Goal: Transaction & Acquisition: Purchase product/service

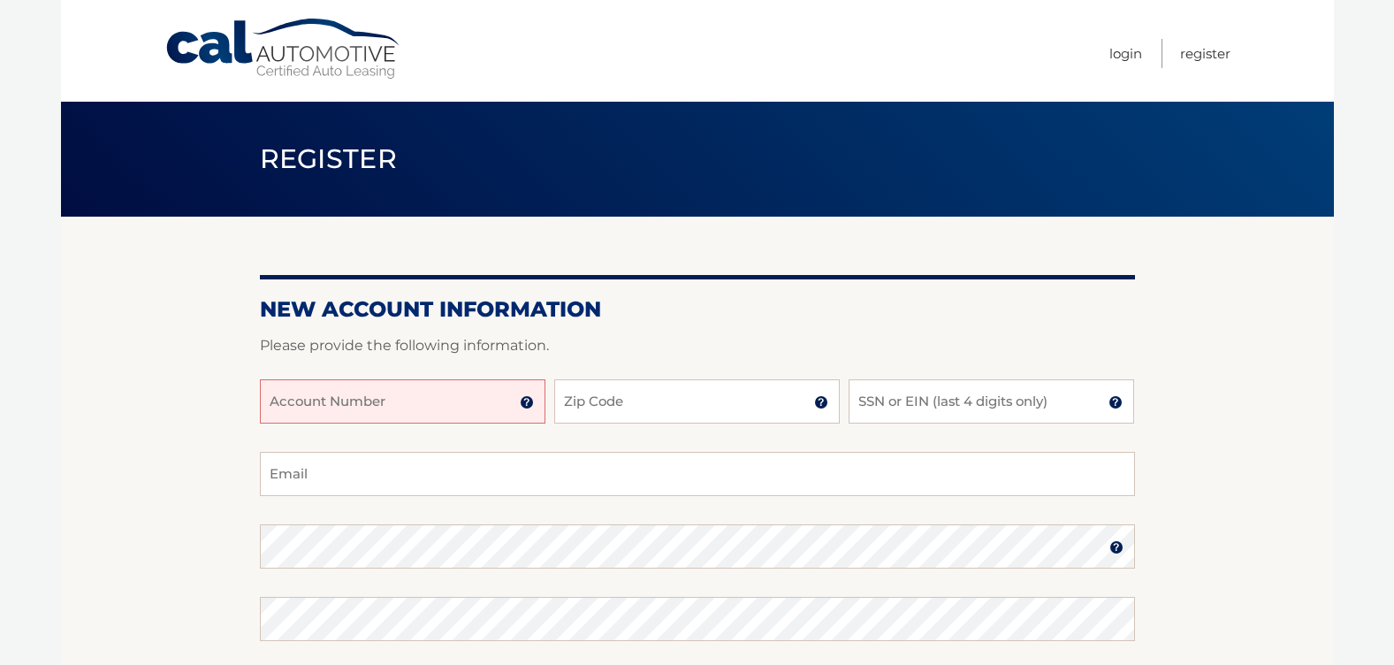
click at [362, 400] on input "Account Number" at bounding box center [403, 401] width 286 height 44
paste input "44456012533"
type input "44456012533"
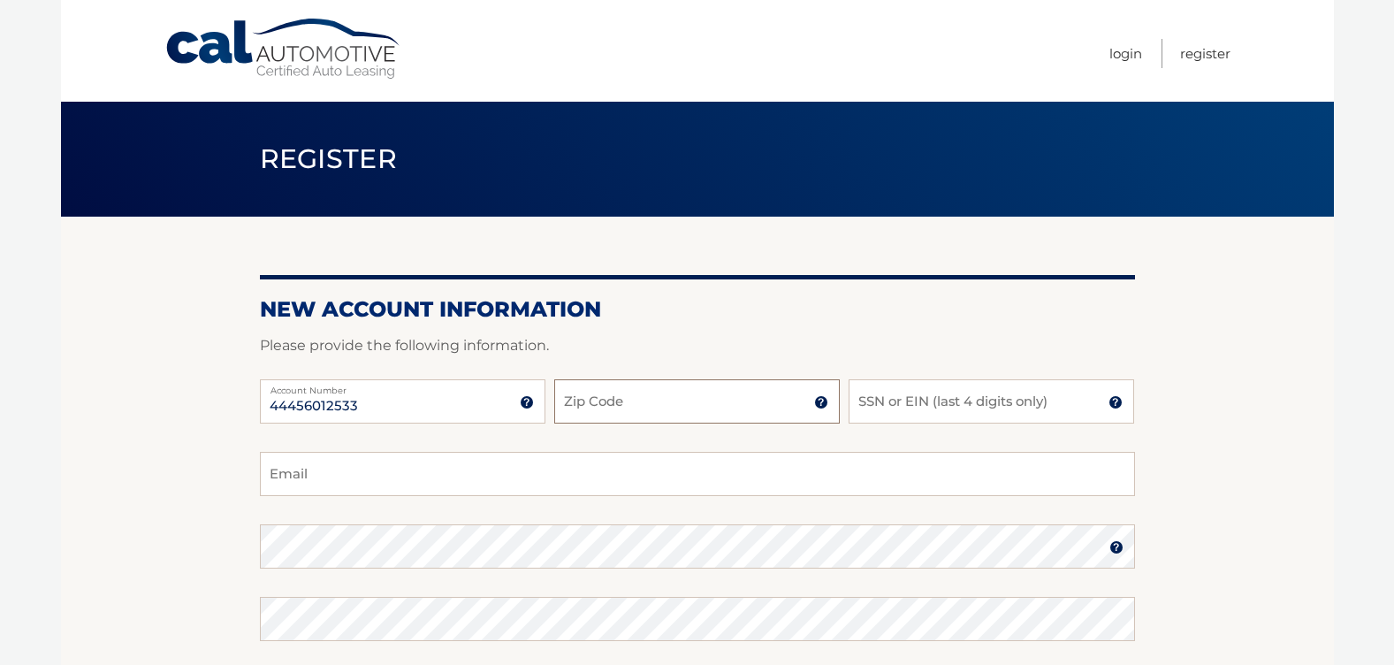
click at [611, 408] on input "Zip Code" at bounding box center [697, 401] width 286 height 44
type input "14612"
click at [869, 395] on input "SSN or EIN (last 4 digits only)" at bounding box center [992, 401] width 286 height 44
type input "7231"
click at [327, 474] on input "Email" at bounding box center [697, 474] width 875 height 44
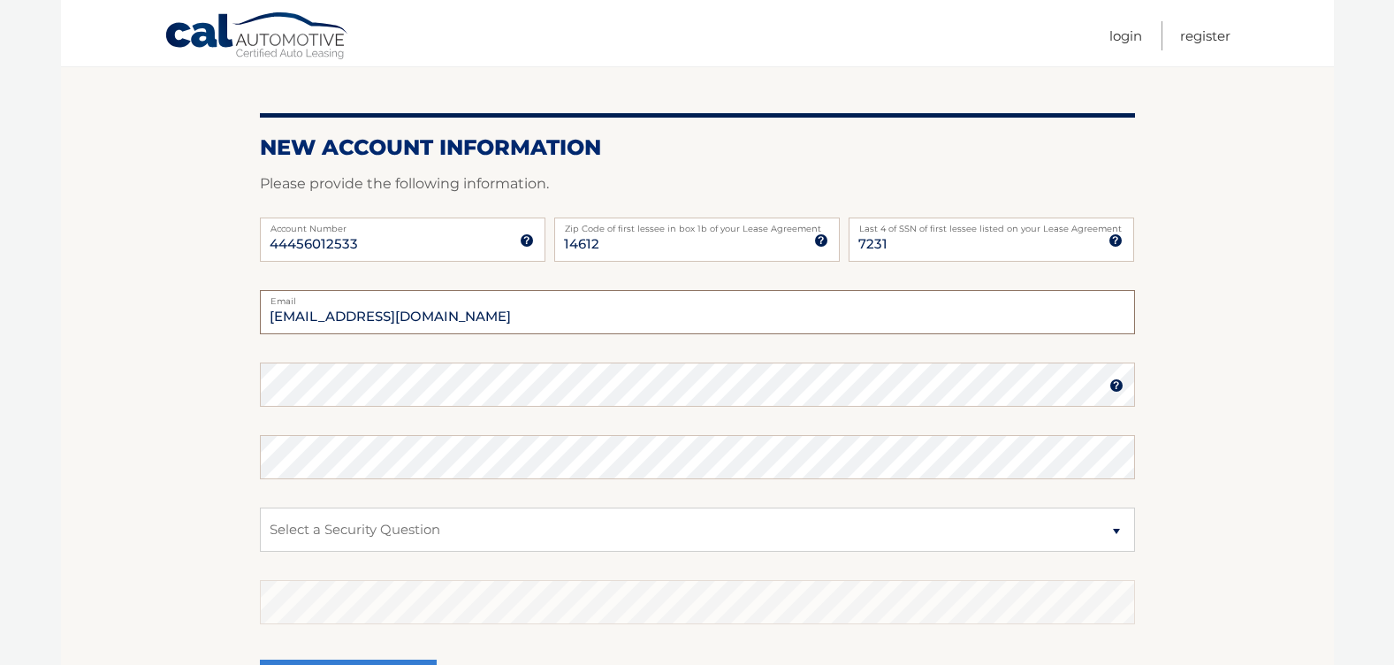
scroll to position [354, 0]
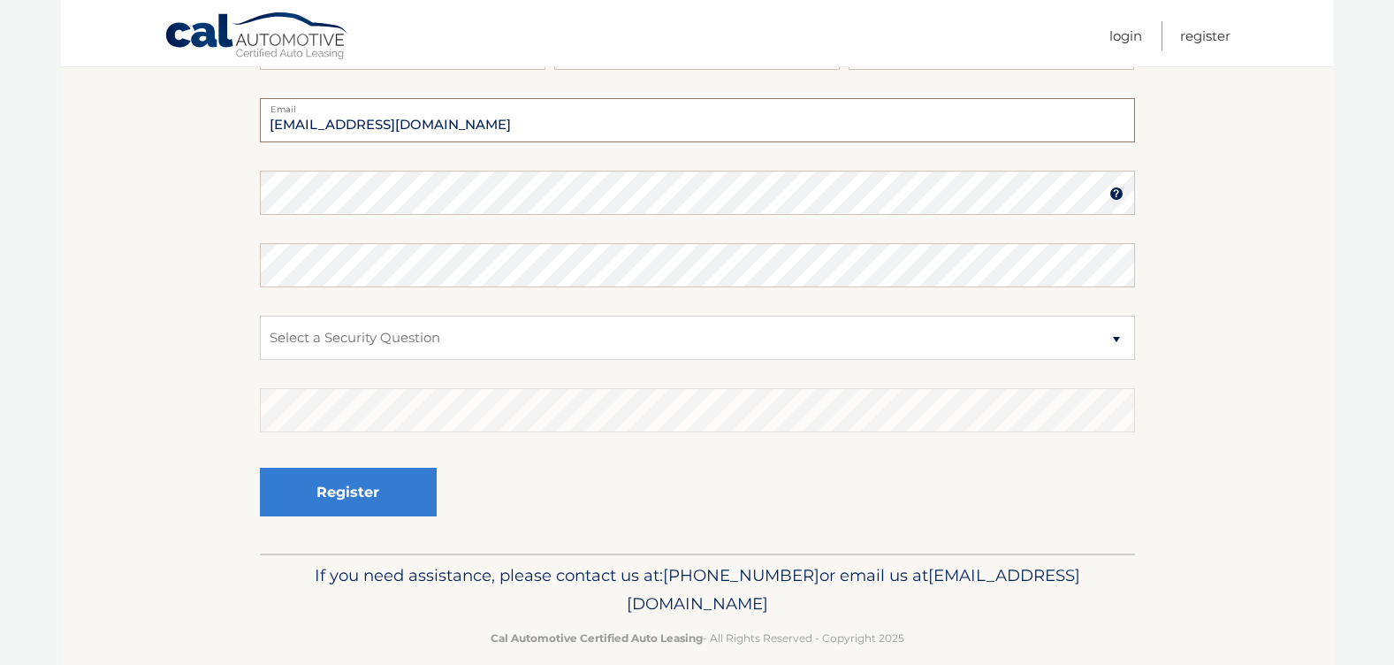
type input "scamp394@rochester.rr.com"
click at [340, 324] on select "Select a Security Question What was the name of your elementary school? What is…" at bounding box center [697, 338] width 875 height 44
select select "1"
click at [260, 316] on select "Select a Security Question What was the name of your elementary school? What is…" at bounding box center [697, 338] width 875 height 44
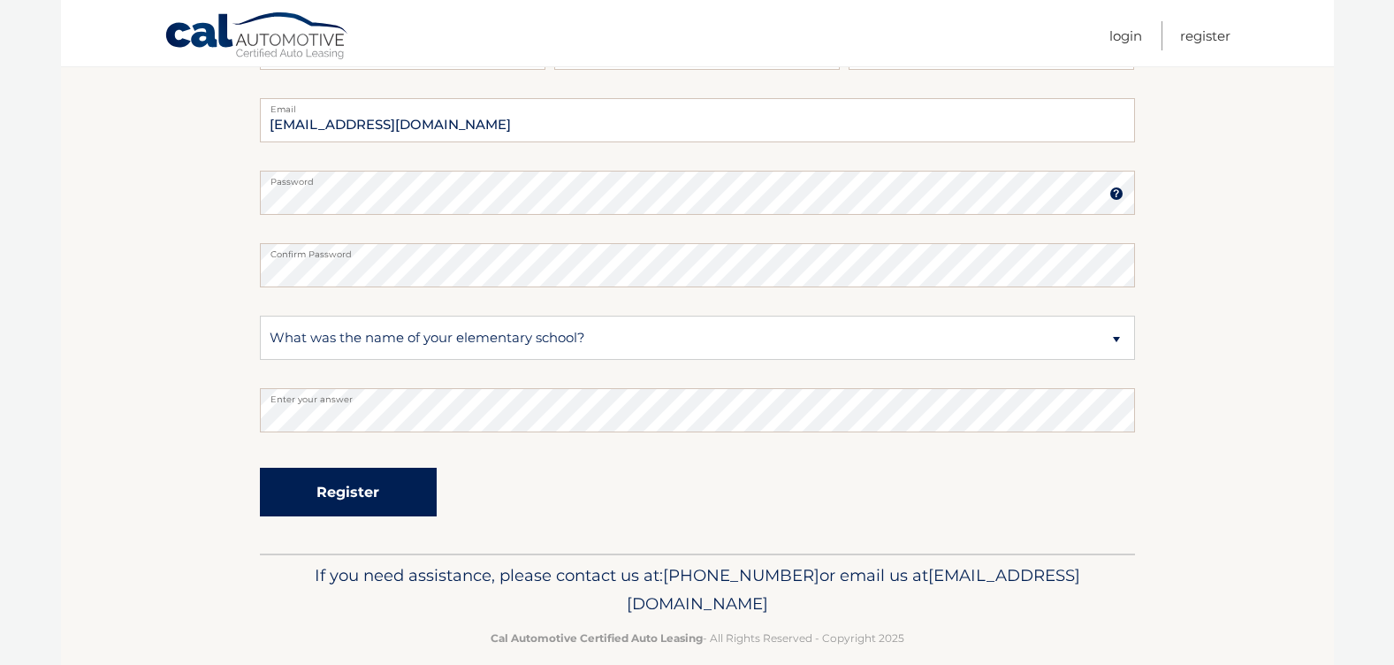
click at [360, 505] on button "Register" at bounding box center [348, 492] width 177 height 49
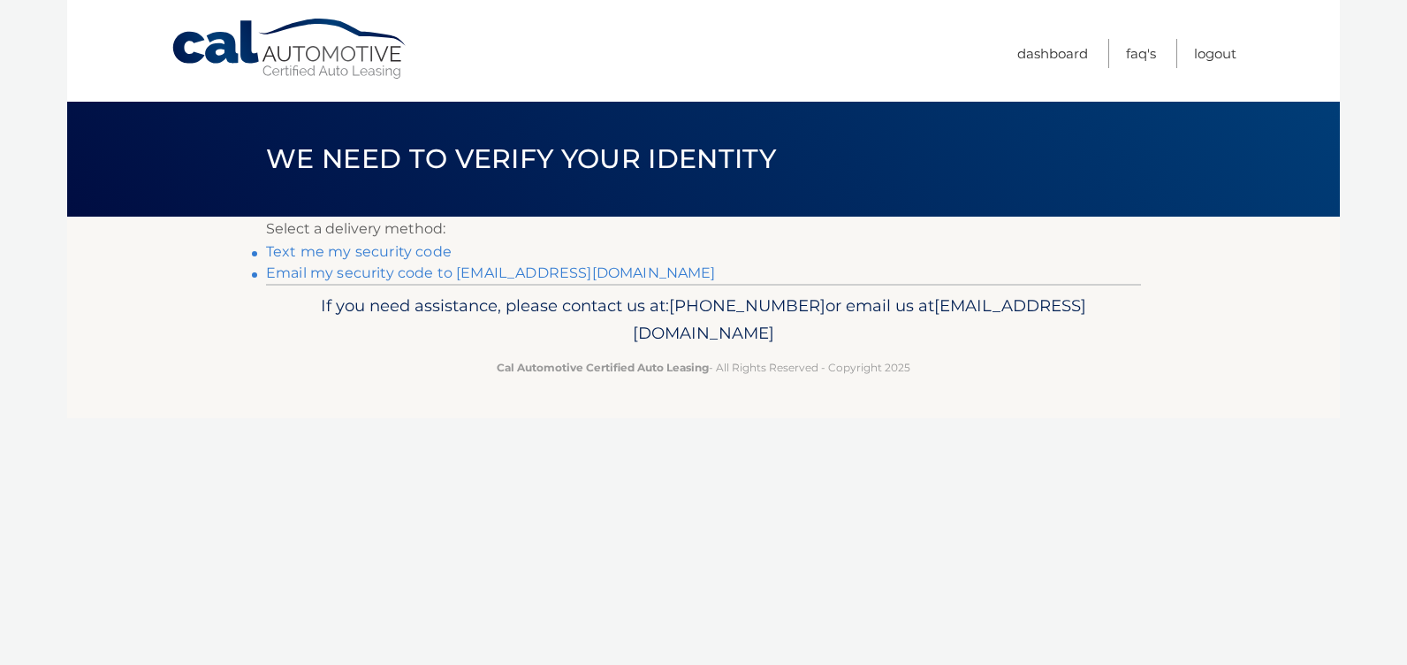
click at [394, 276] on link "Email my security code to [EMAIL_ADDRESS][DOMAIN_NAME]" at bounding box center [491, 272] width 450 height 17
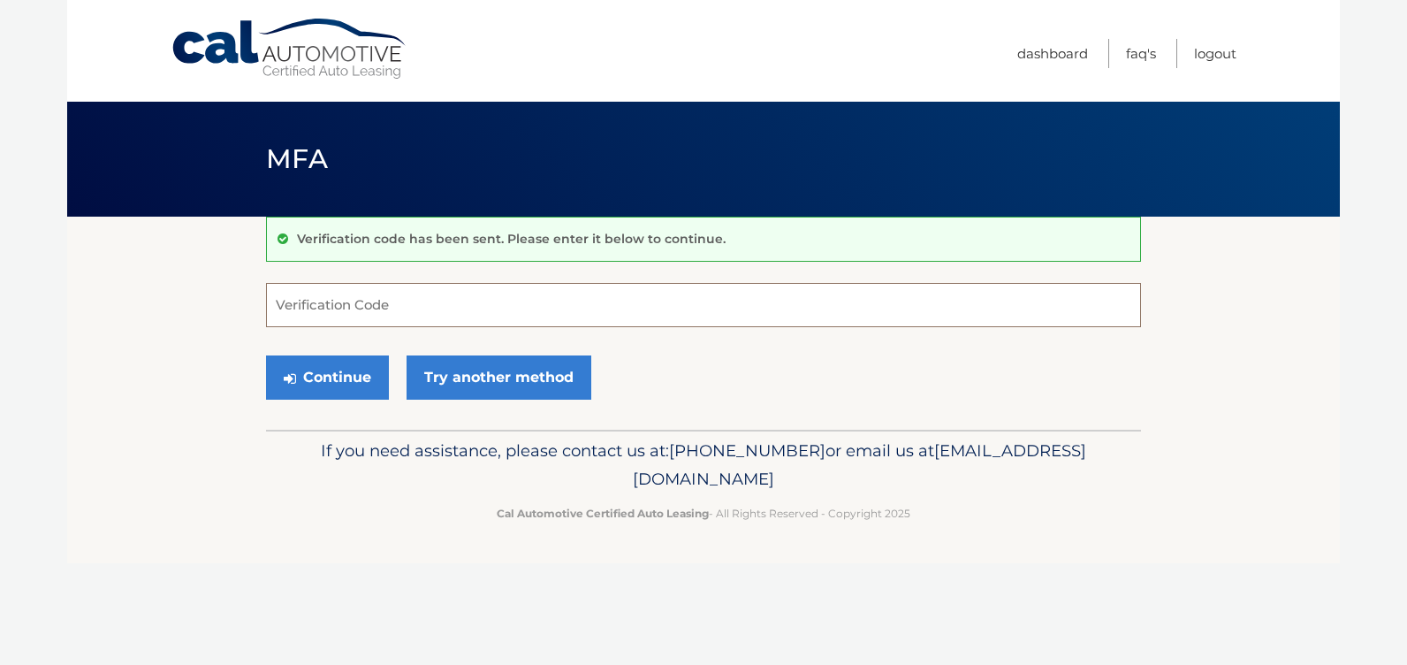
click at [362, 314] on input "Verification Code" at bounding box center [703, 305] width 875 height 44
type input "030855"
click at [340, 372] on button "Continue" at bounding box center [327, 377] width 123 height 44
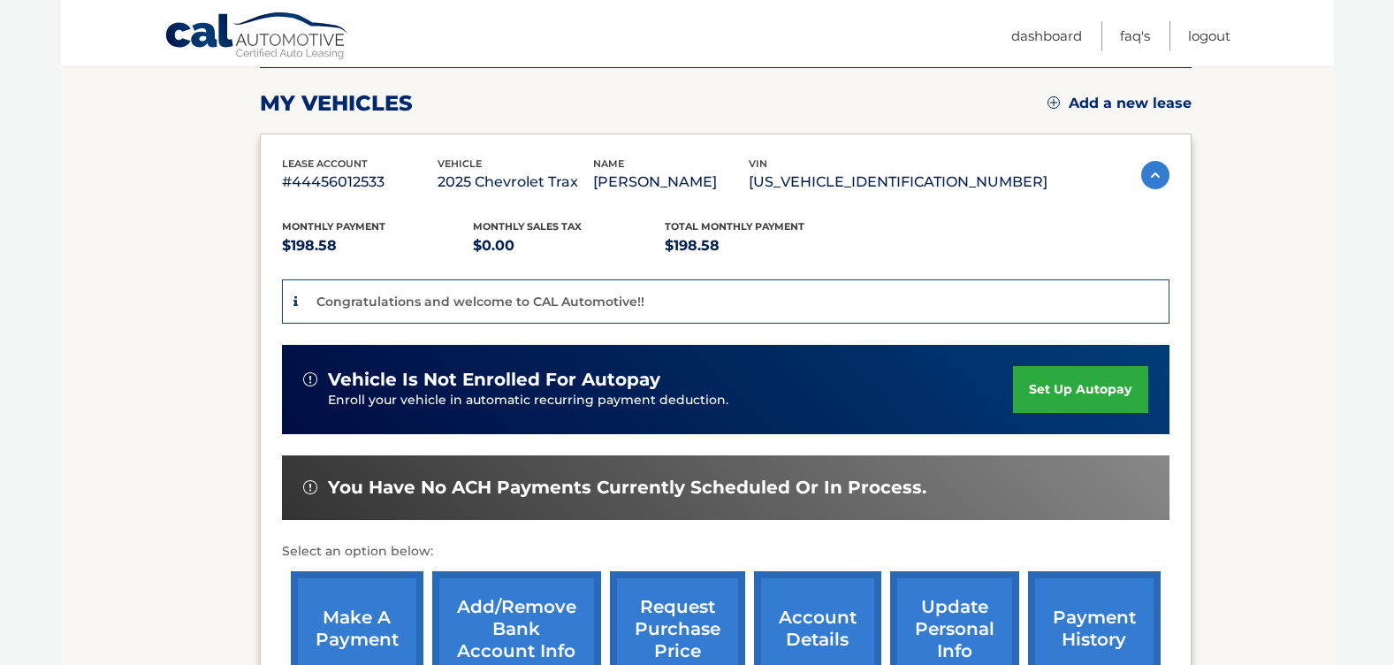
scroll to position [442, 0]
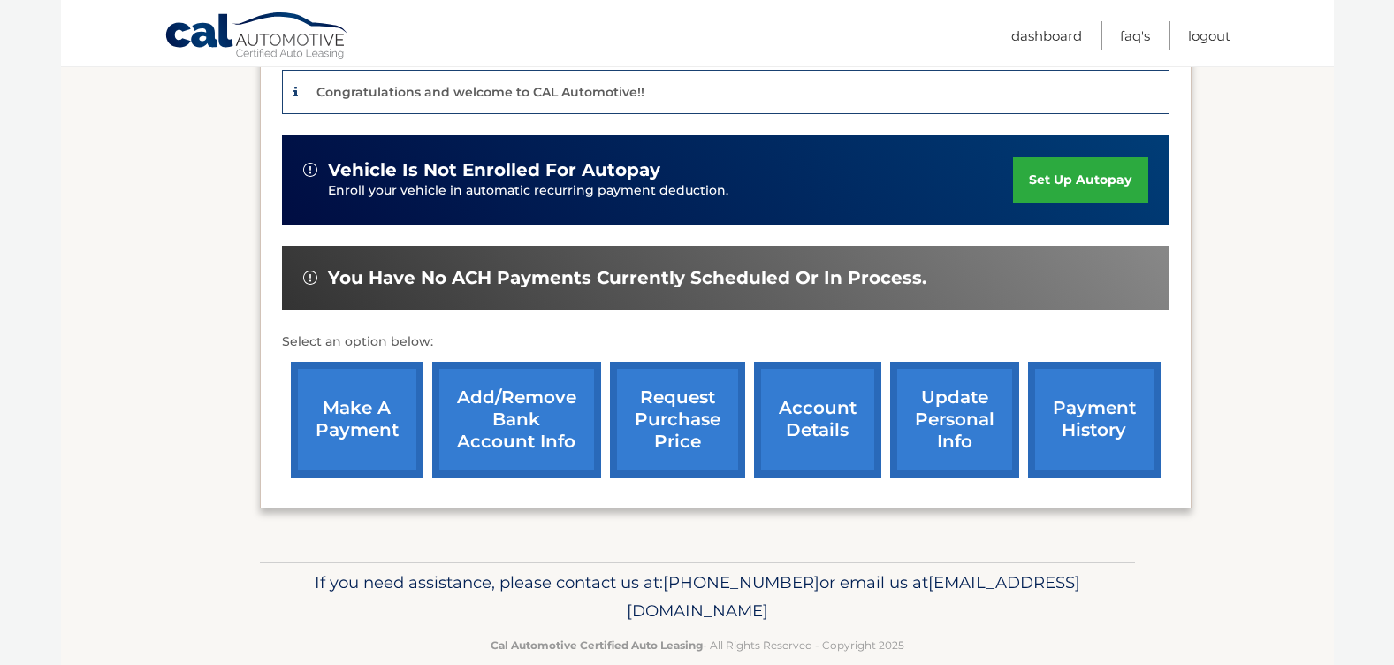
click at [347, 431] on link "make a payment" at bounding box center [357, 420] width 133 height 116
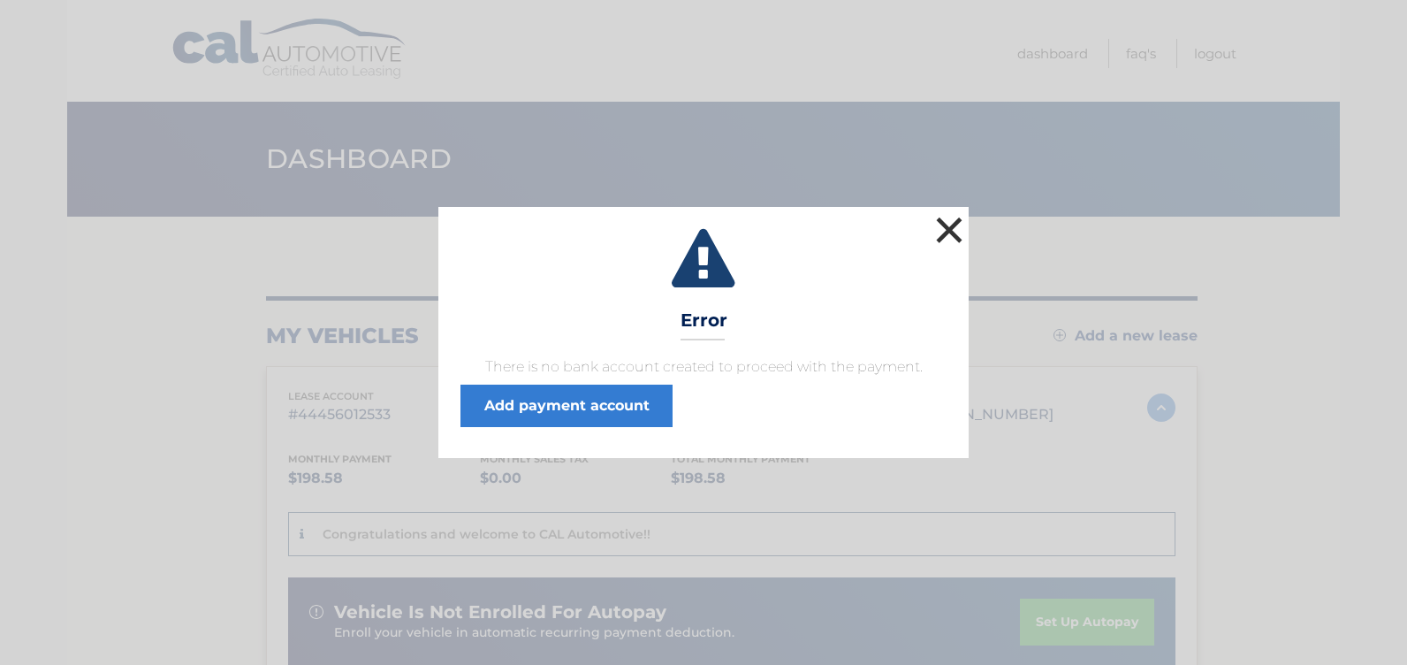
drag, startPoint x: 953, startPoint y: 227, endPoint x: 940, endPoint y: 256, distance: 31.2
click at [952, 228] on button "×" at bounding box center [949, 229] width 35 height 35
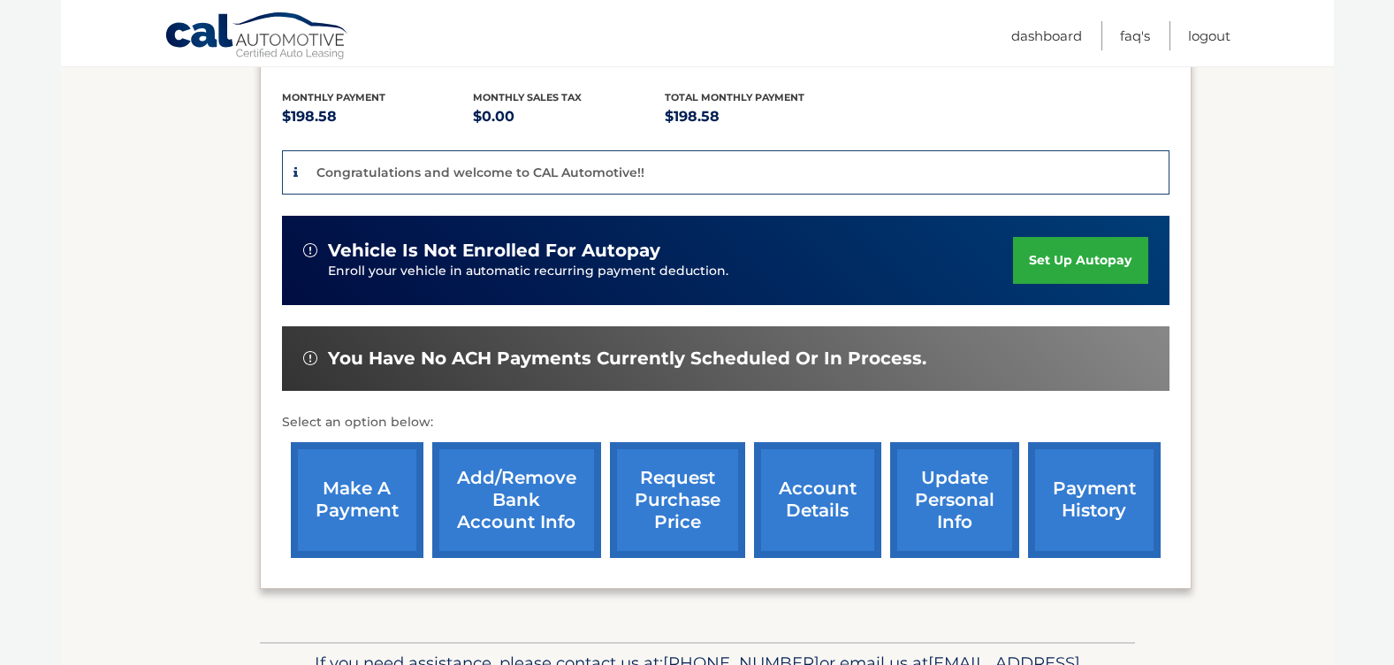
scroll to position [473, 0]
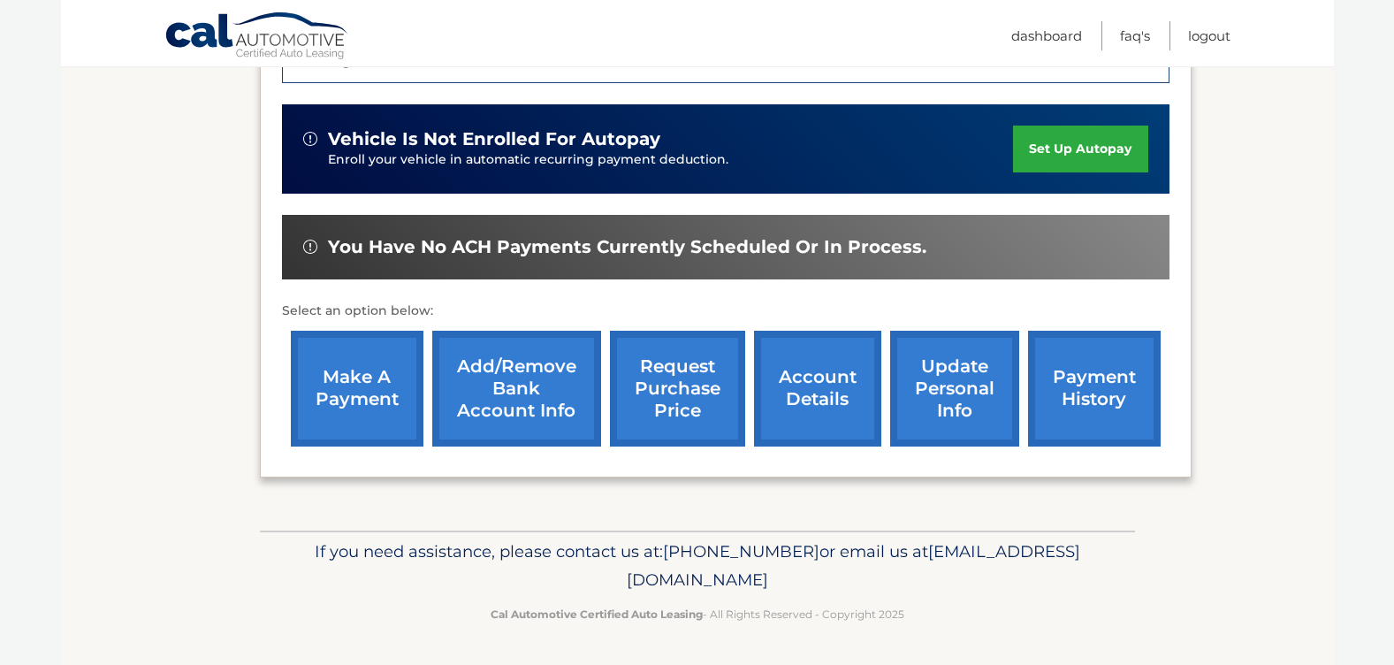
click at [513, 408] on link "Add/Remove bank account info" at bounding box center [516, 389] width 169 height 116
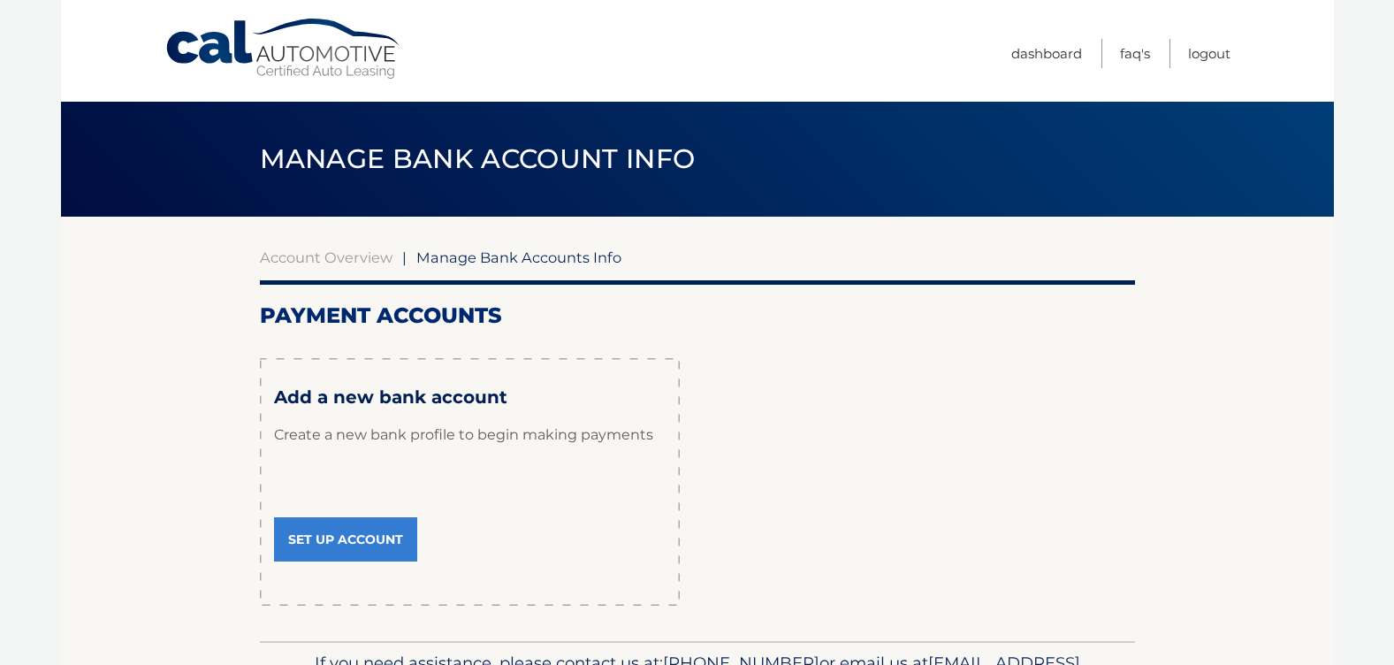
click at [350, 537] on link "Set Up Account" at bounding box center [345, 539] width 143 height 44
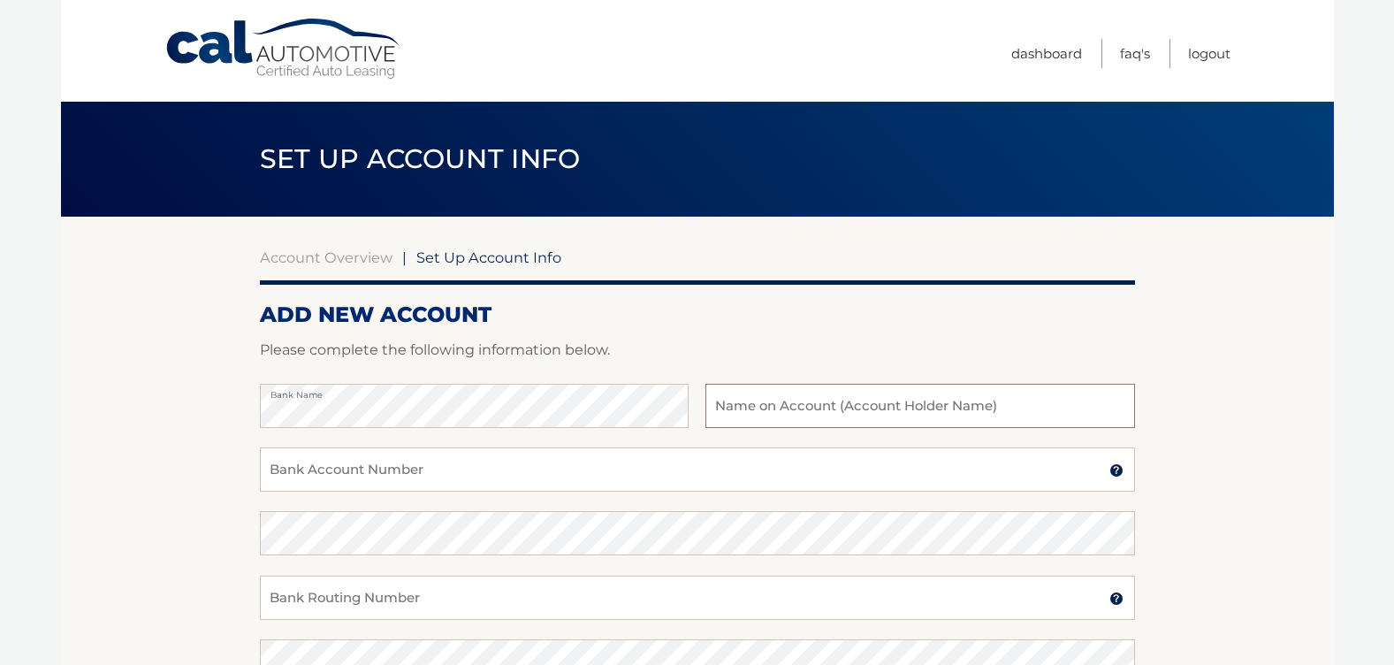
click at [737, 414] on input "text" at bounding box center [920, 406] width 429 height 44
type input "Sarah M Camp"
click at [478, 472] on input "Bank Account Number" at bounding box center [697, 469] width 875 height 44
click at [271, 473] on input "Bank Account Number" at bounding box center [697, 469] width 875 height 44
type input "222371863"
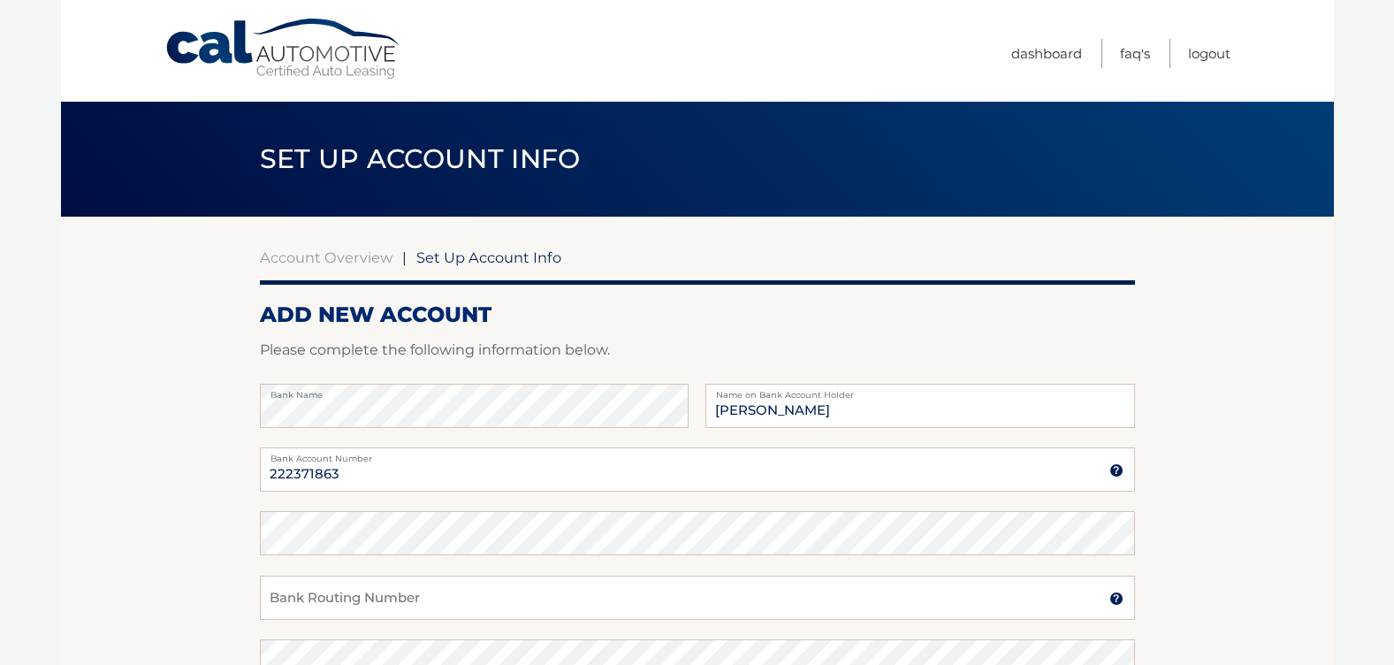
click at [1117, 465] on img at bounding box center [1117, 470] width 14 height 14
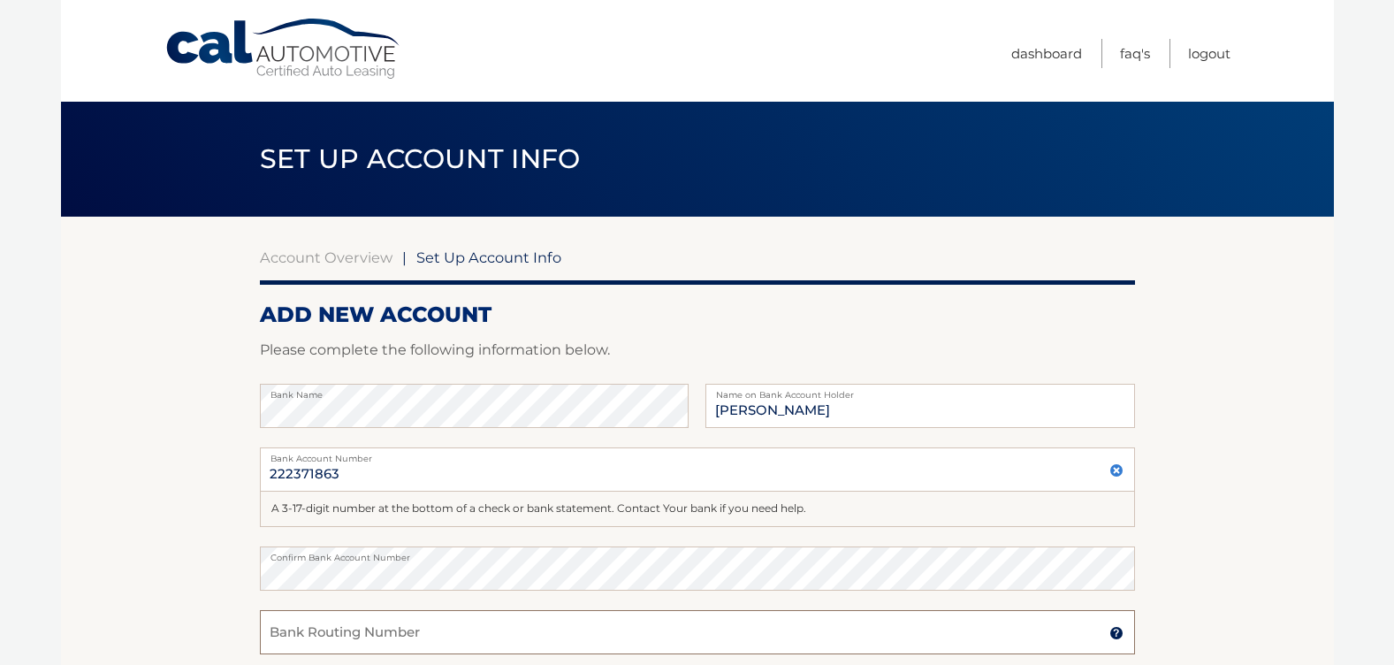
click at [506, 633] on input "Bank Routing Number" at bounding box center [697, 632] width 875 height 44
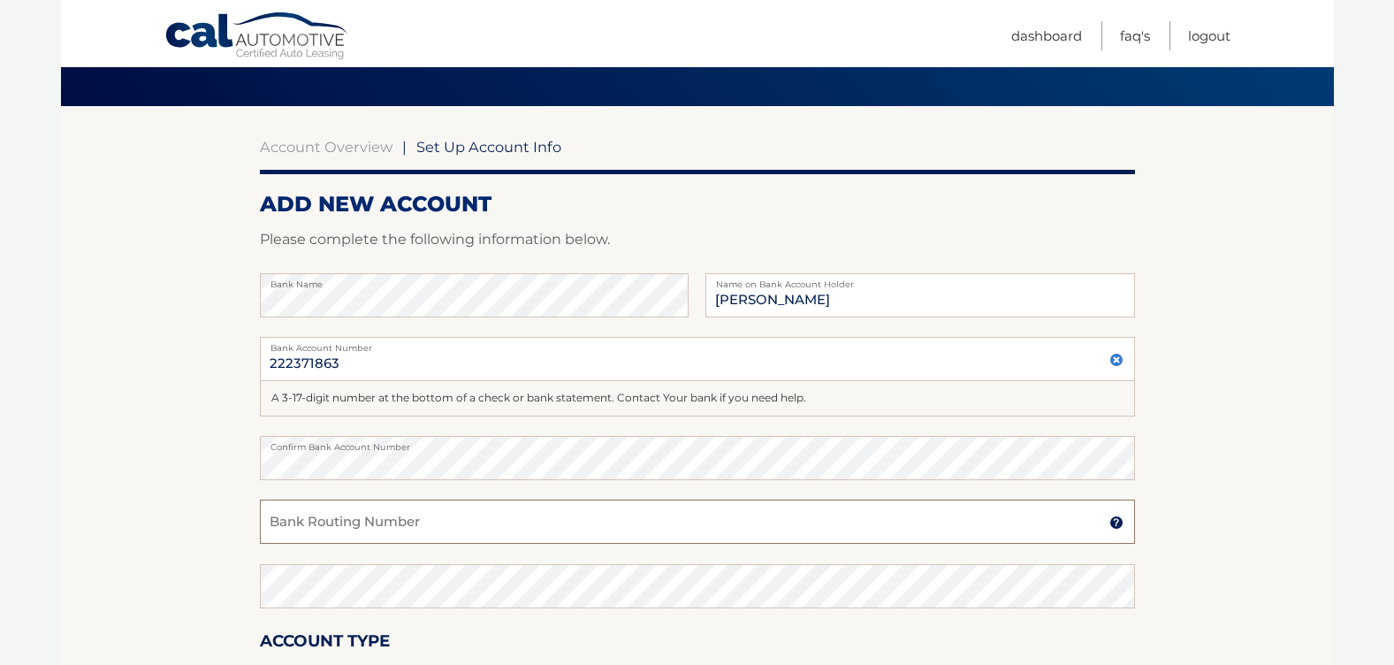
scroll to position [177, 0]
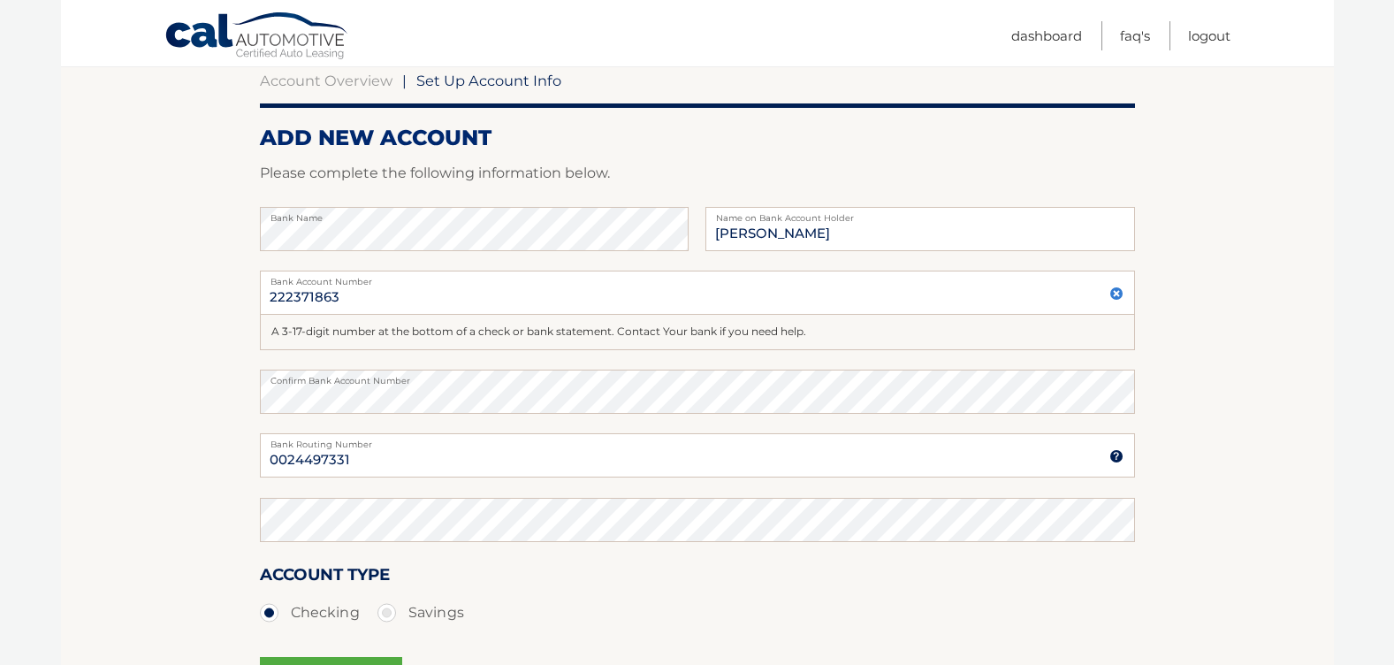
click at [1110, 454] on img at bounding box center [1117, 456] width 14 height 14
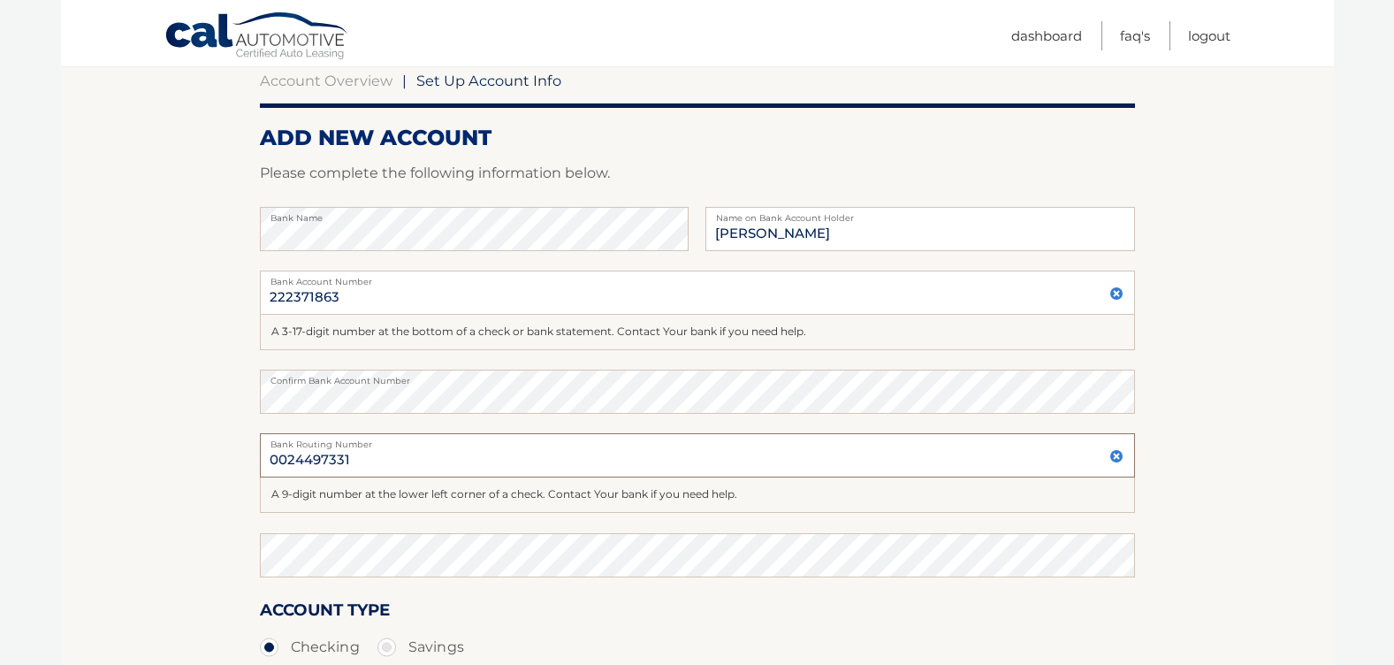
click at [363, 458] on input "0024497331" at bounding box center [697, 455] width 875 height 44
type input "0"
type input "222371863"
click at [346, 295] on input "222371863" at bounding box center [697, 293] width 875 height 44
type input "2"
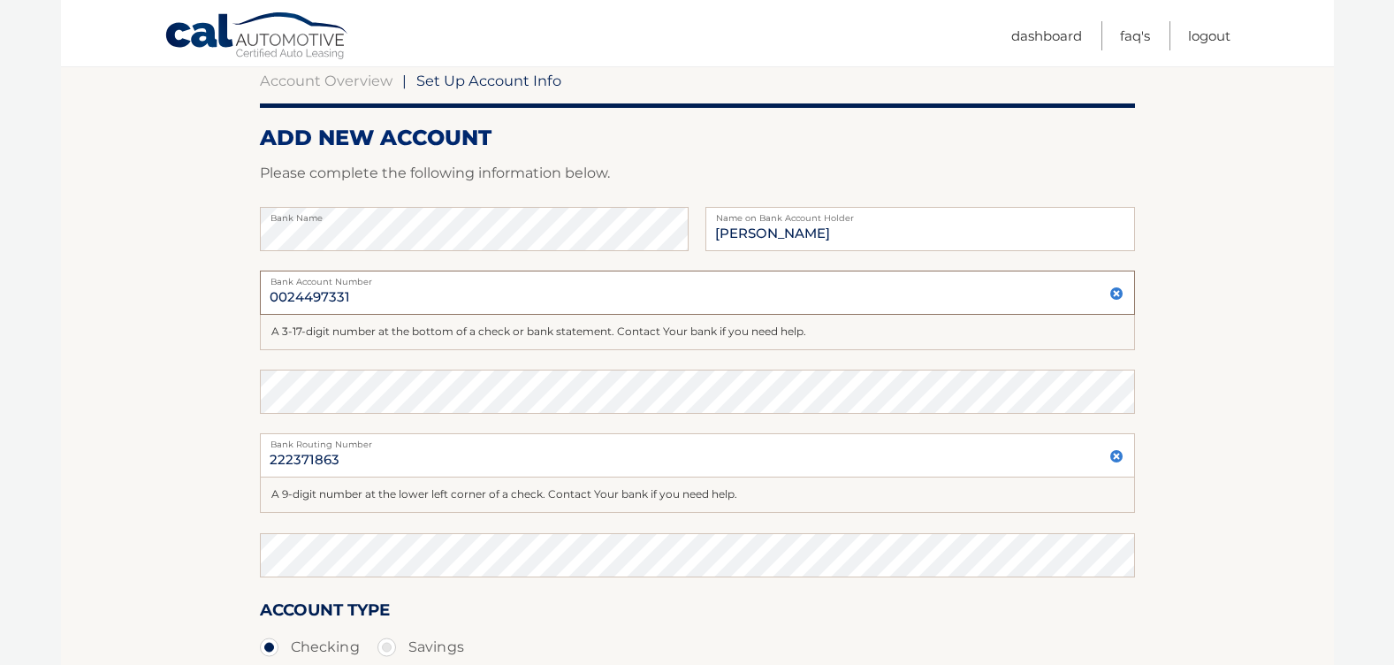
type input "0024497331"
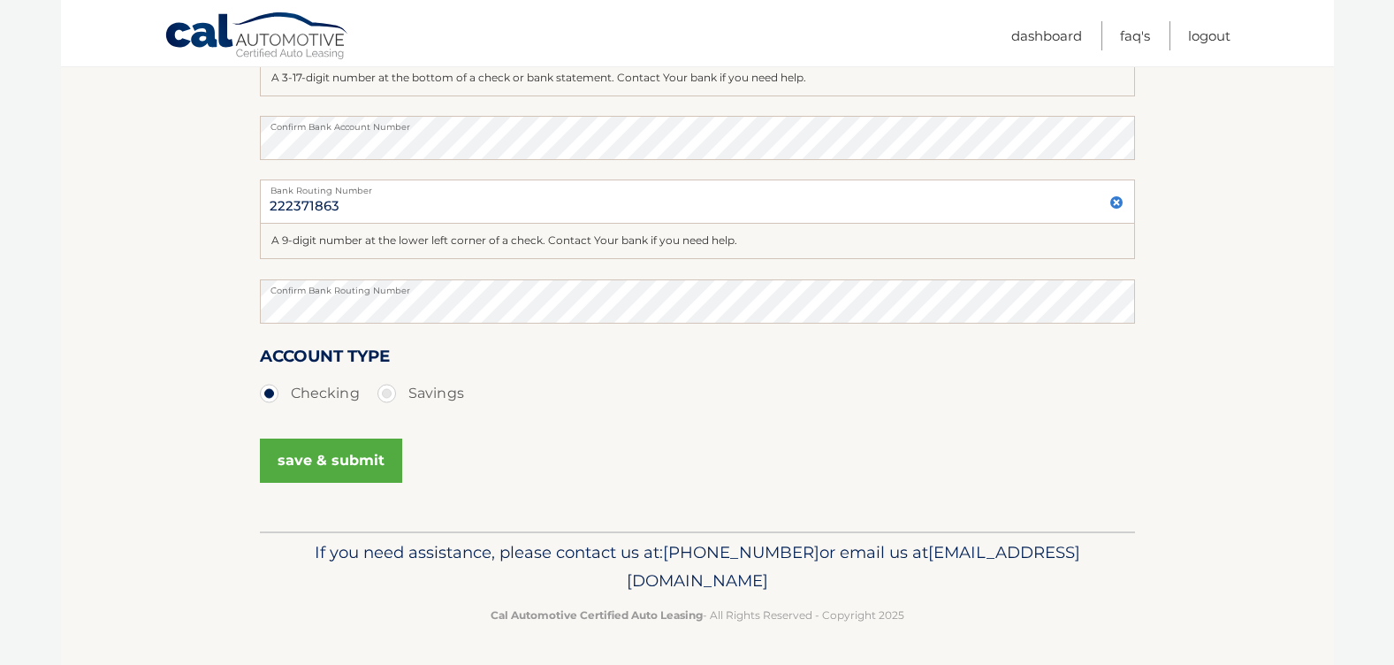
click at [347, 461] on button "save & submit" at bounding box center [331, 461] width 142 height 44
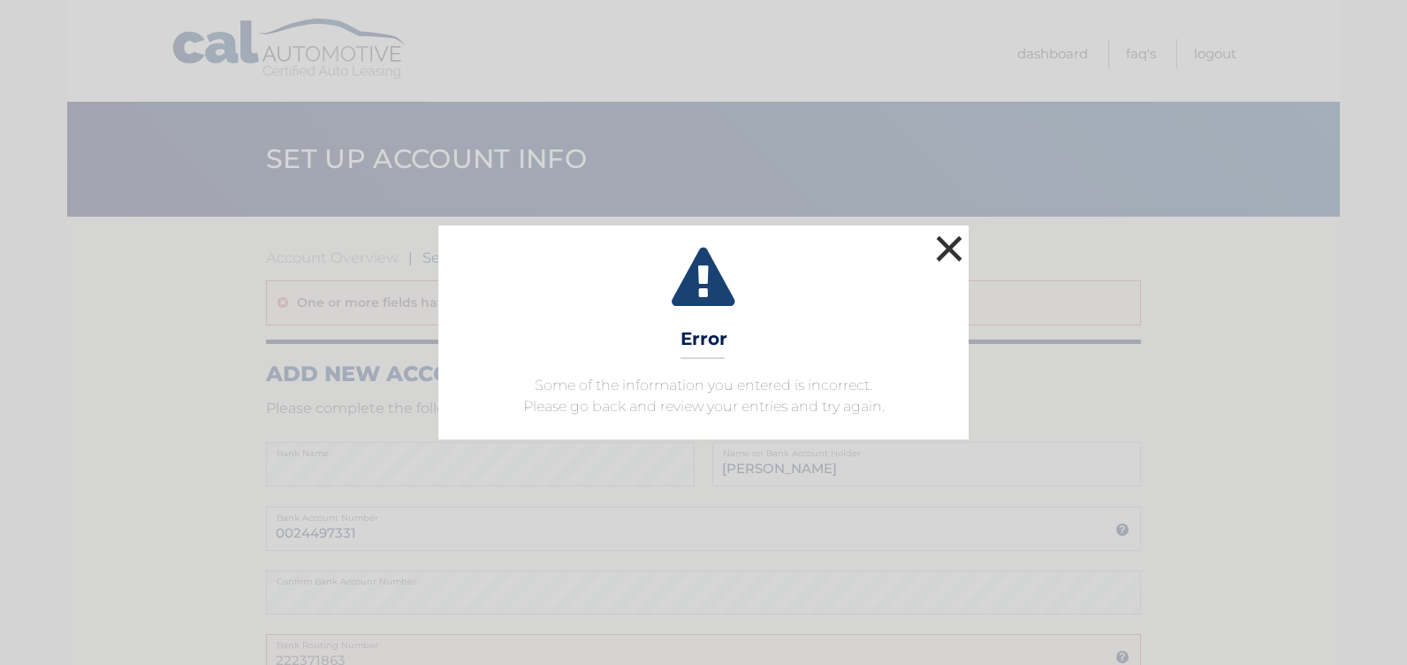
click at [953, 251] on button "×" at bounding box center [949, 248] width 35 height 35
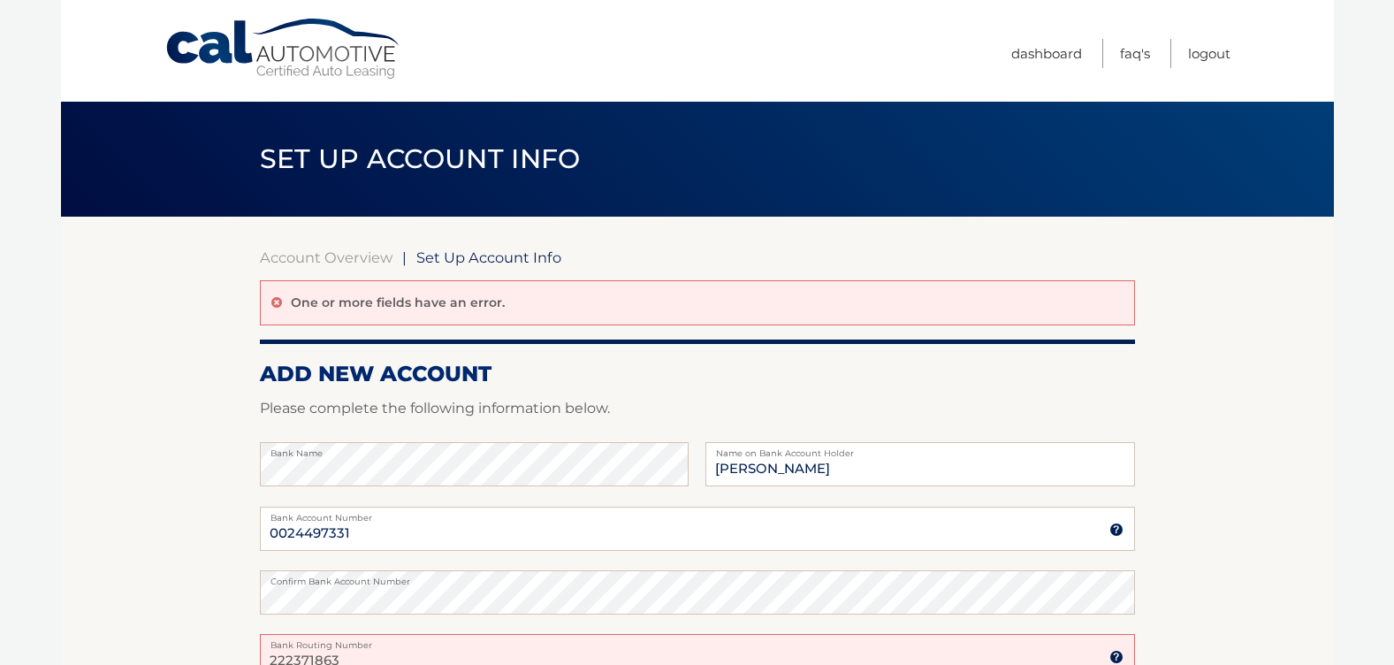
scroll to position [265, 0]
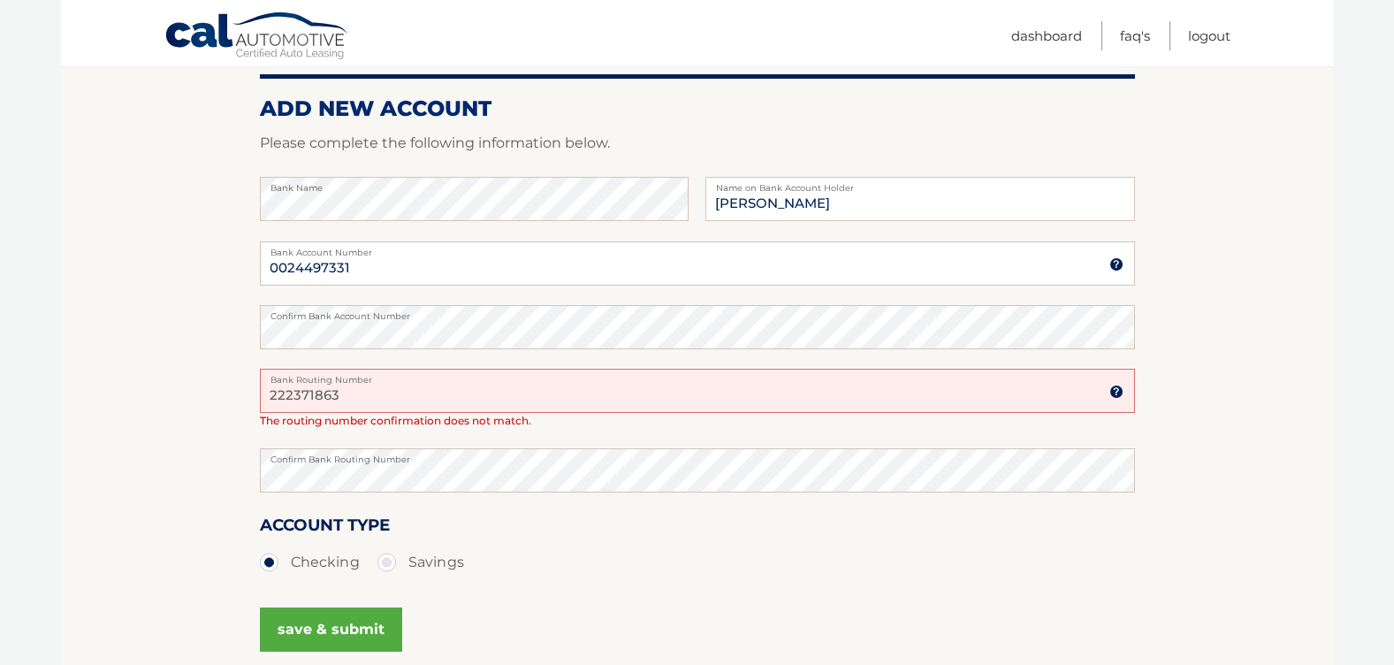
click at [371, 393] on input "222371863" at bounding box center [697, 391] width 875 height 44
click at [338, 629] on button "save & submit" at bounding box center [331, 629] width 142 height 44
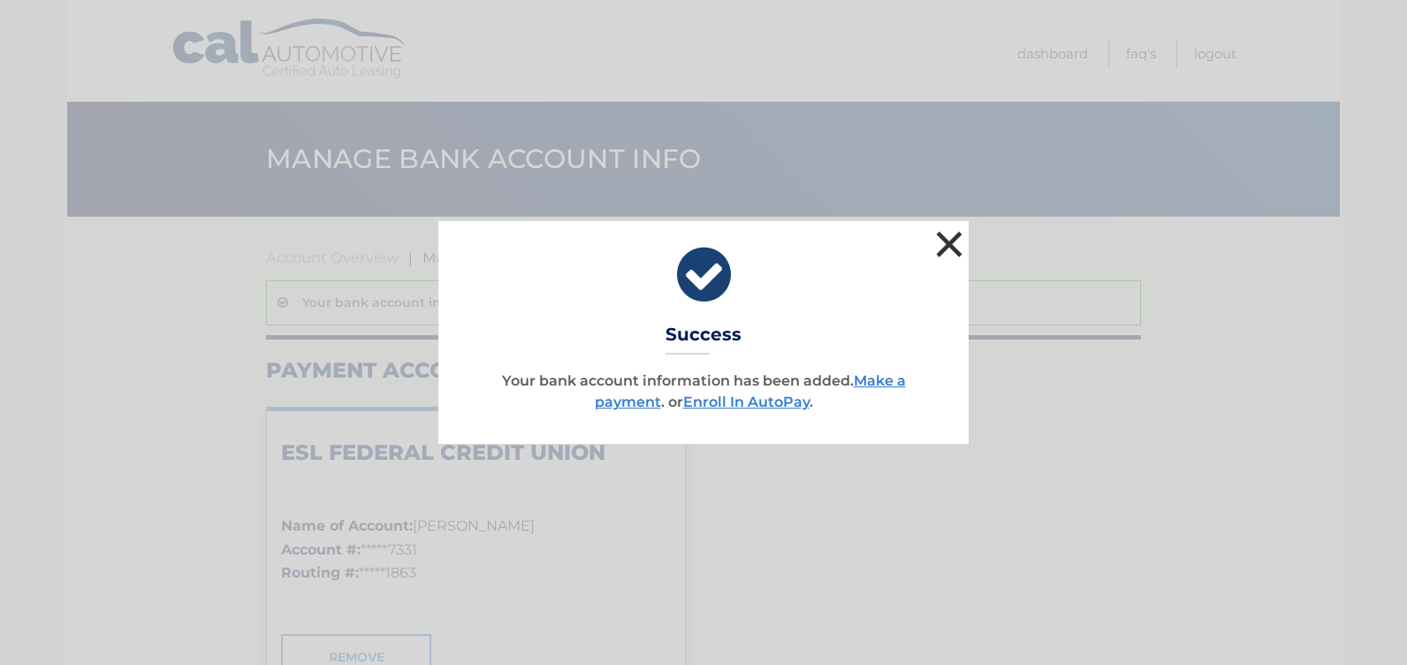
click at [942, 234] on button "×" at bounding box center [949, 243] width 35 height 35
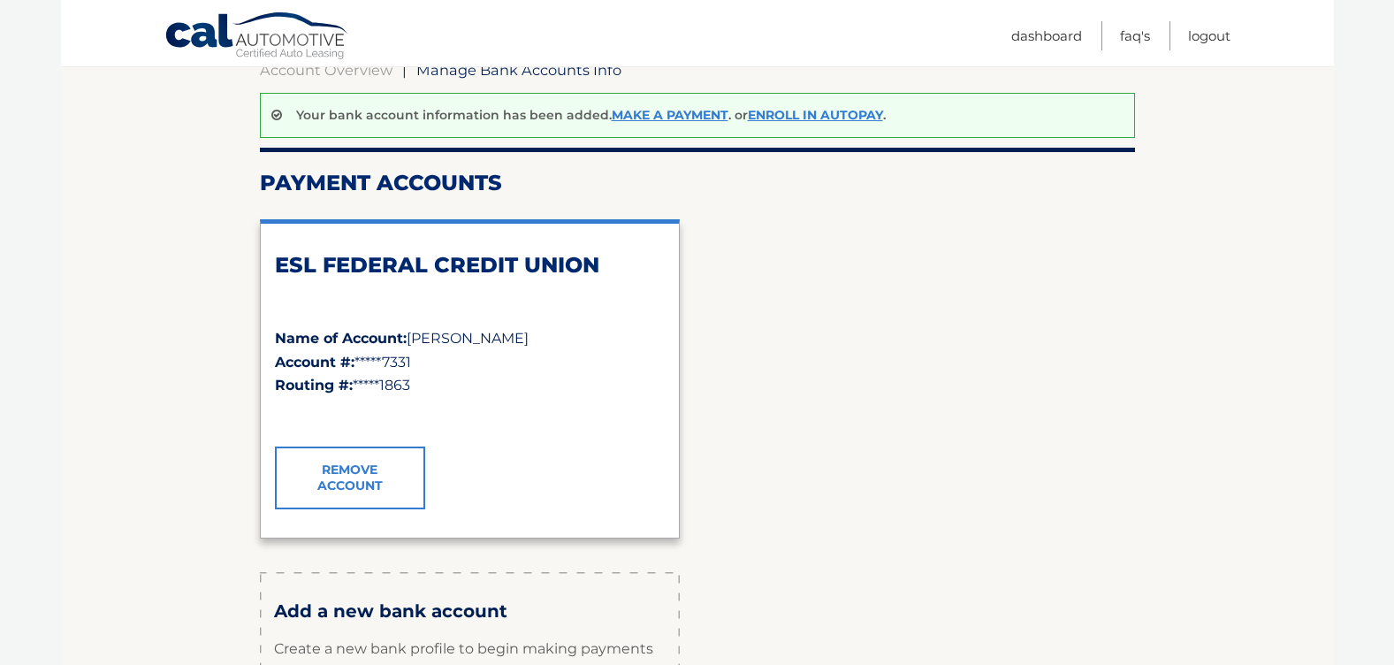
scroll to position [177, 0]
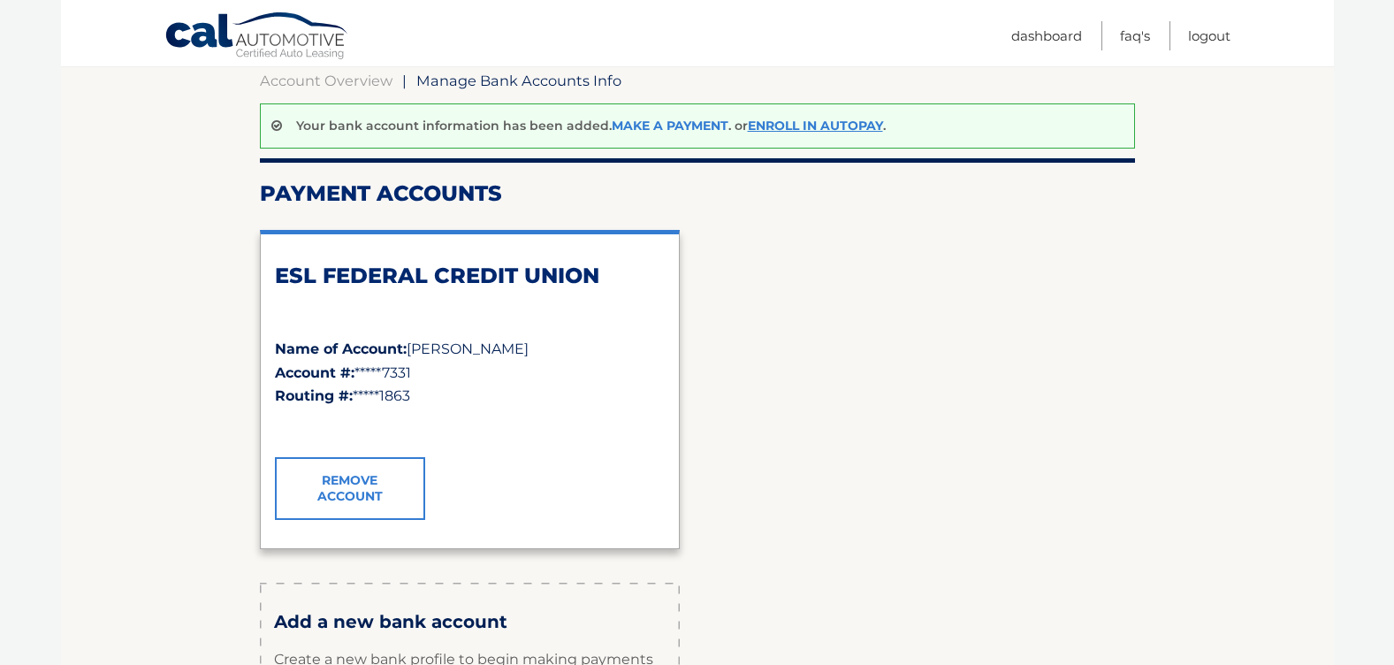
click at [672, 127] on link "Make a payment" at bounding box center [670, 126] width 117 height 16
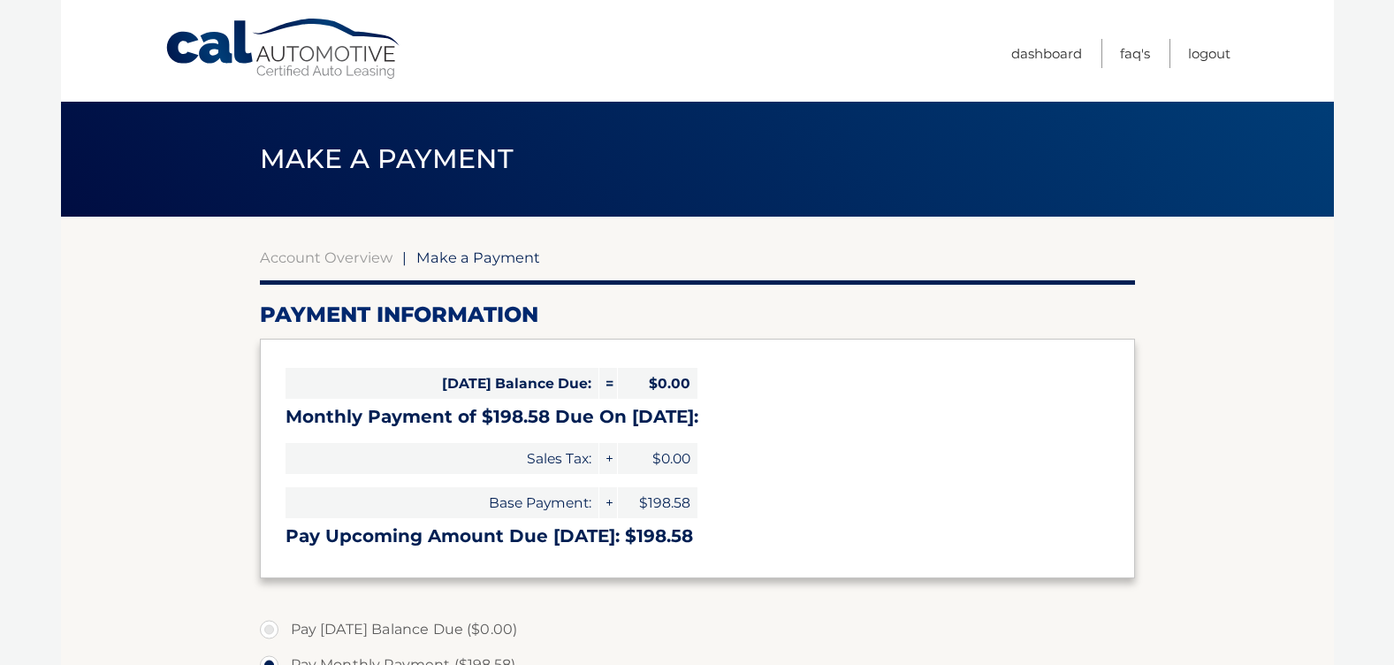
select select "Zjk4MDAyZTYtMGI3NS00ODhmLTg2YjctMTc4ZTA1N2M1Yjk3"
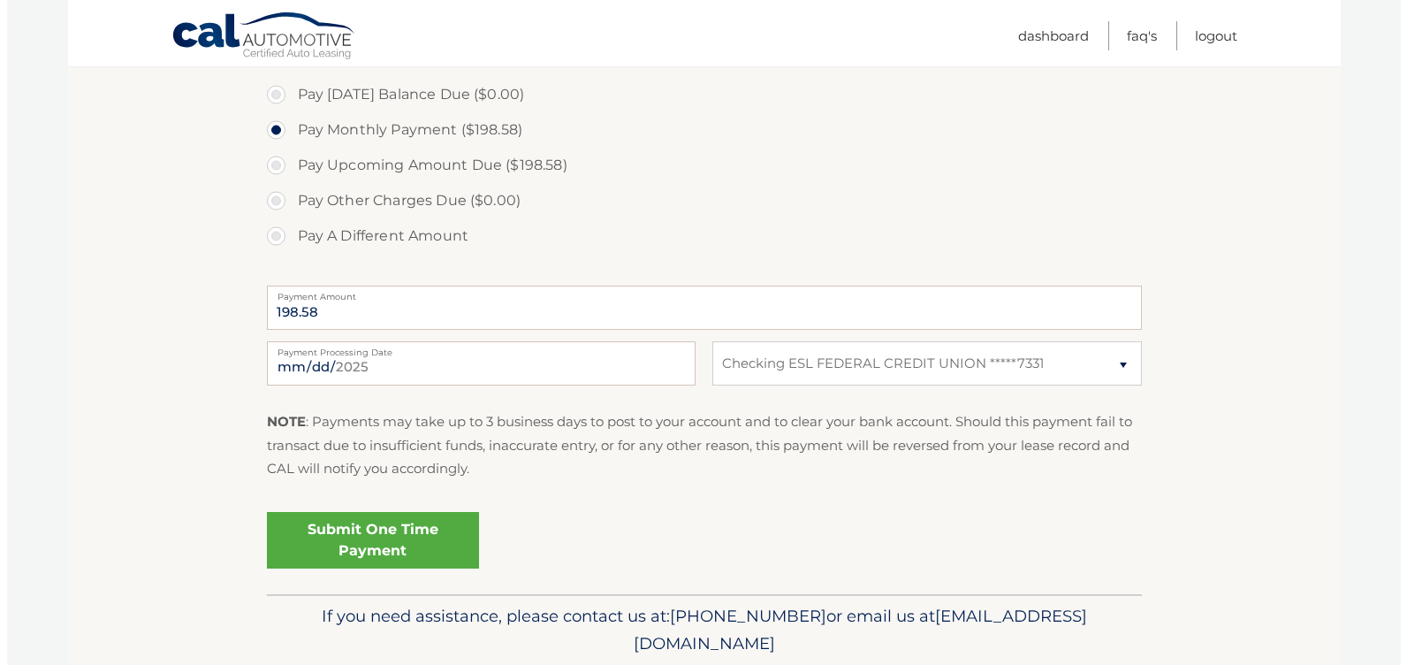
scroll to position [599, 0]
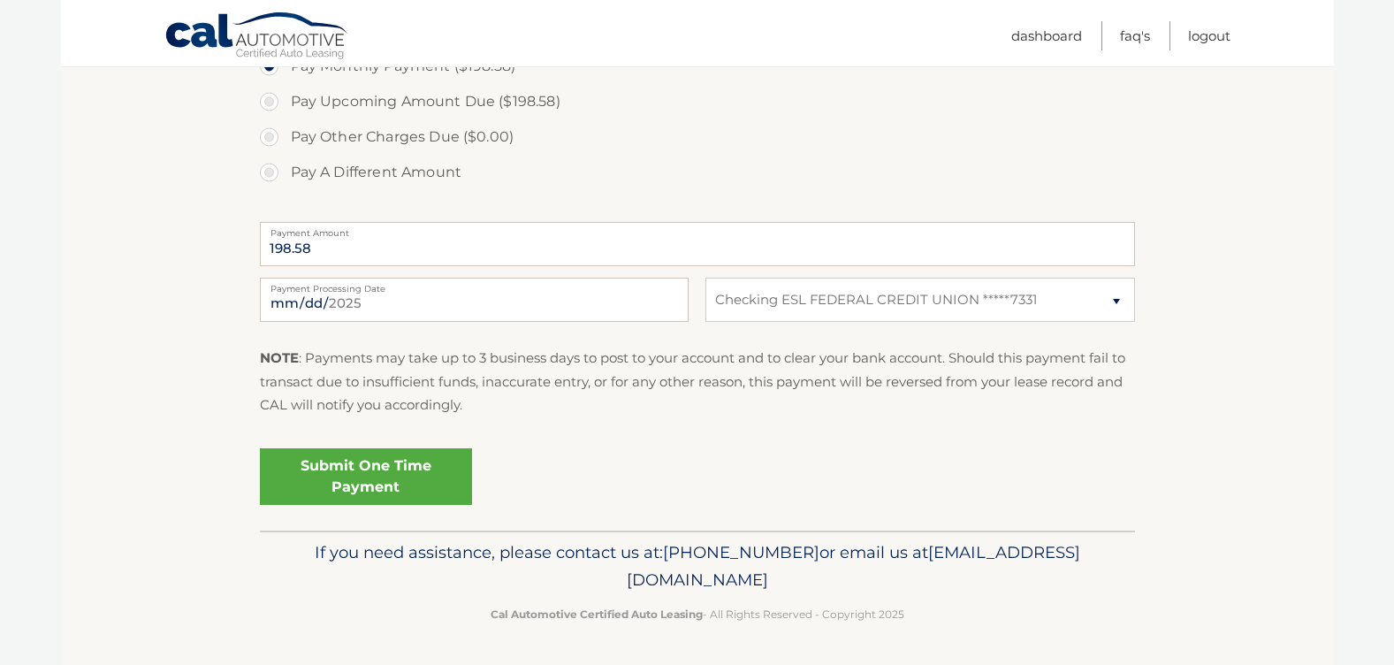
click at [365, 483] on link "Submit One Time Payment" at bounding box center [366, 476] width 212 height 57
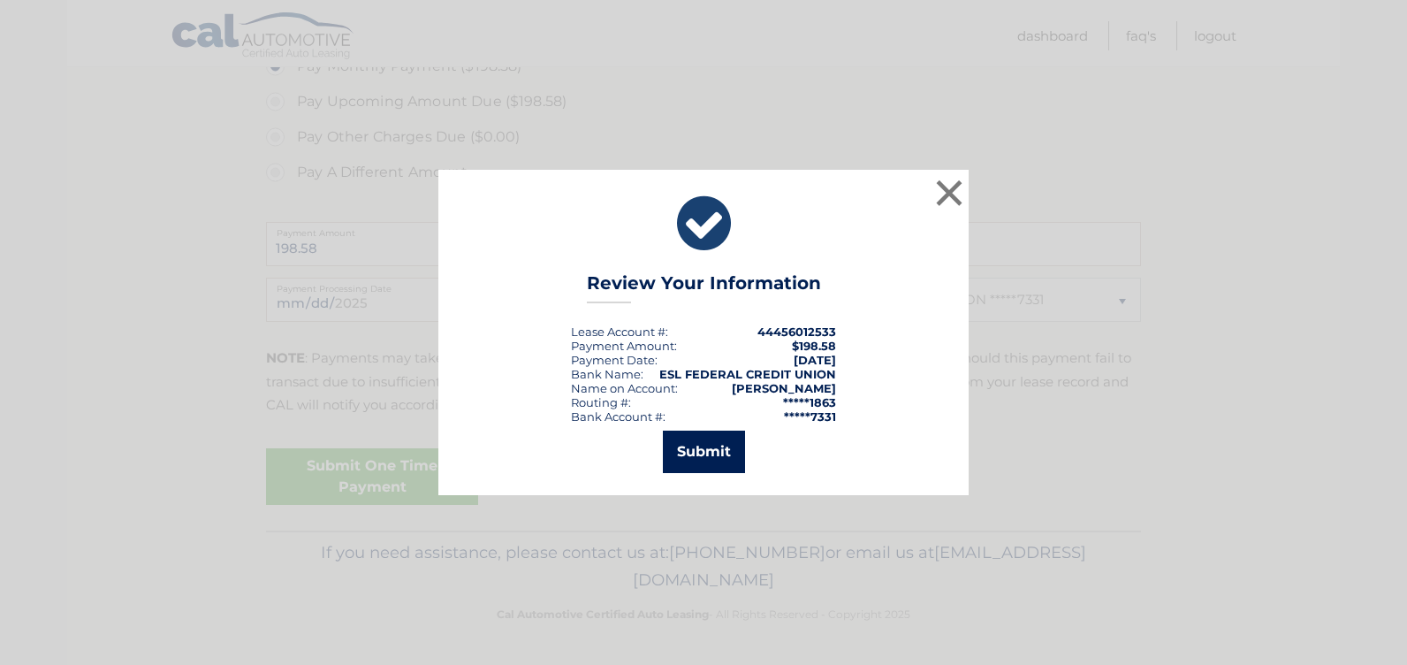
click at [701, 455] on button "Submit" at bounding box center [704, 452] width 82 height 42
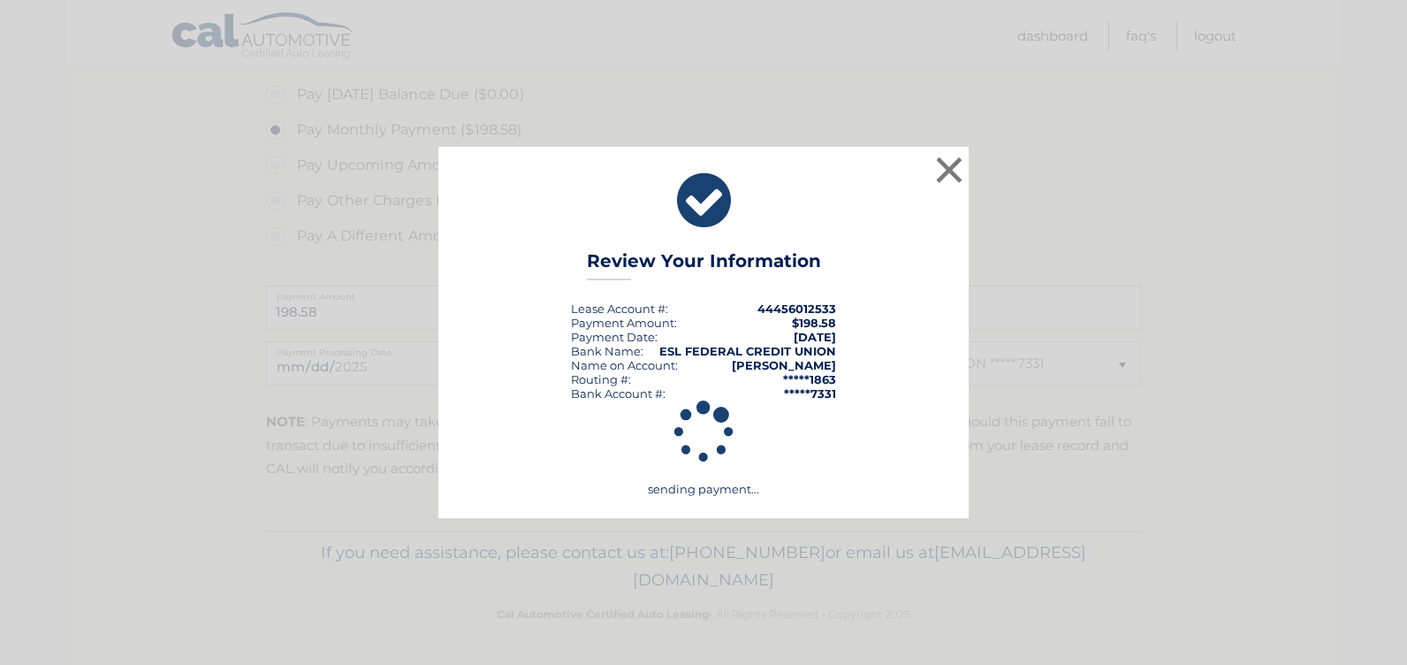
scroll to position [0, 0]
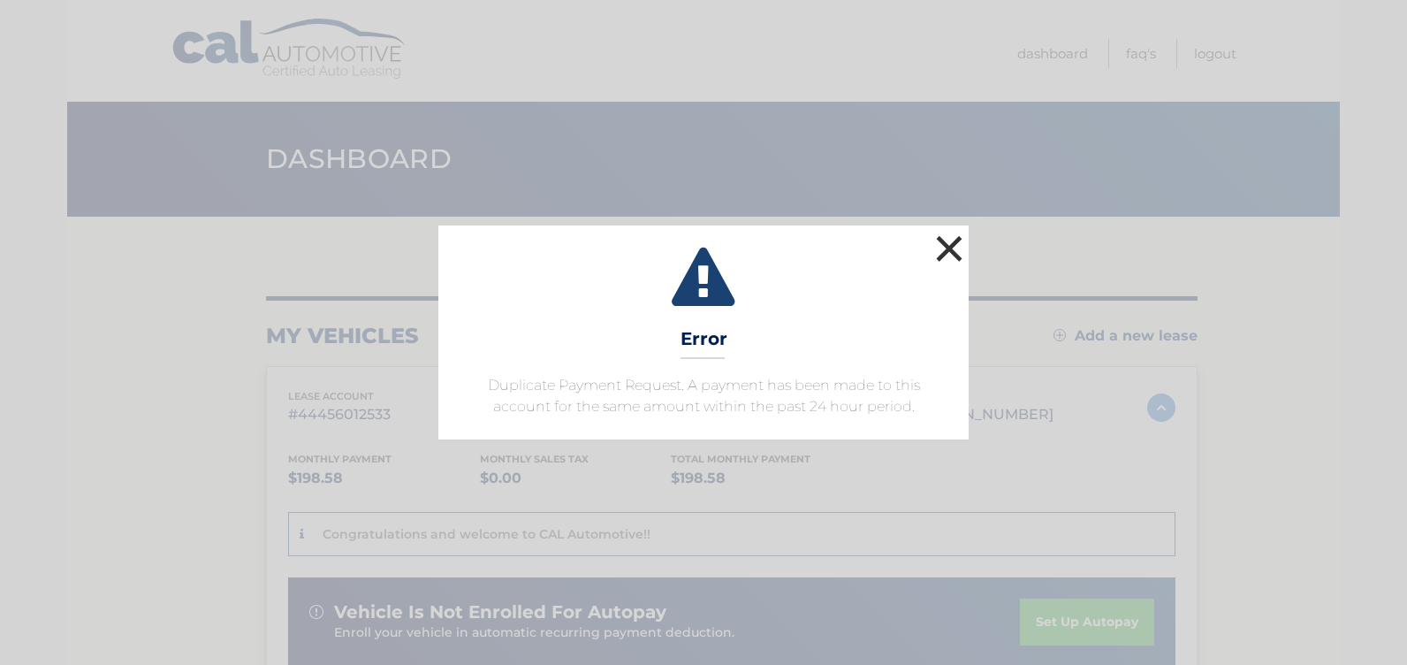
click at [951, 243] on button "×" at bounding box center [949, 248] width 35 height 35
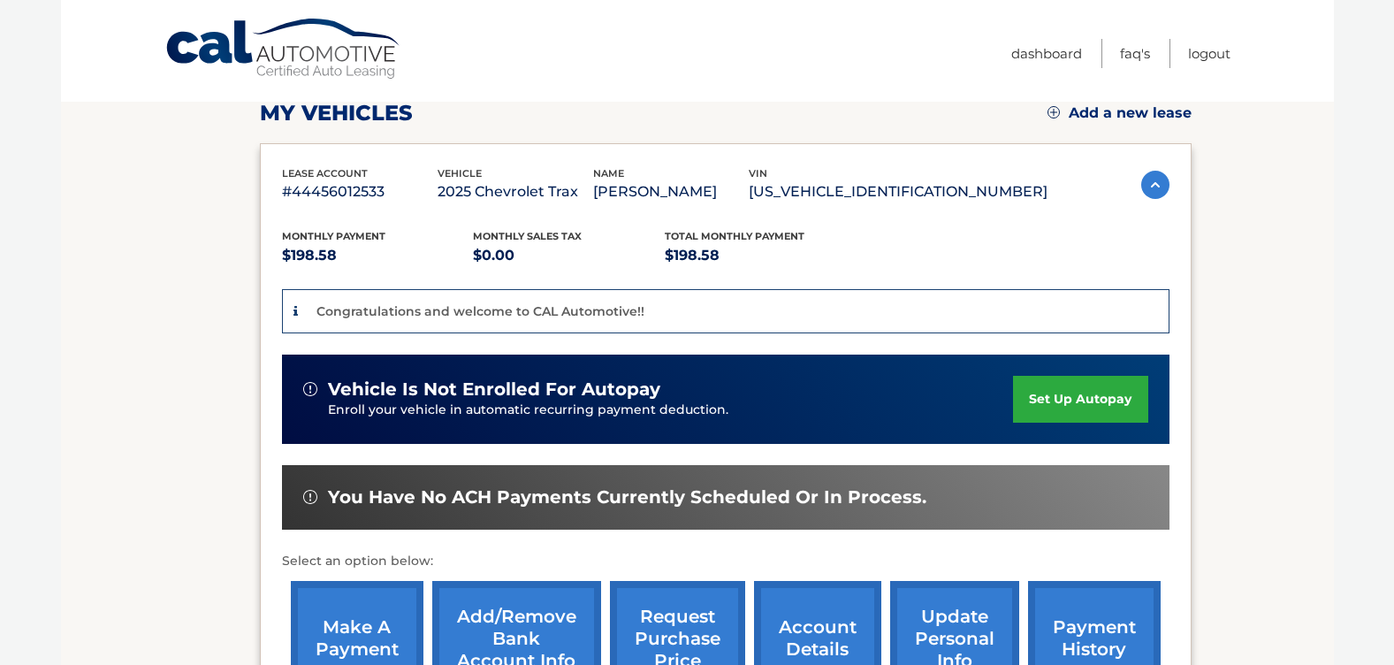
scroll to position [354, 0]
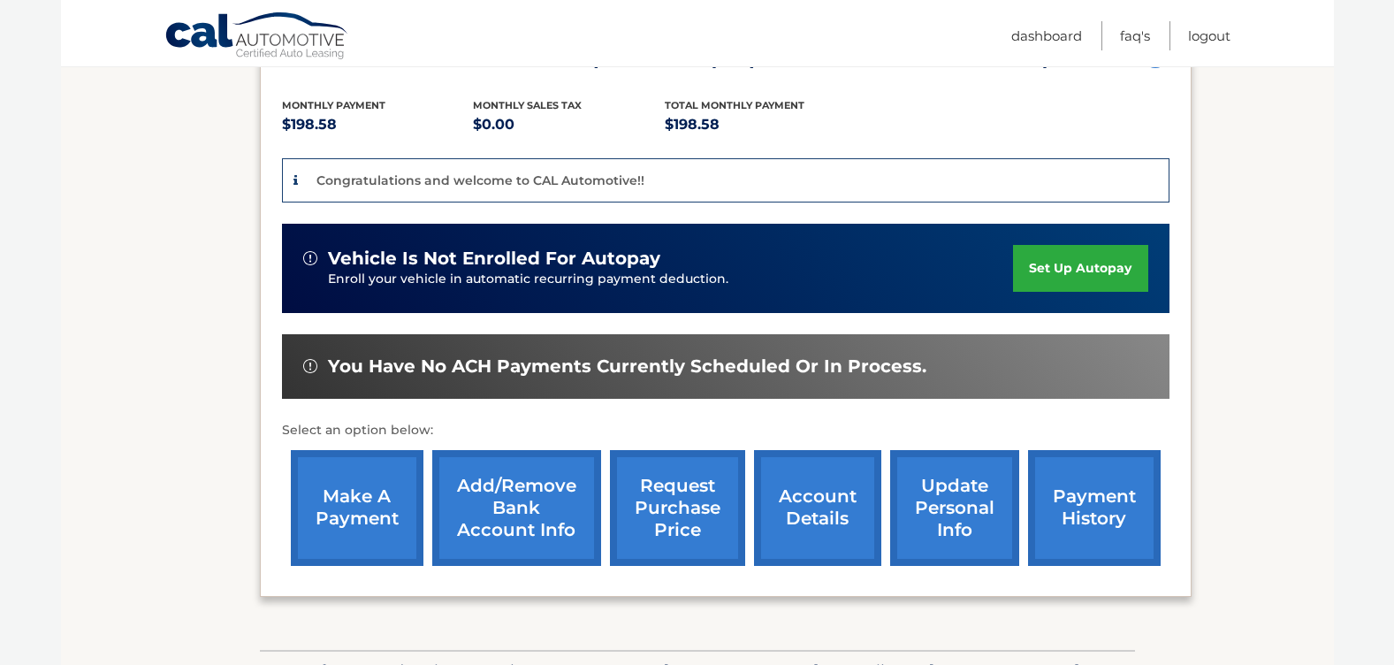
click at [1058, 513] on link "payment history" at bounding box center [1094, 508] width 133 height 116
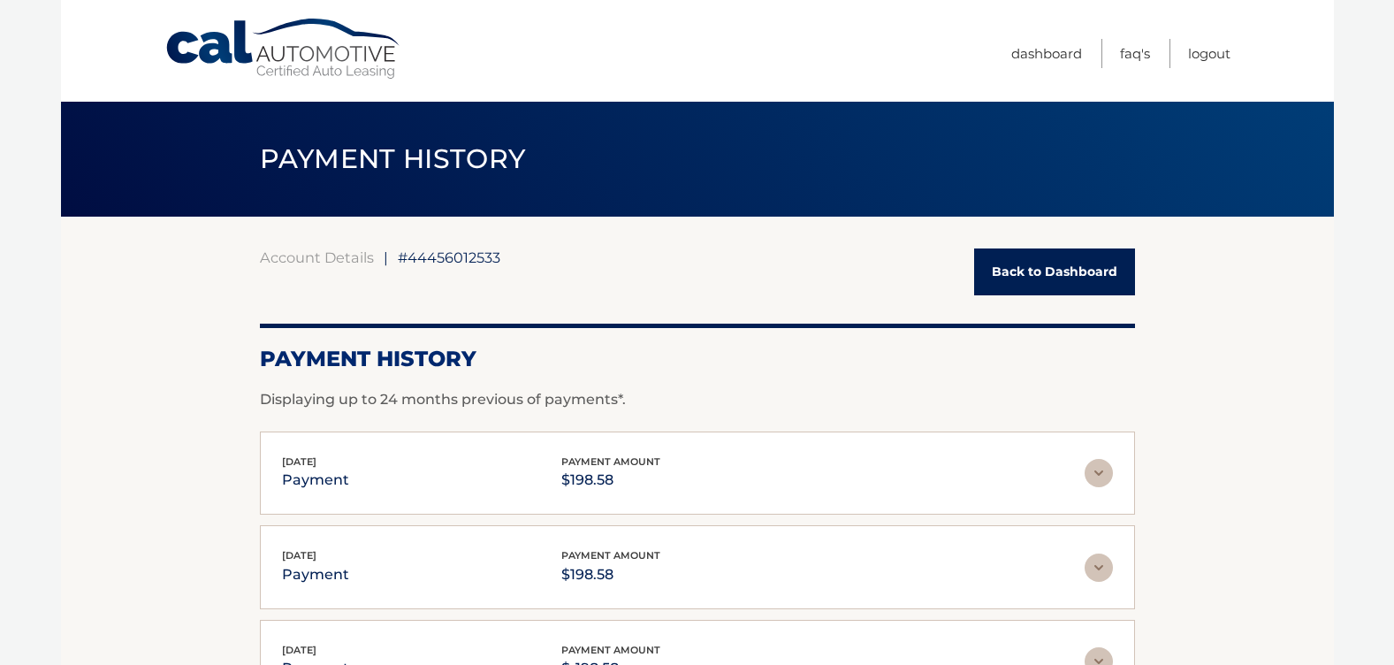
click at [979, 271] on link "Back to Dashboard" at bounding box center [1054, 271] width 161 height 47
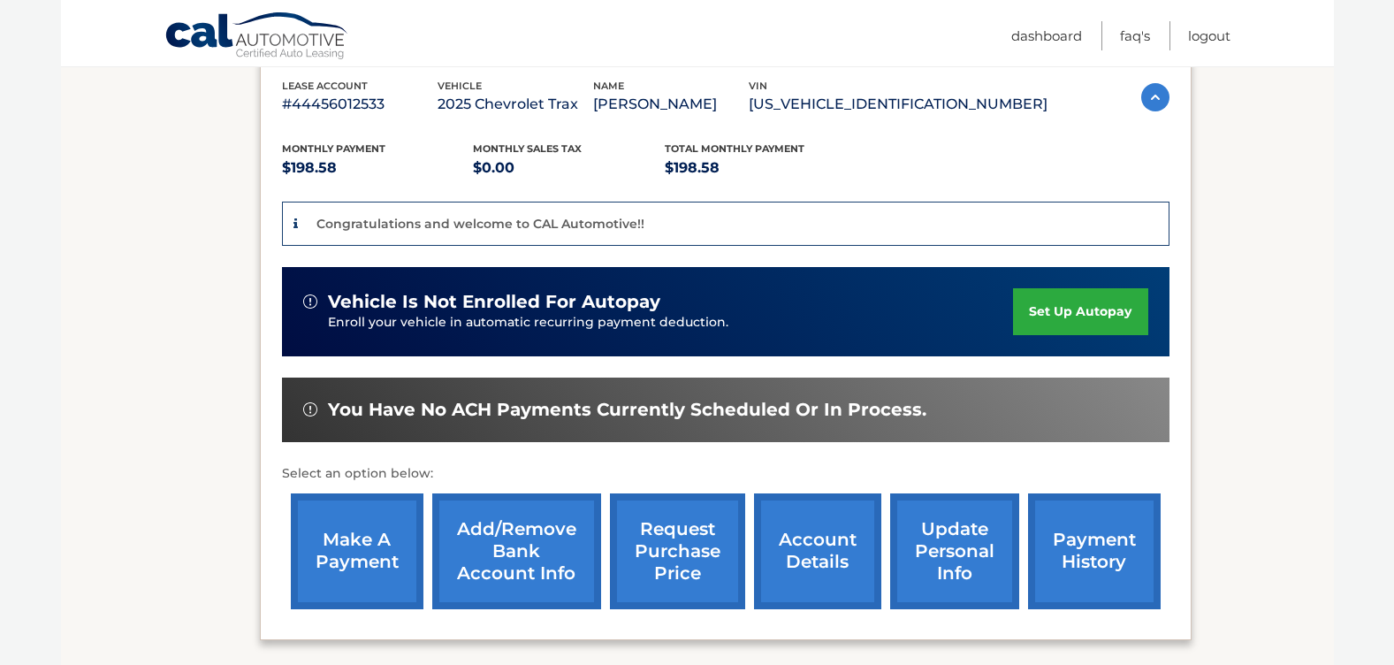
scroll to position [442, 0]
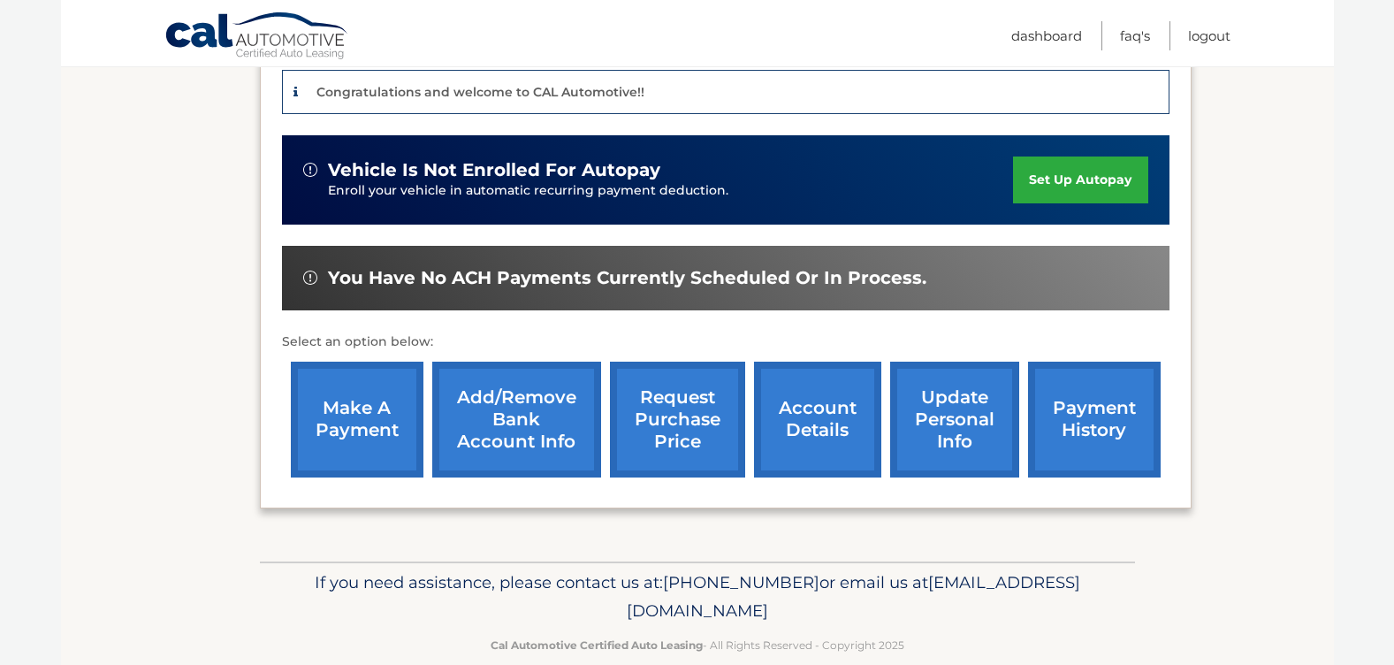
click at [812, 431] on link "account details" at bounding box center [817, 420] width 127 height 116
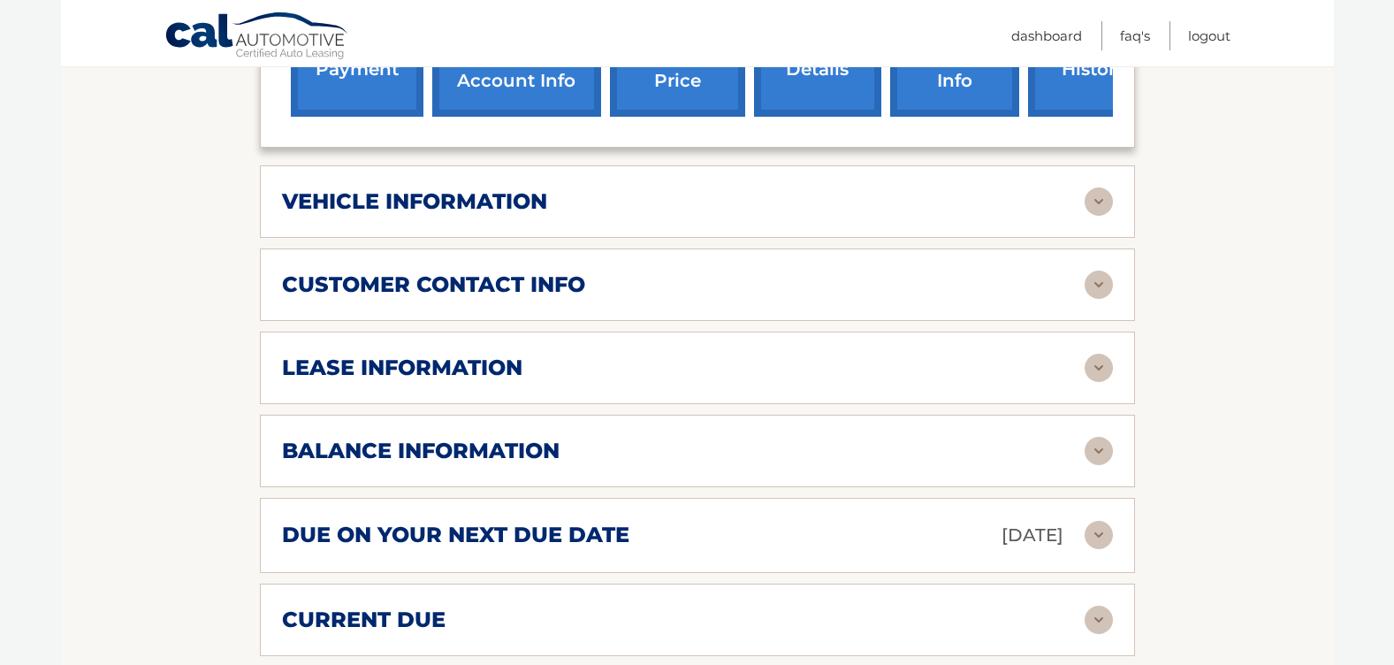
scroll to position [884, 0]
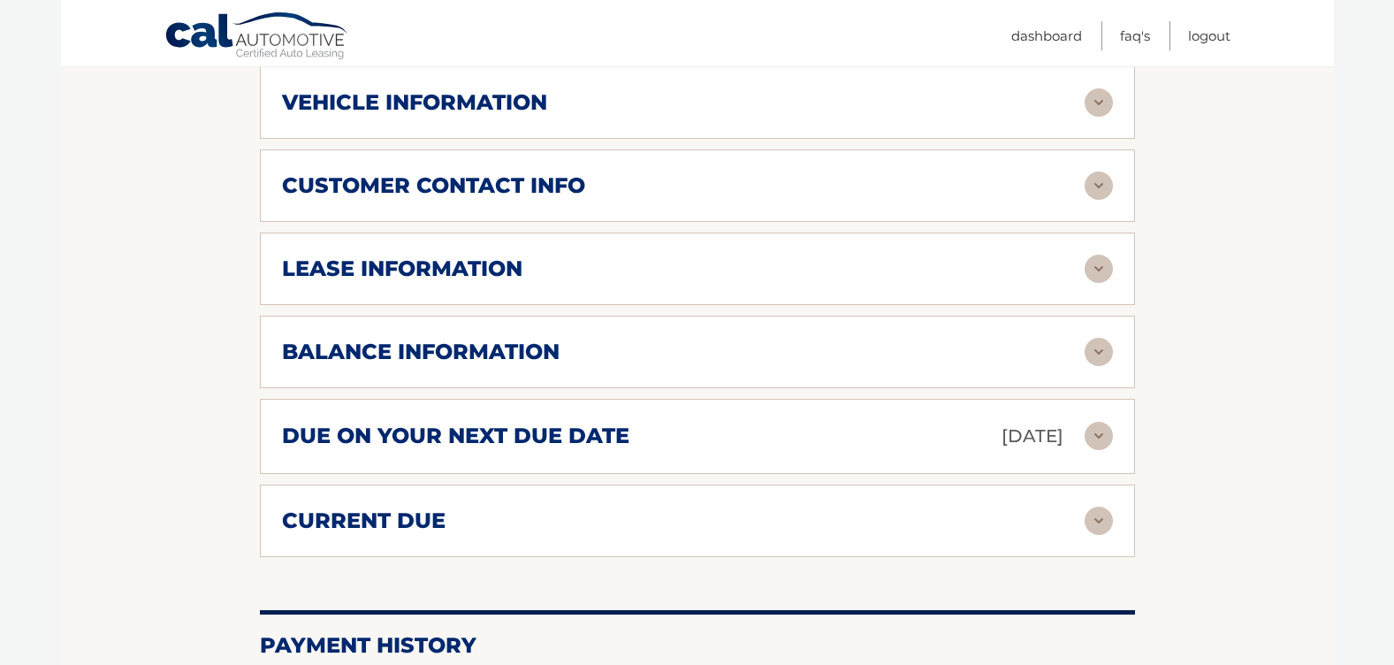
click at [1094, 338] on img at bounding box center [1099, 352] width 28 height 28
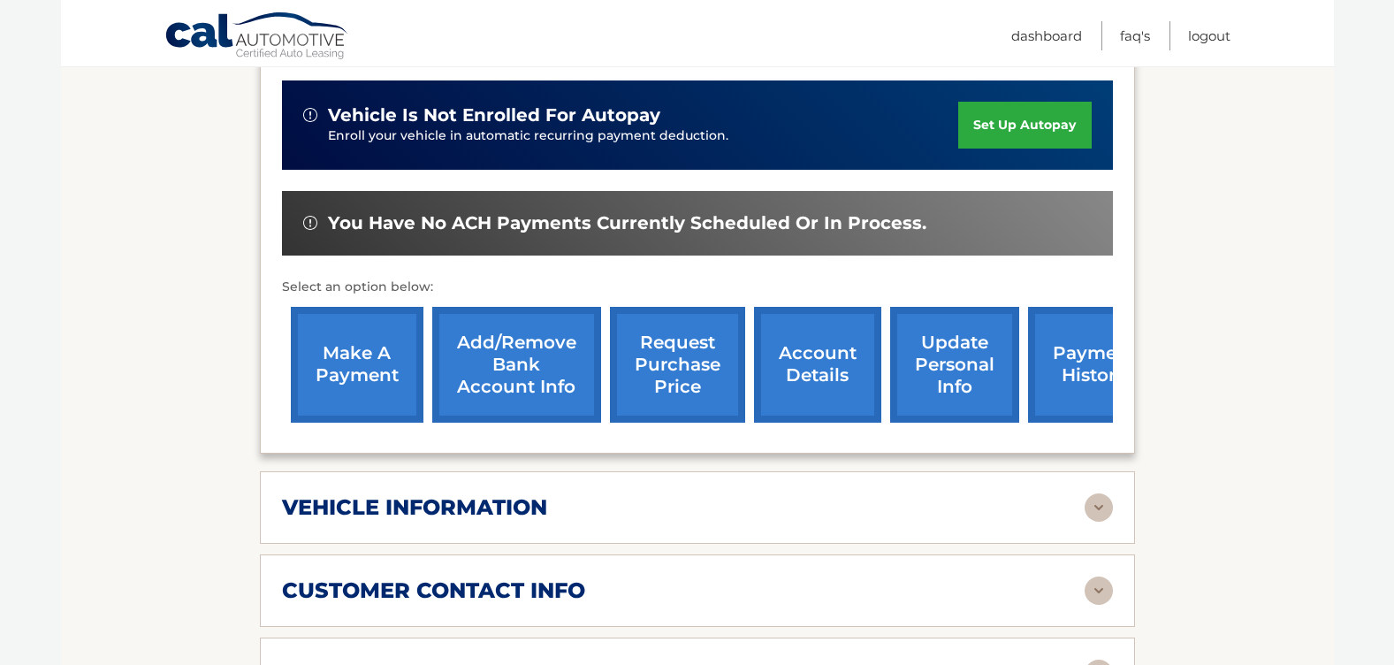
scroll to position [354, 0]
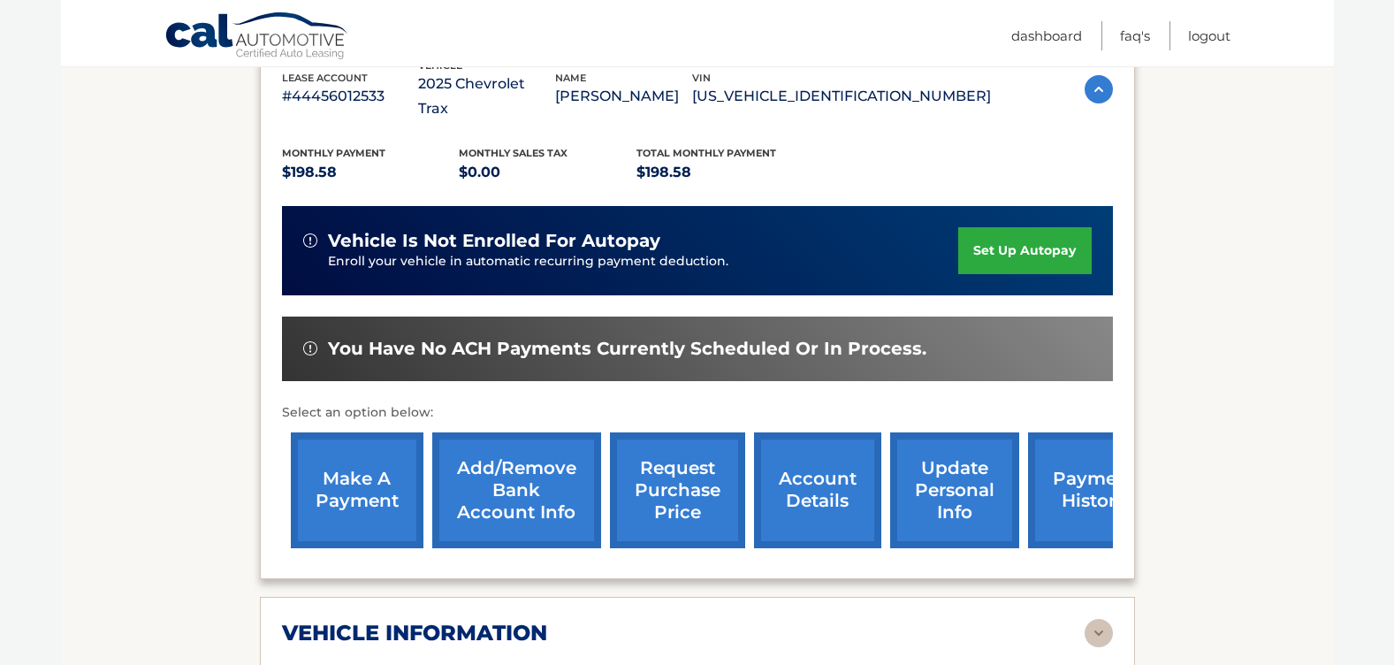
click at [351, 477] on link "make a payment" at bounding box center [357, 490] width 133 height 116
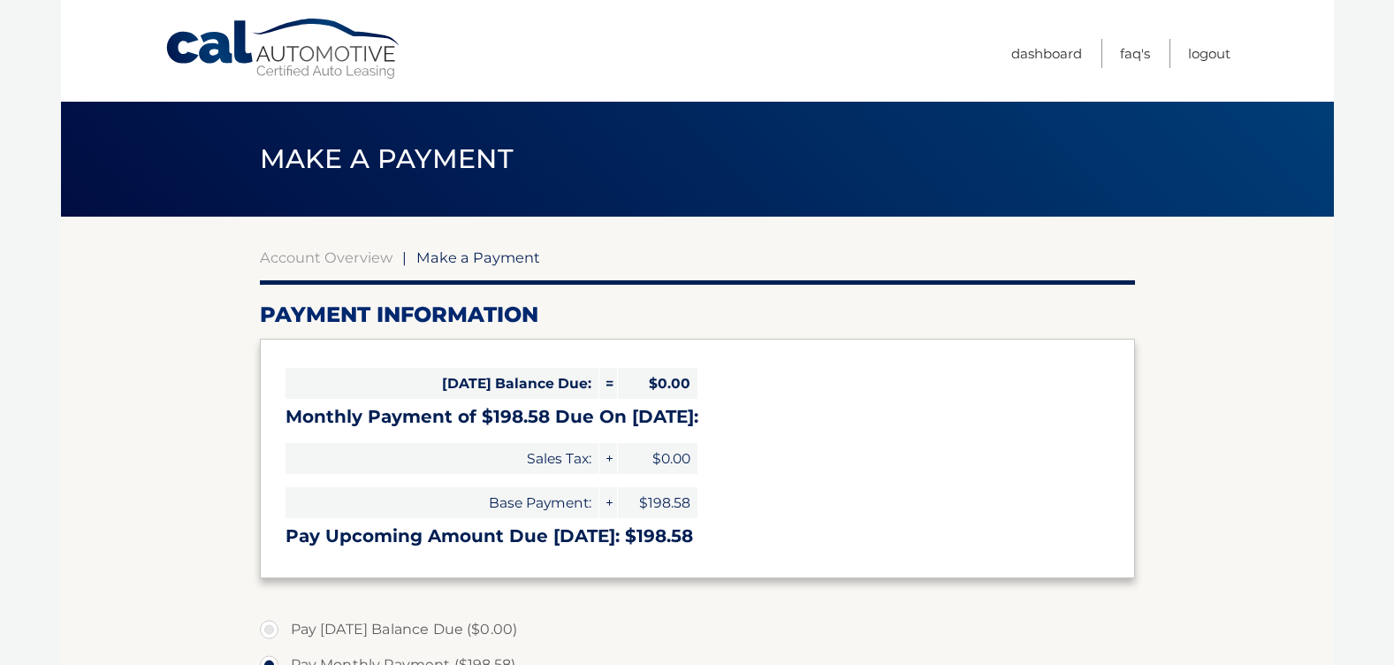
select select "Zjk4MDAyZTYtMGI3NS00ODhmLTg2YjctMTc4ZTA1N2M1Yjk3"
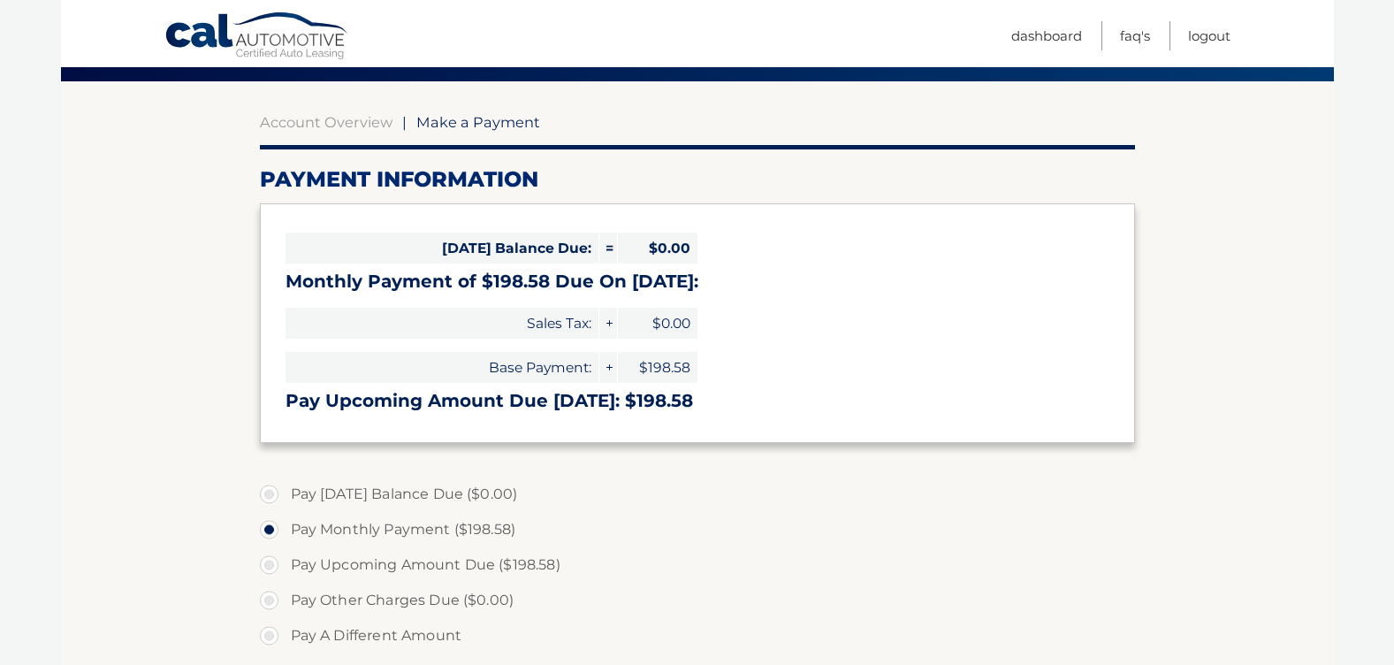
scroll to position [265, 0]
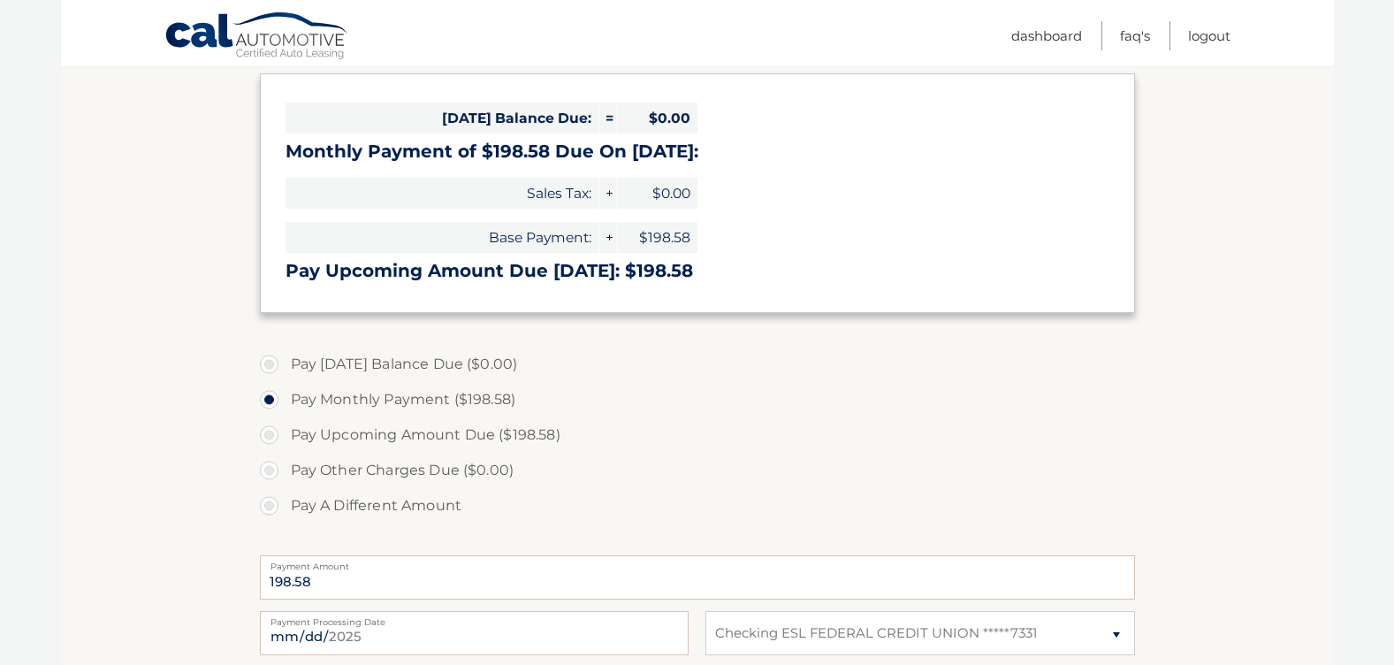
click at [271, 434] on label "Pay Upcoming Amount Due ($198.58)" at bounding box center [697, 434] width 875 height 35
click at [271, 434] on input "Pay Upcoming Amount Due ($198.58)" at bounding box center [276, 431] width 18 height 28
radio input "true"
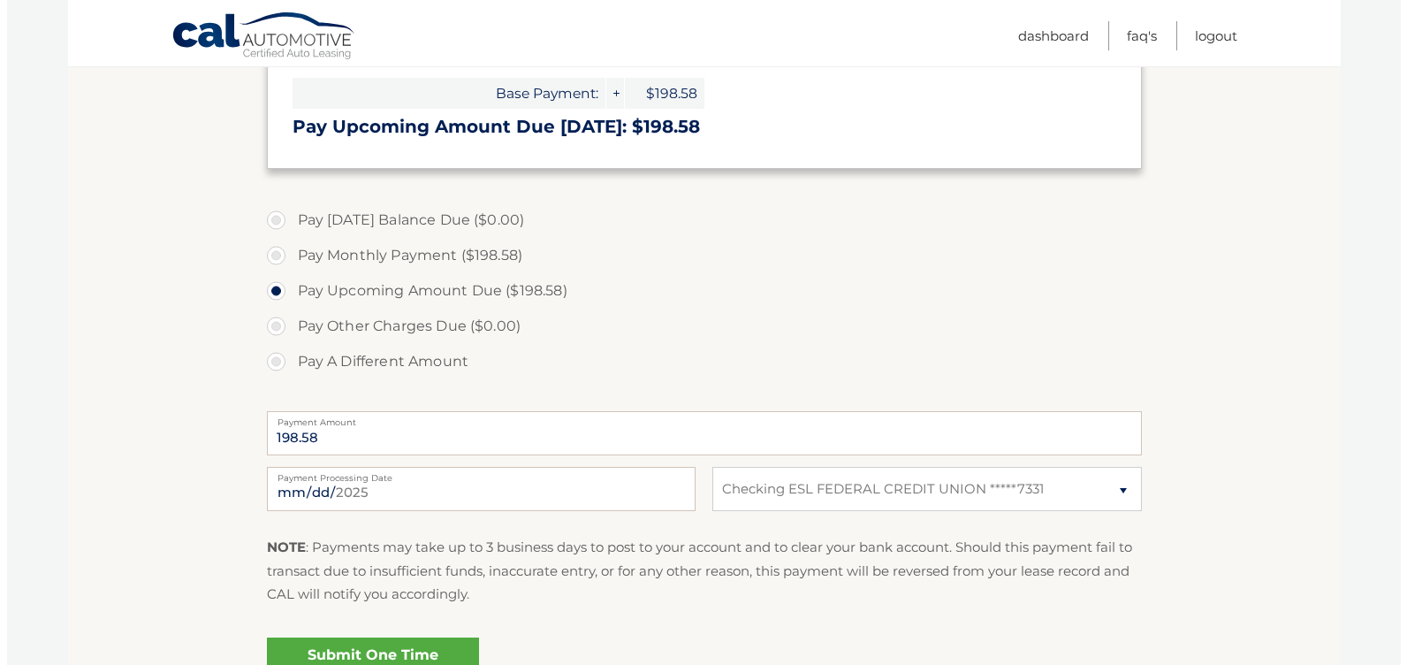
scroll to position [599, 0]
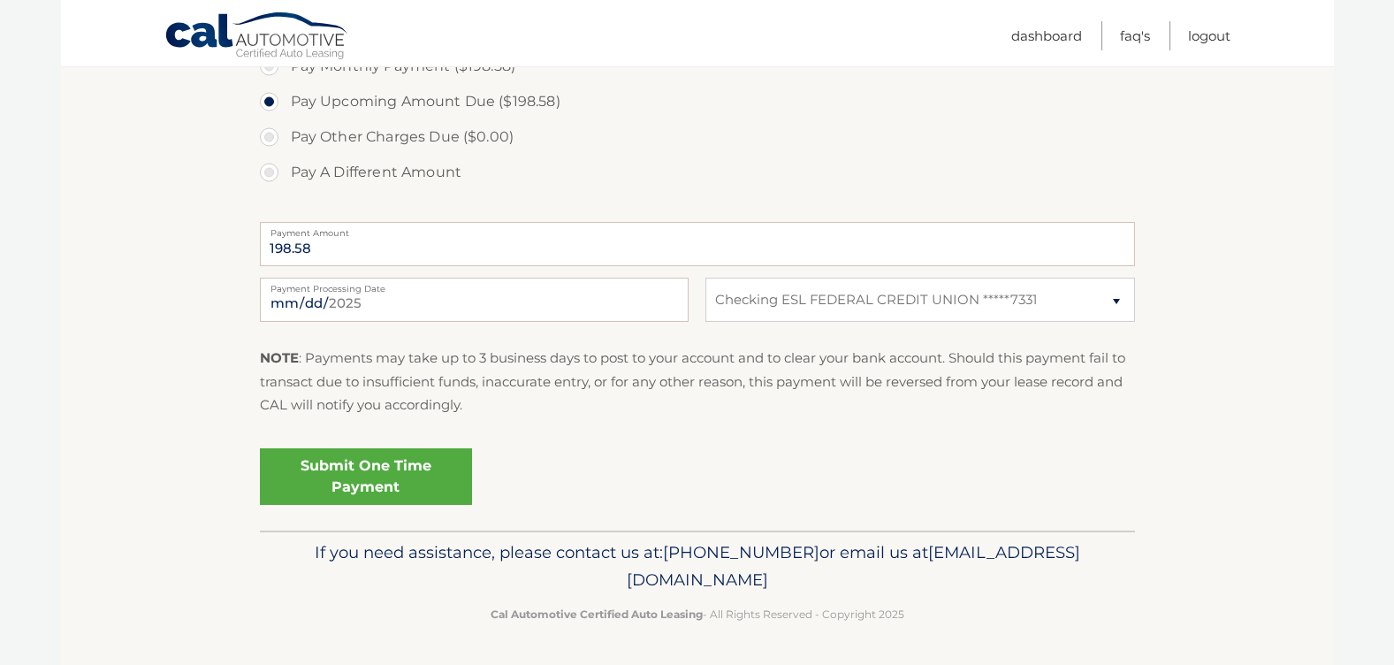
click at [370, 472] on link "Submit One Time Payment" at bounding box center [366, 476] width 212 height 57
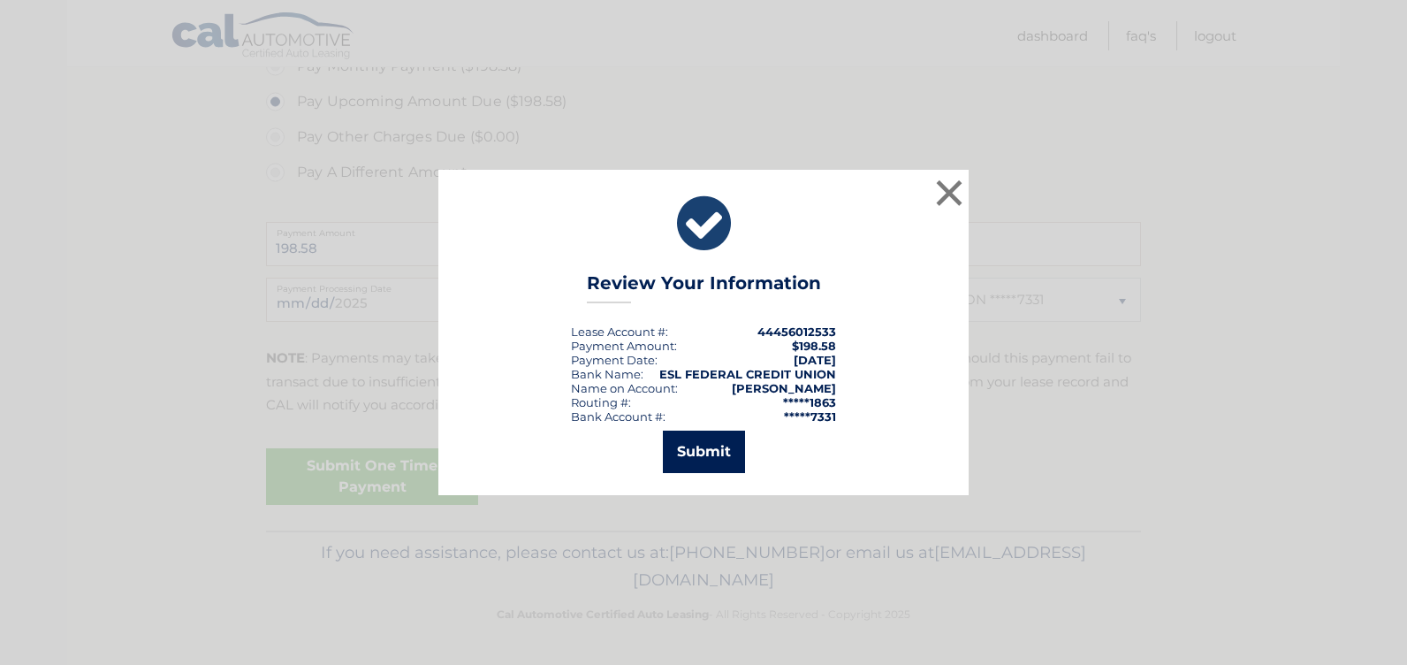
click at [683, 451] on button "Submit" at bounding box center [704, 452] width 82 height 42
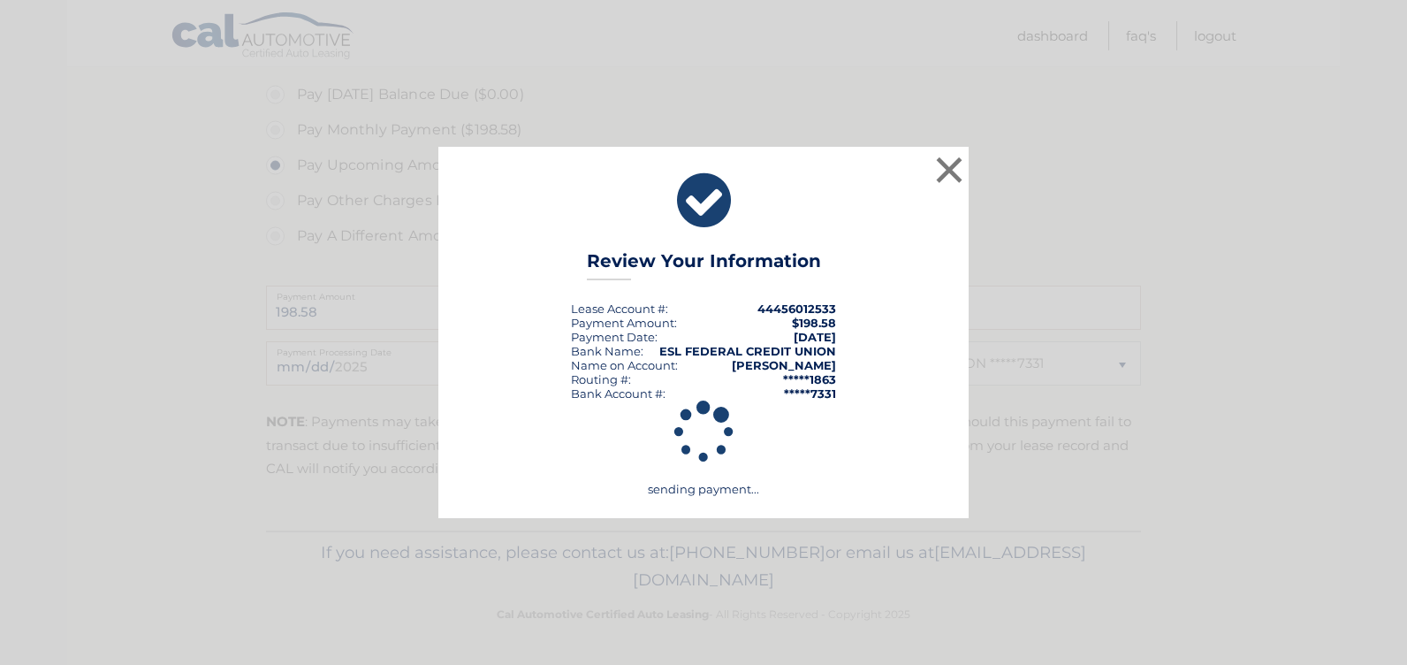
scroll to position [535, 0]
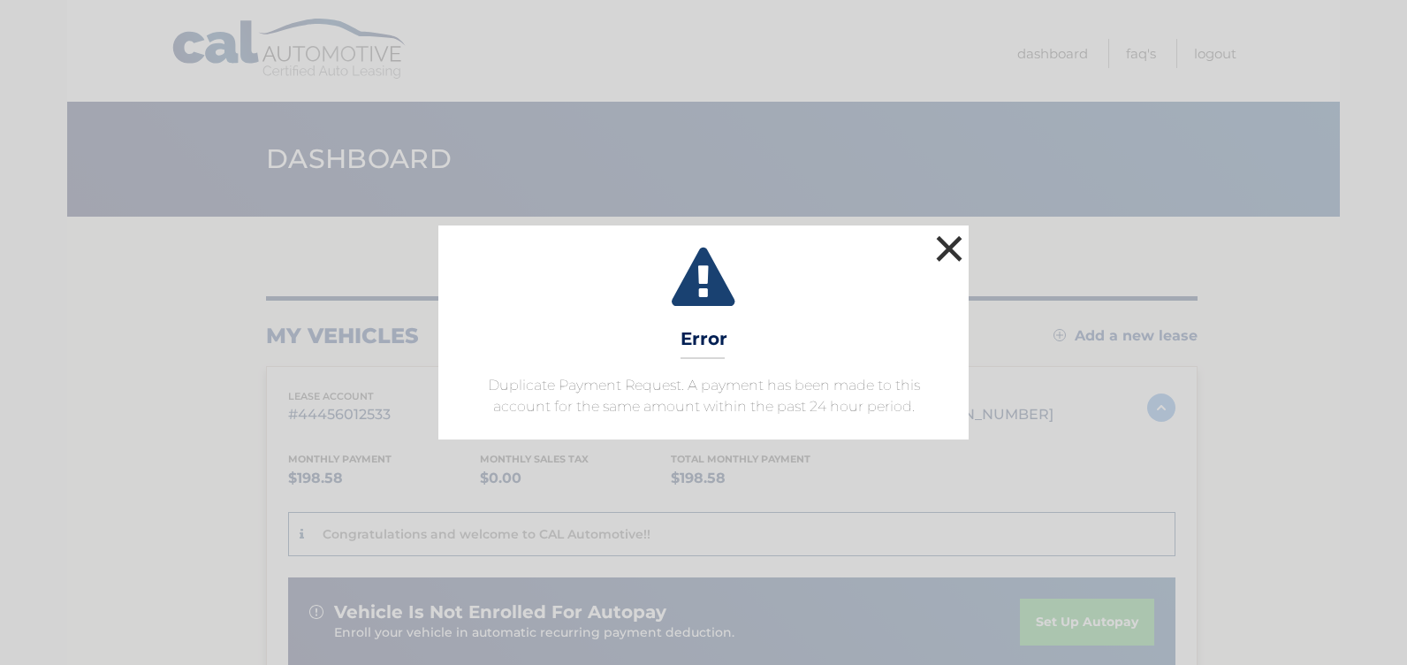
drag, startPoint x: 944, startPoint y: 252, endPoint x: 921, endPoint y: 290, distance: 44.4
click at [944, 251] on button "×" at bounding box center [949, 248] width 35 height 35
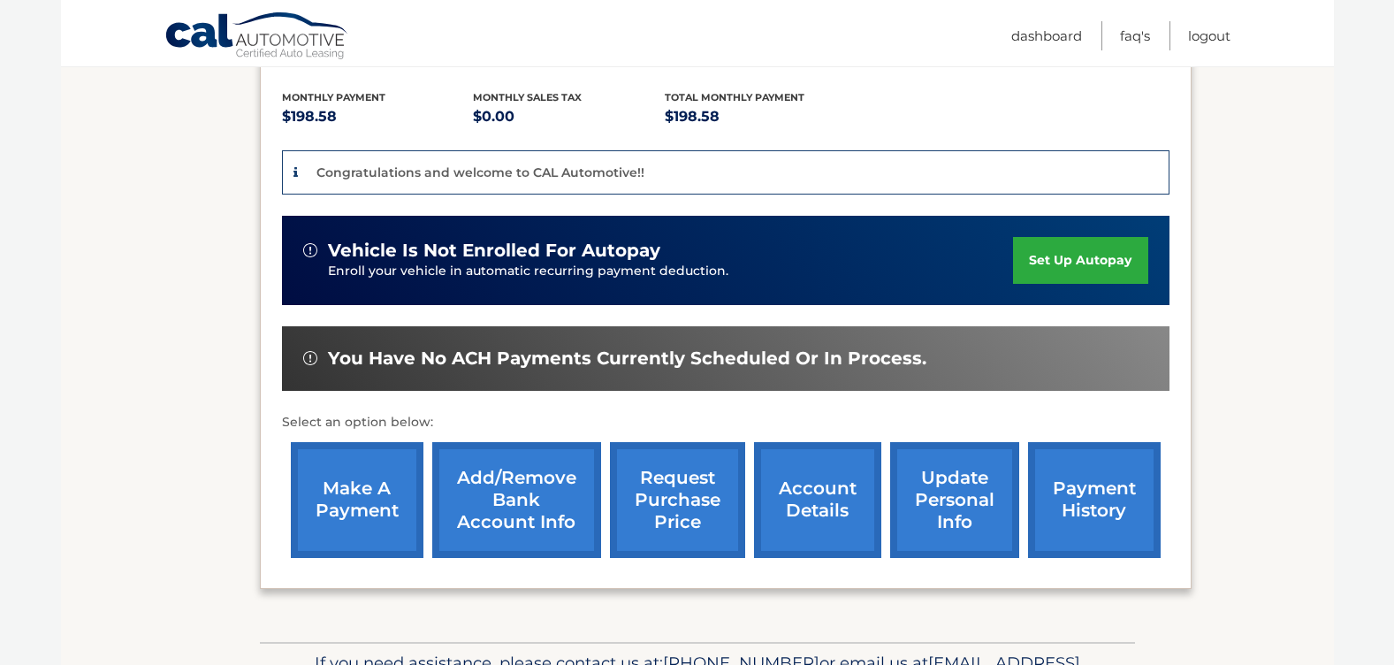
scroll to position [473, 0]
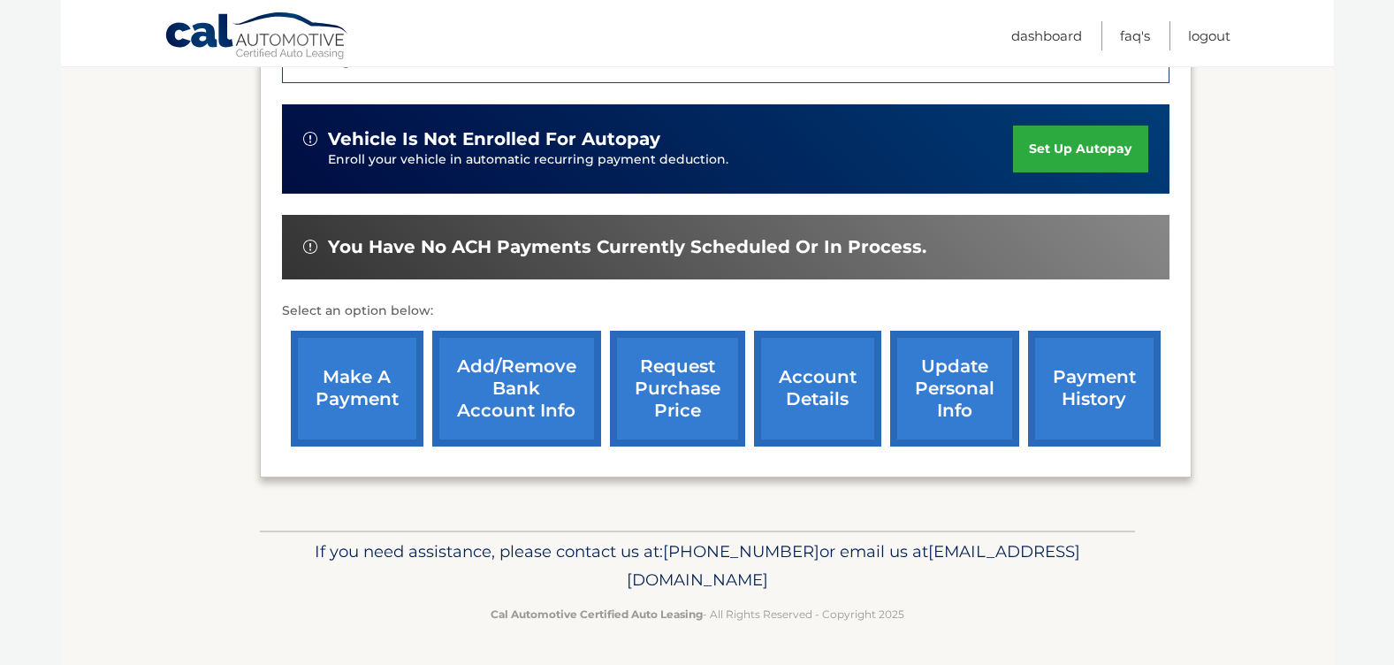
click at [370, 384] on link "make a payment" at bounding box center [357, 389] width 133 height 116
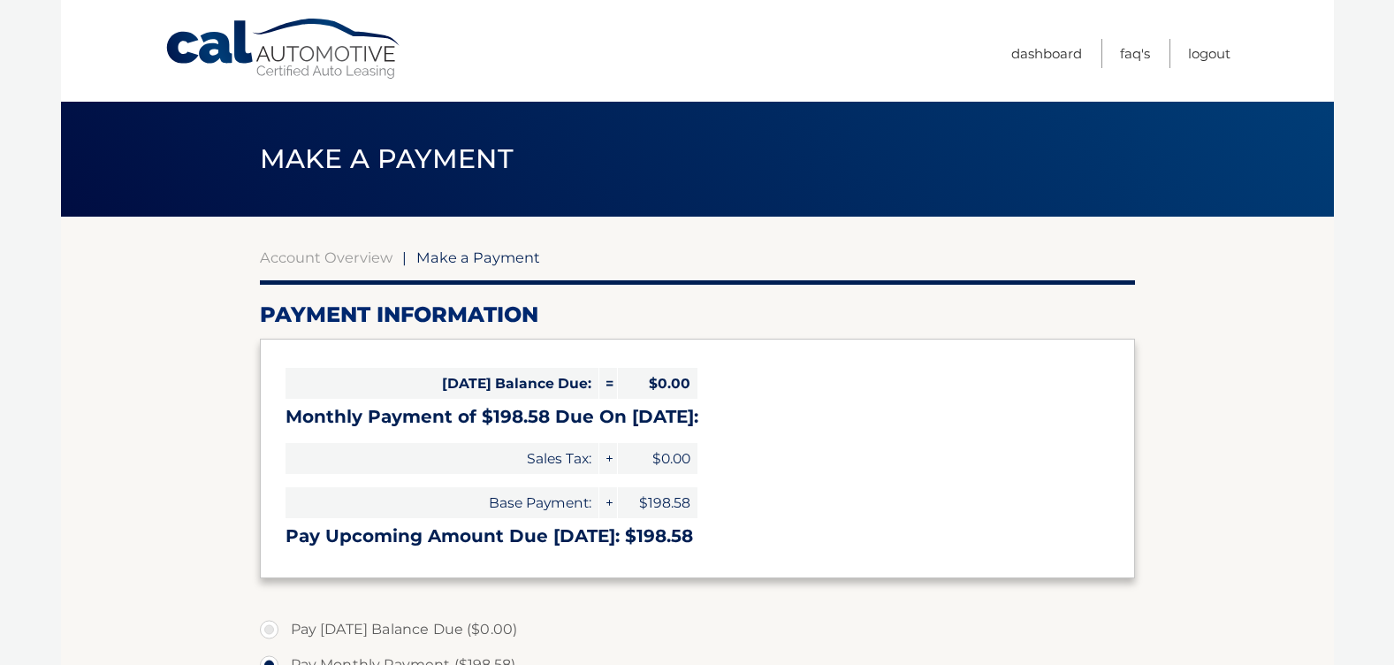
select select "Zjk4MDAyZTYtMGI3NS00ODhmLTg2YjctMTc4ZTA1N2M1Yjk3"
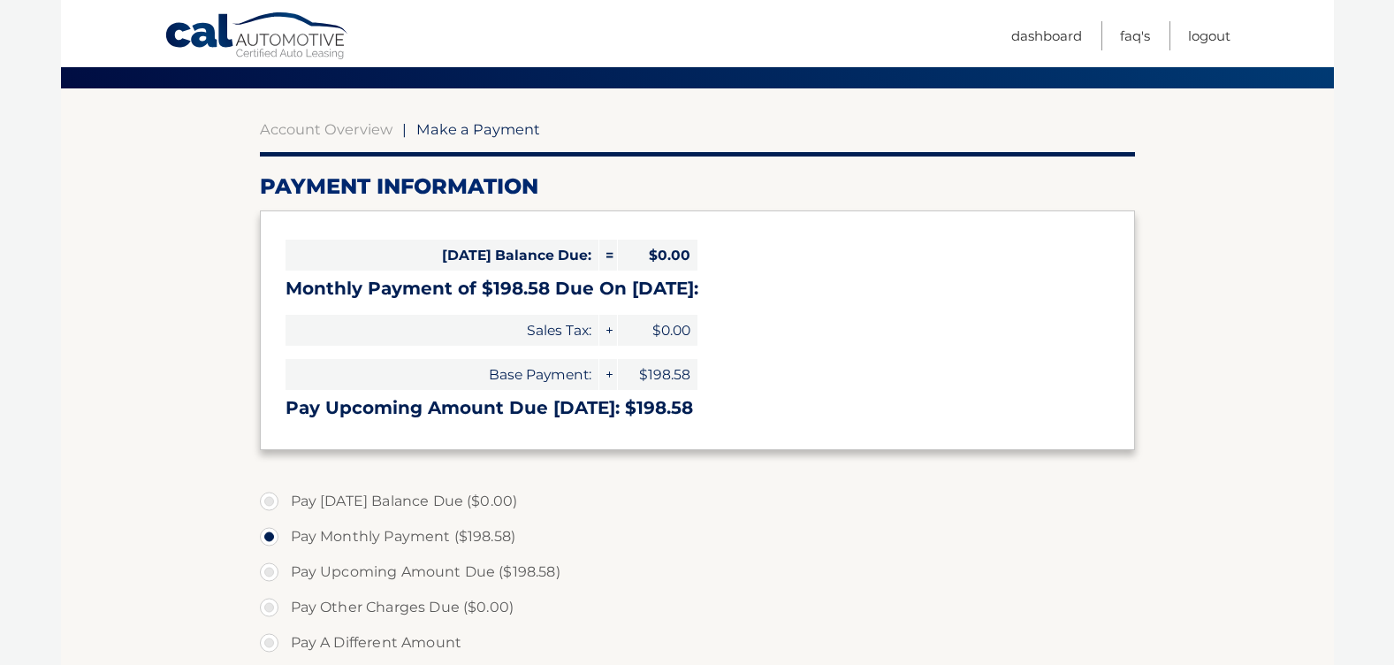
scroll to position [265, 0]
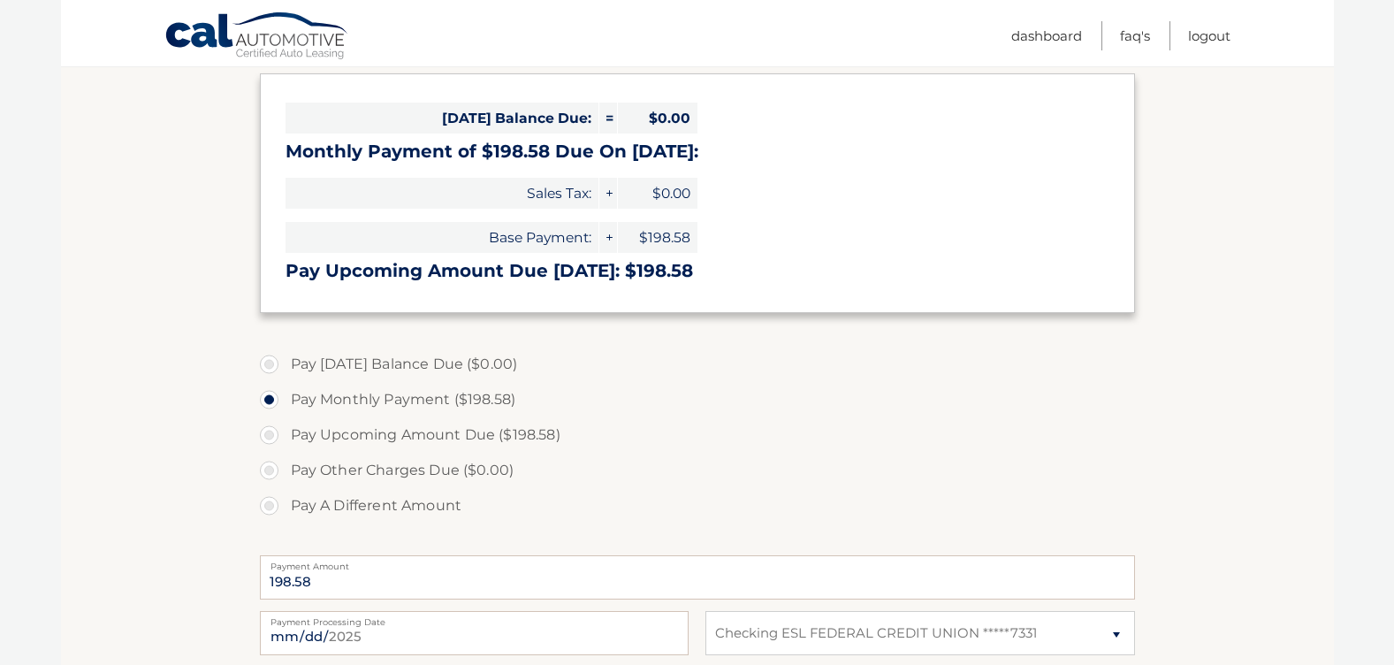
click at [267, 467] on label "Pay Other Charges Due ($0.00)" at bounding box center [697, 470] width 875 height 35
click at [271, 498] on label "Pay A Different Amount" at bounding box center [697, 505] width 875 height 35
click at [271, 498] on input "Pay A Different Amount" at bounding box center [276, 502] width 18 height 28
radio input "true"
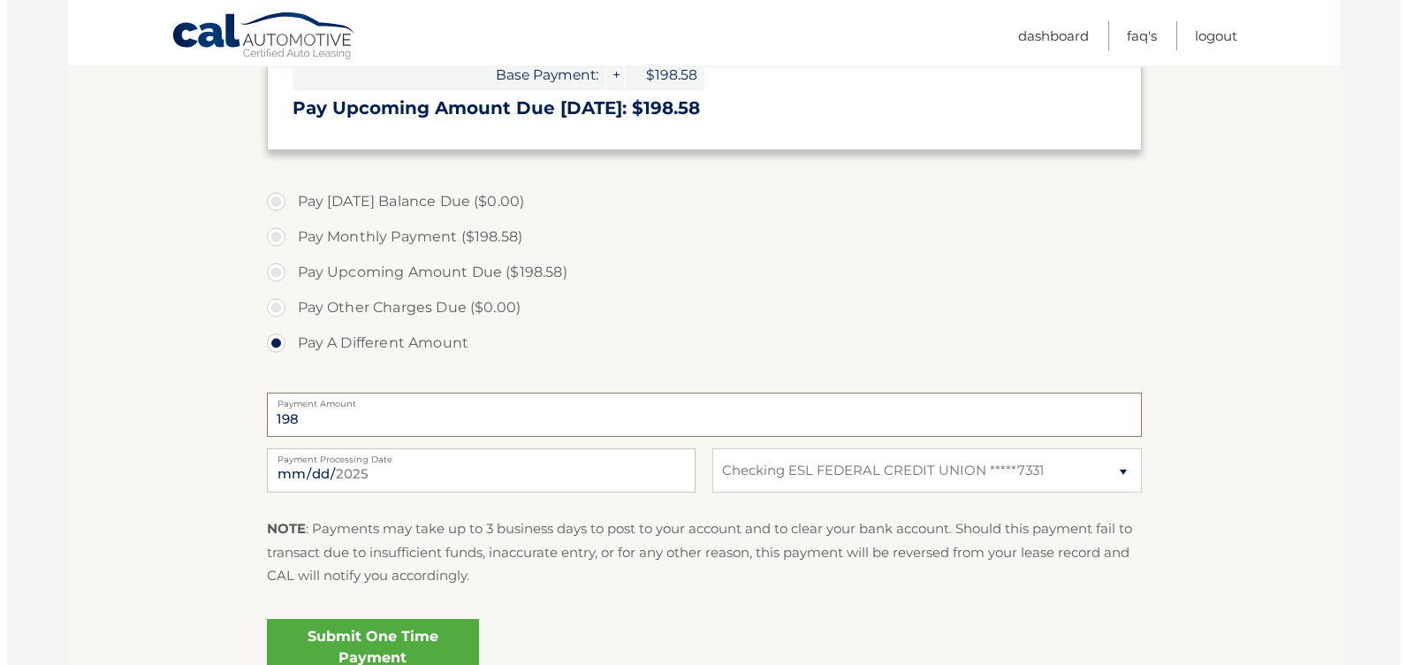
scroll to position [599, 0]
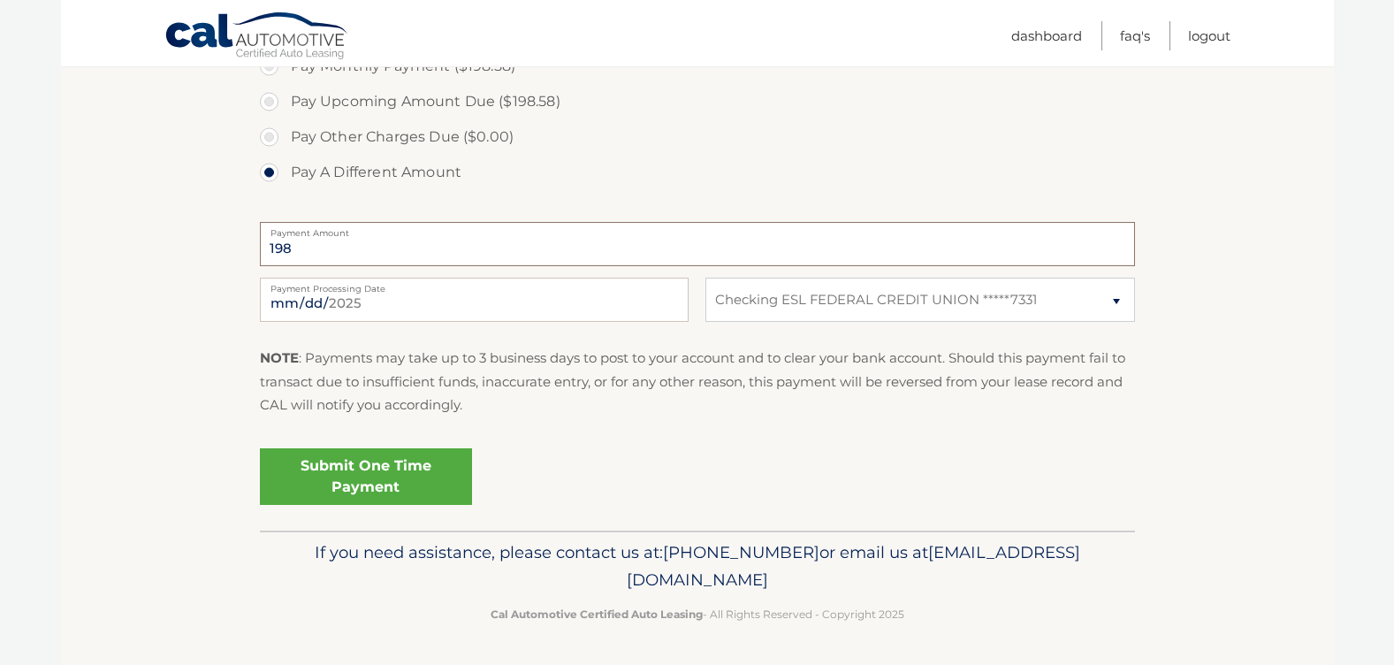
type input "198"
click at [378, 493] on link "Submit One Time Payment" at bounding box center [366, 476] width 212 height 57
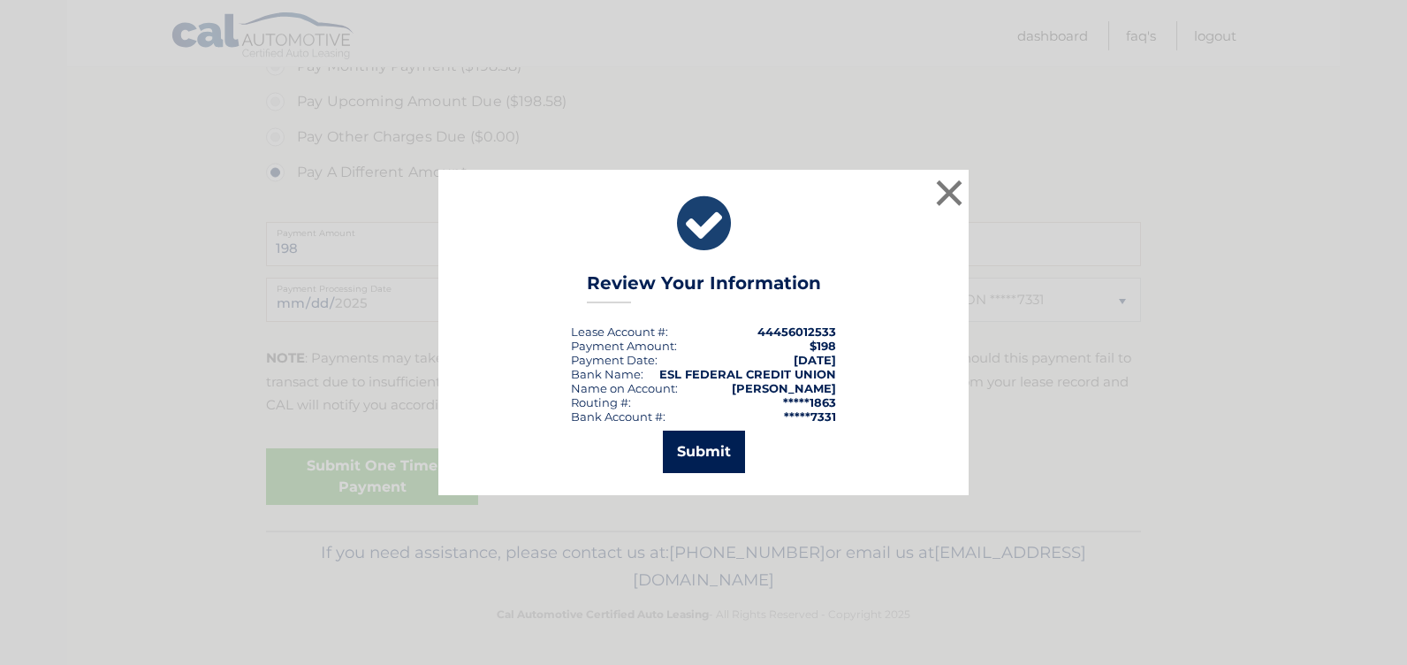
click at [711, 450] on button "Submit" at bounding box center [704, 452] width 82 height 42
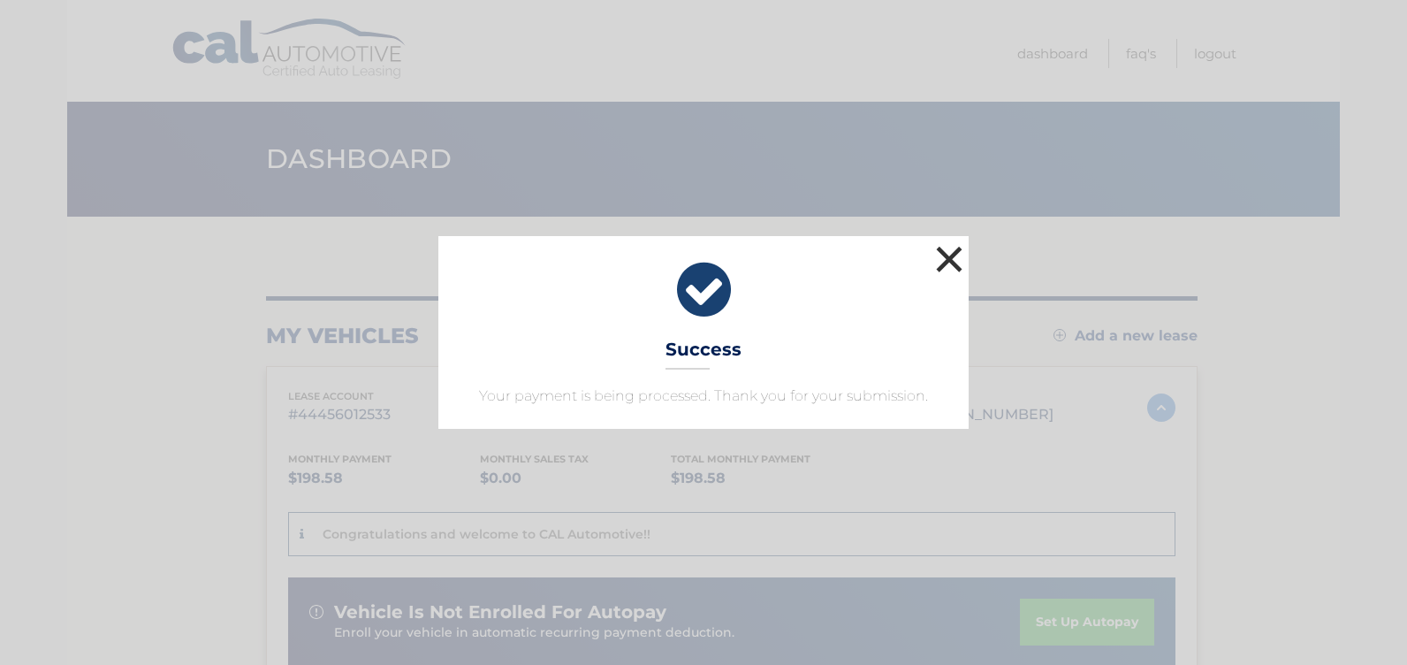
click at [951, 254] on button "×" at bounding box center [949, 258] width 35 height 35
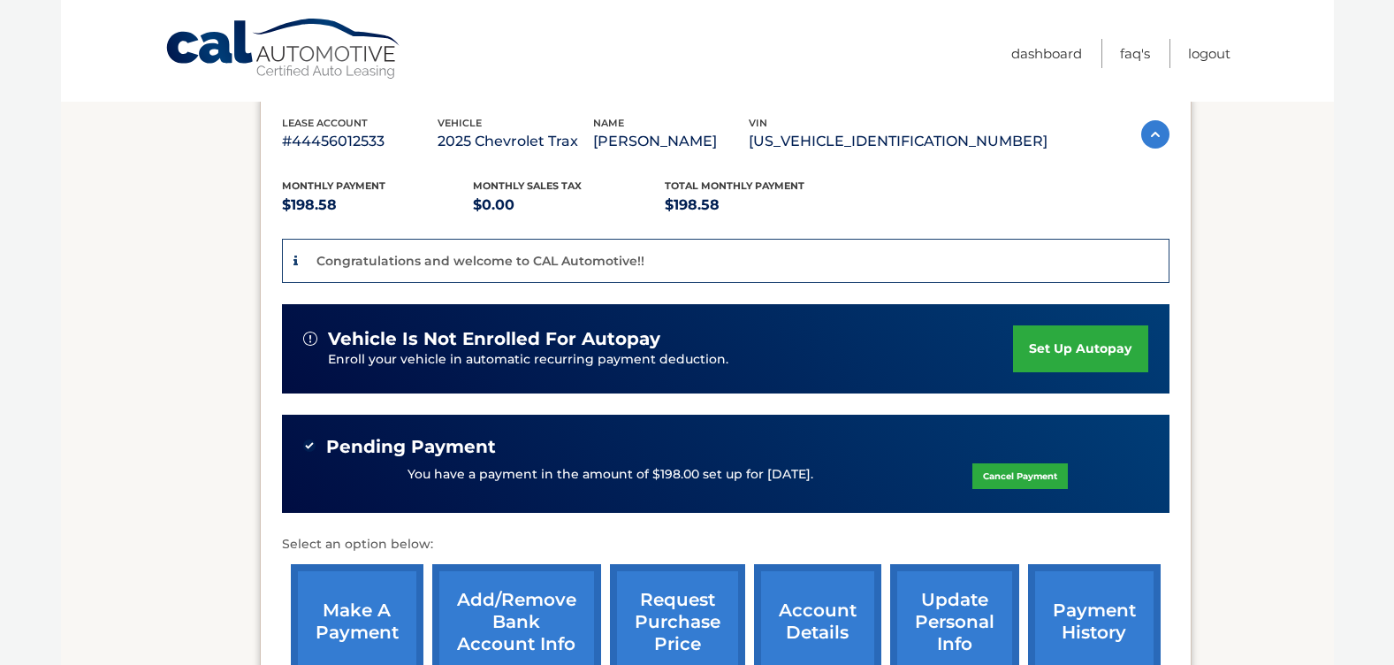
scroll to position [442, 0]
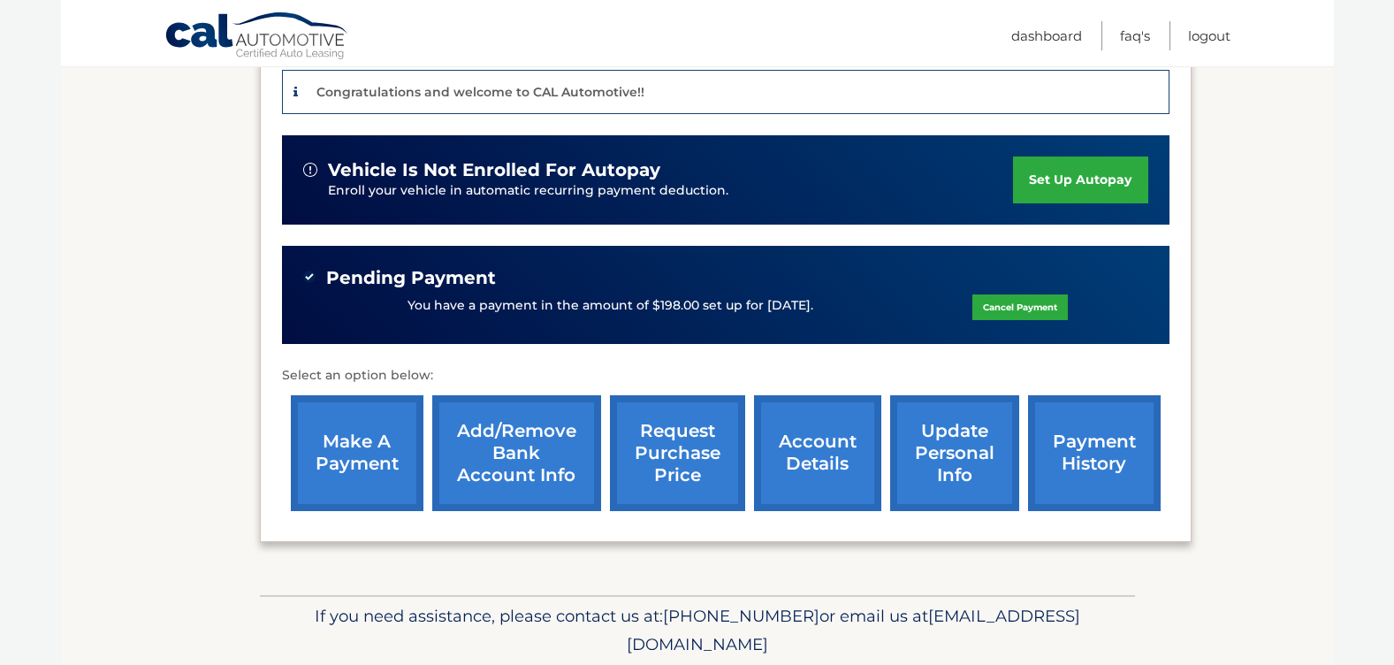
click at [367, 435] on link "make a payment" at bounding box center [357, 453] width 133 height 116
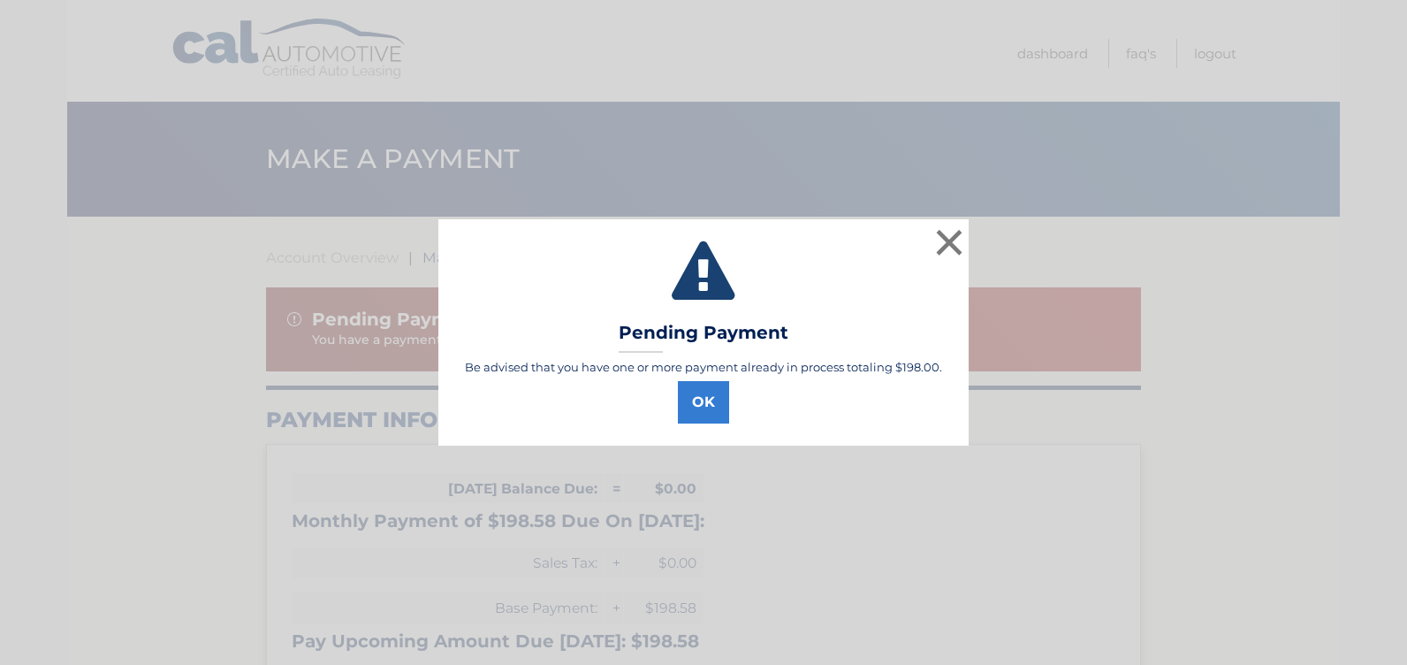
select select "Zjk4MDAyZTYtMGI3NS00ODhmLTg2YjctMTc4ZTA1N2M1Yjk3"
click at [946, 242] on button "×" at bounding box center [949, 242] width 35 height 35
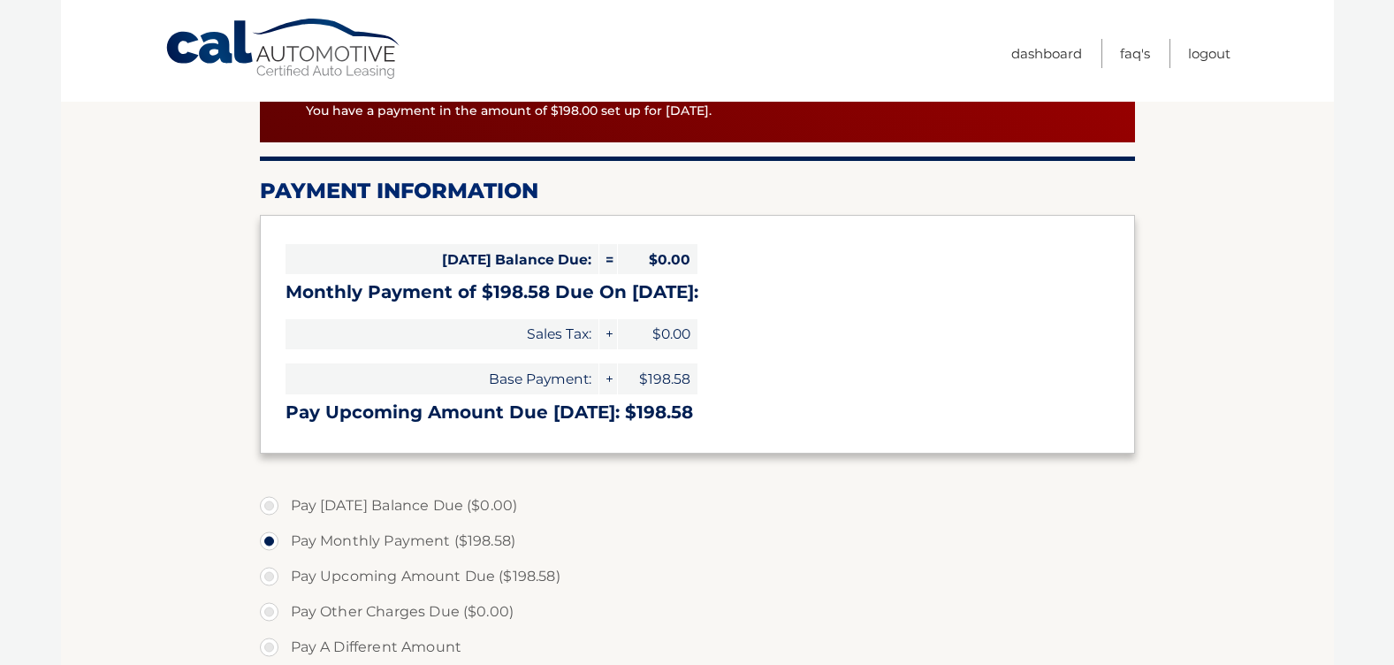
scroll to position [354, 0]
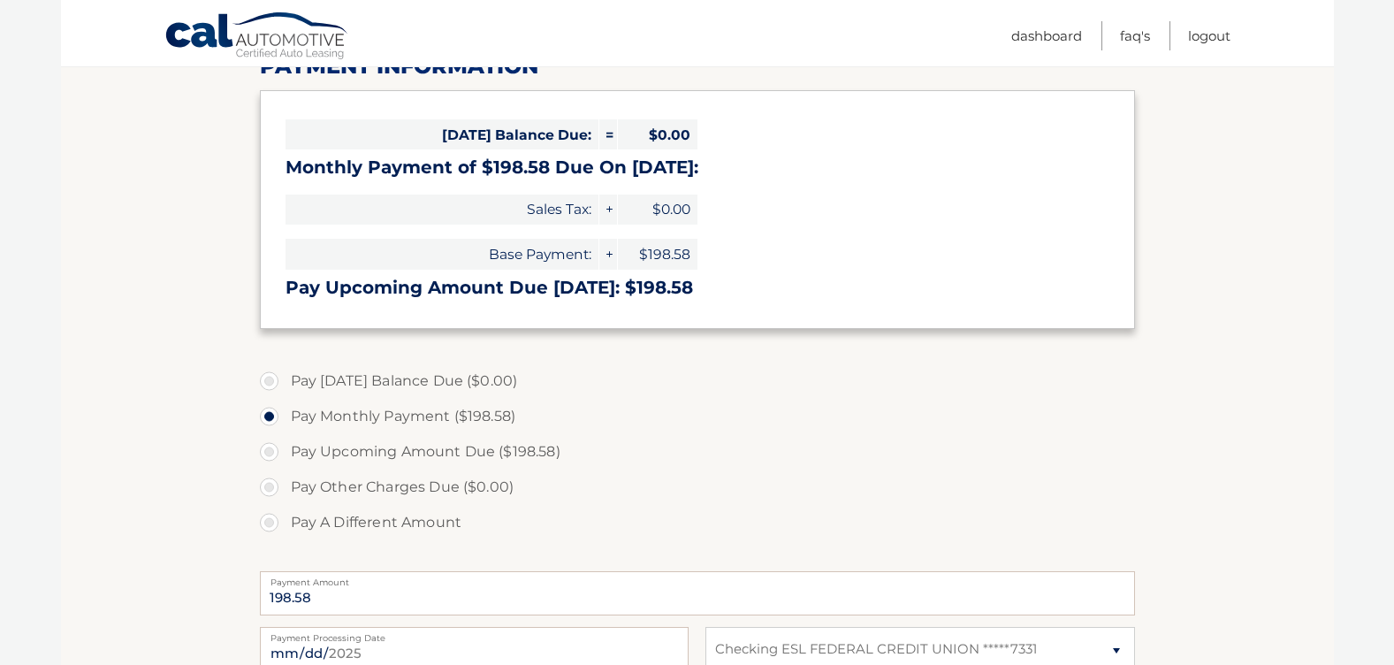
click at [272, 515] on label "Pay A Different Amount" at bounding box center [697, 522] width 875 height 35
click at [272, 515] on input "Pay A Different Amount" at bounding box center [276, 519] width 18 height 28
radio input "true"
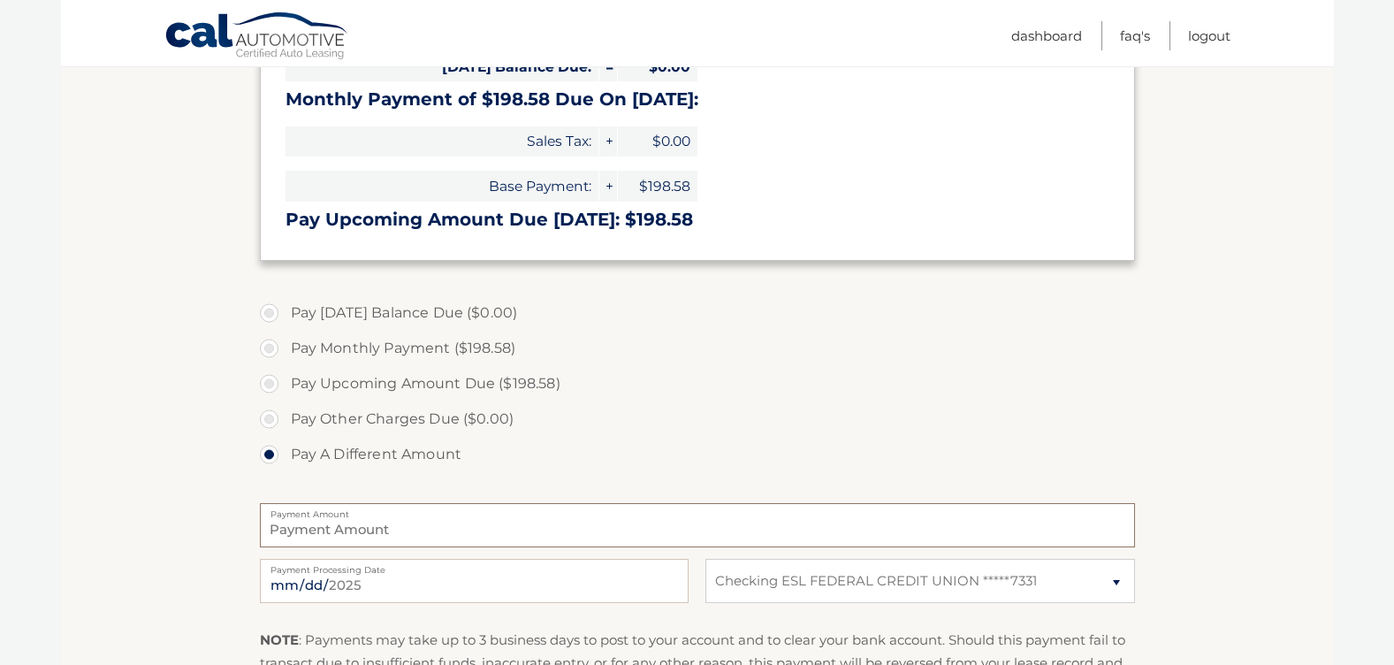
scroll to position [530, 0]
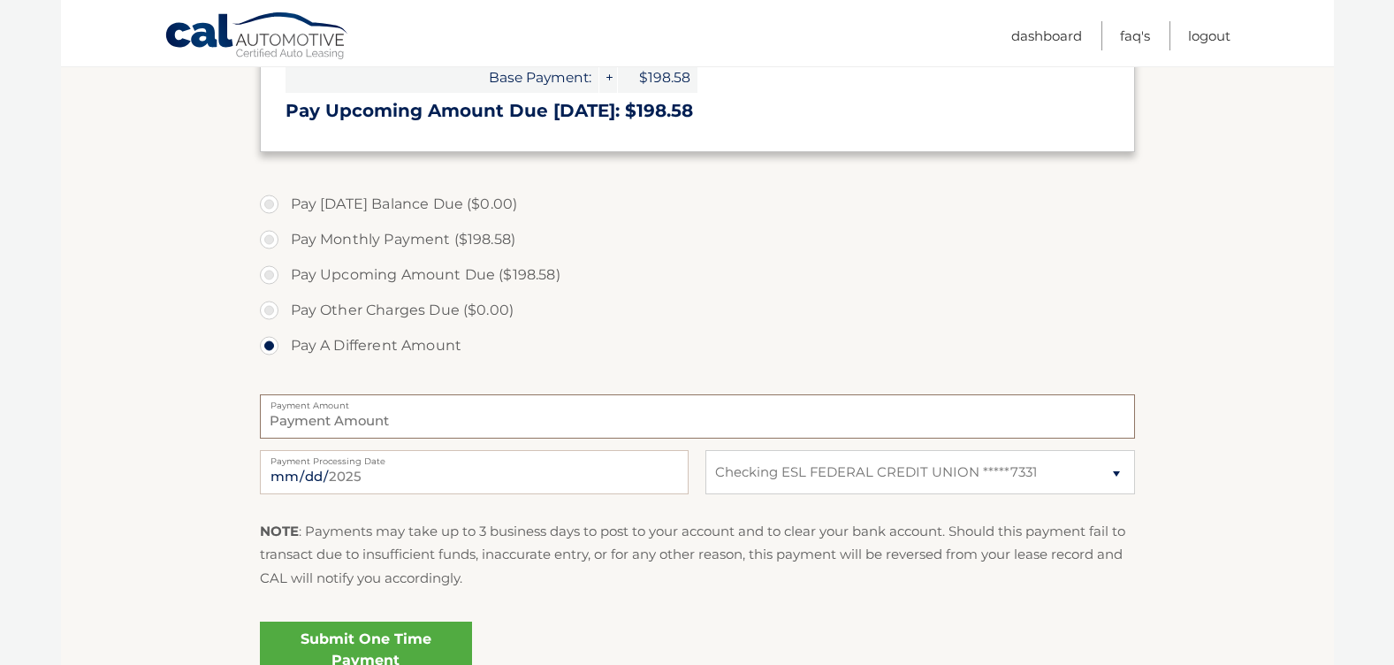
click at [385, 411] on input "Payment Amount" at bounding box center [697, 416] width 875 height 44
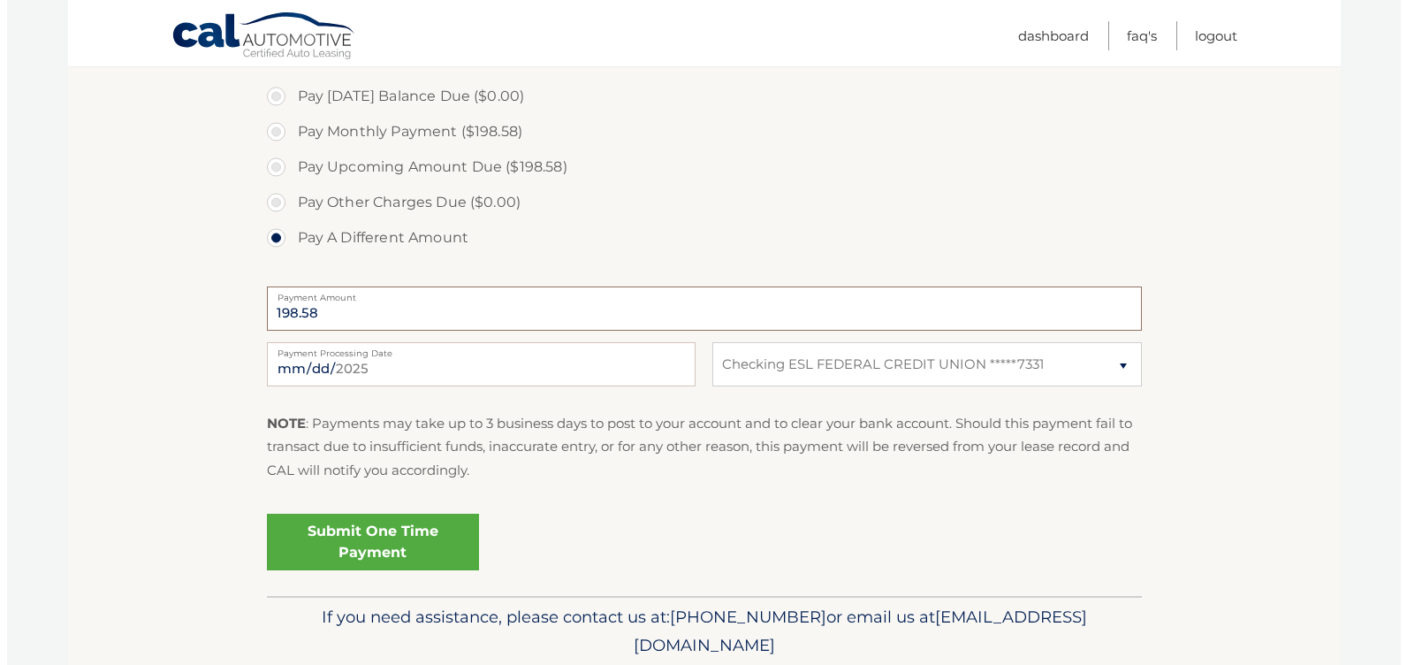
scroll to position [703, 0]
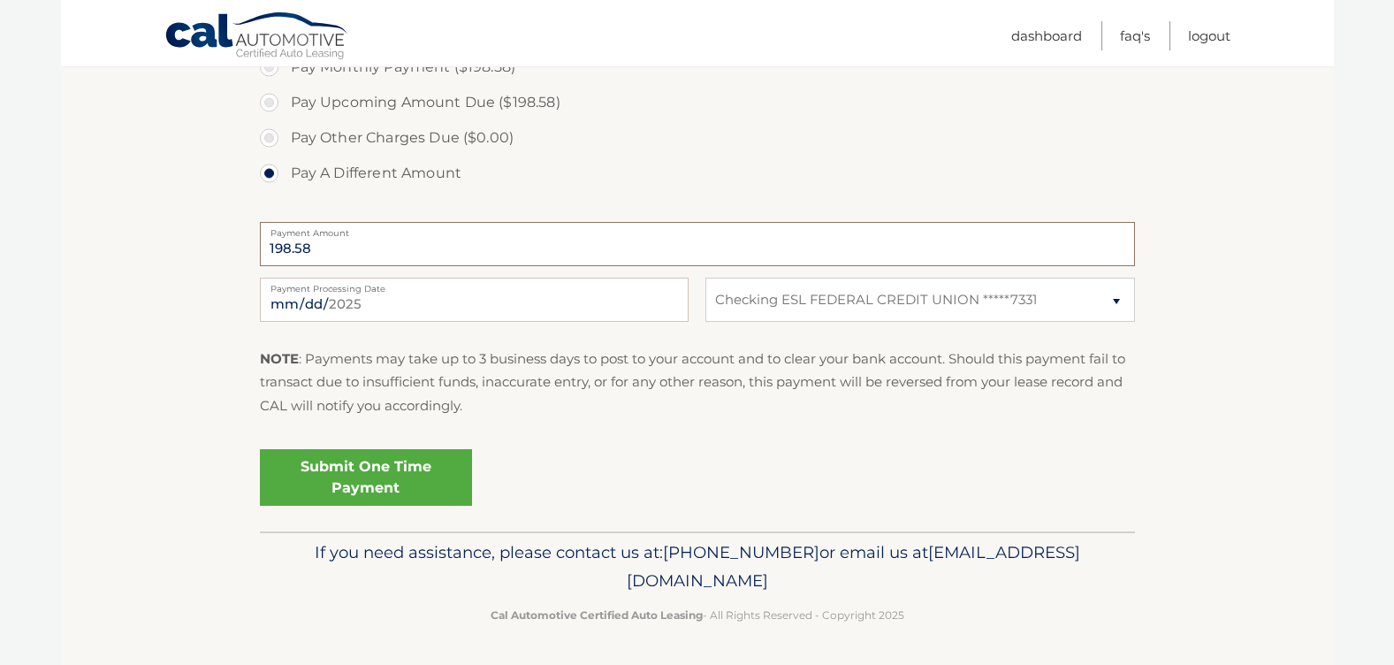
type input "198.58"
click at [367, 489] on link "Submit One Time Payment" at bounding box center [366, 477] width 212 height 57
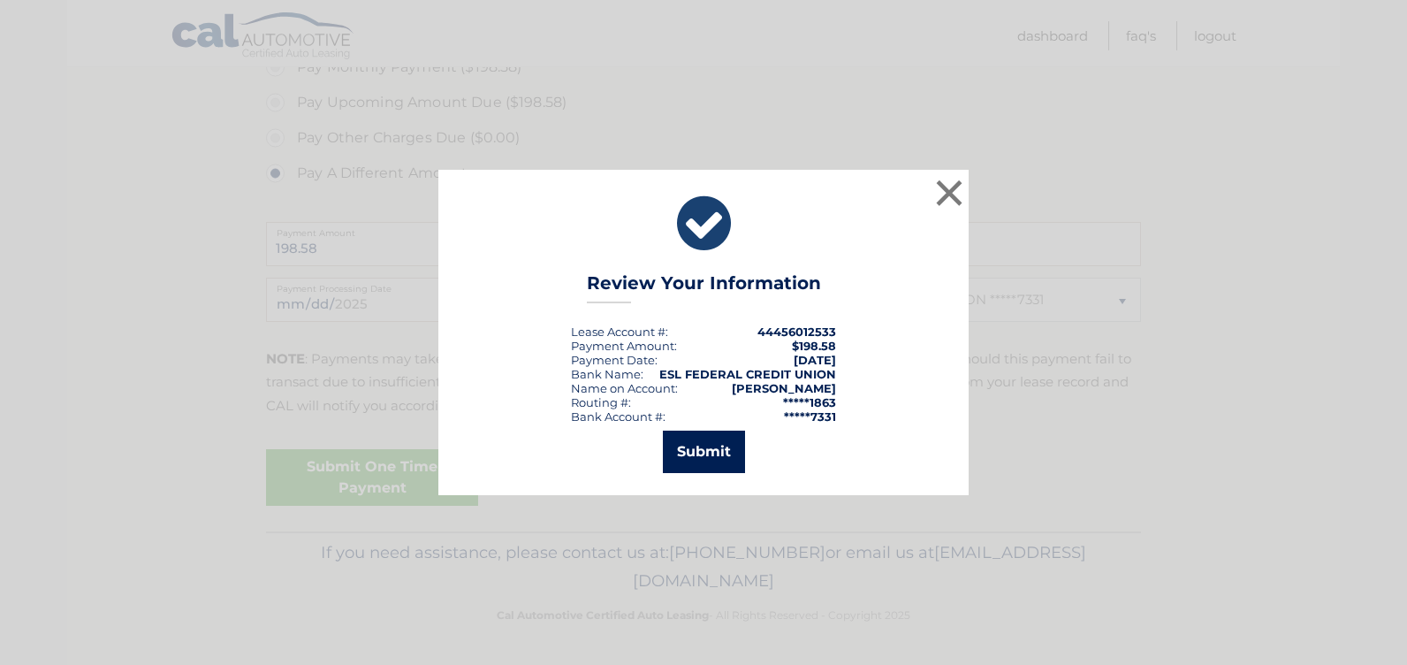
click at [713, 466] on button "Submit" at bounding box center [704, 452] width 82 height 42
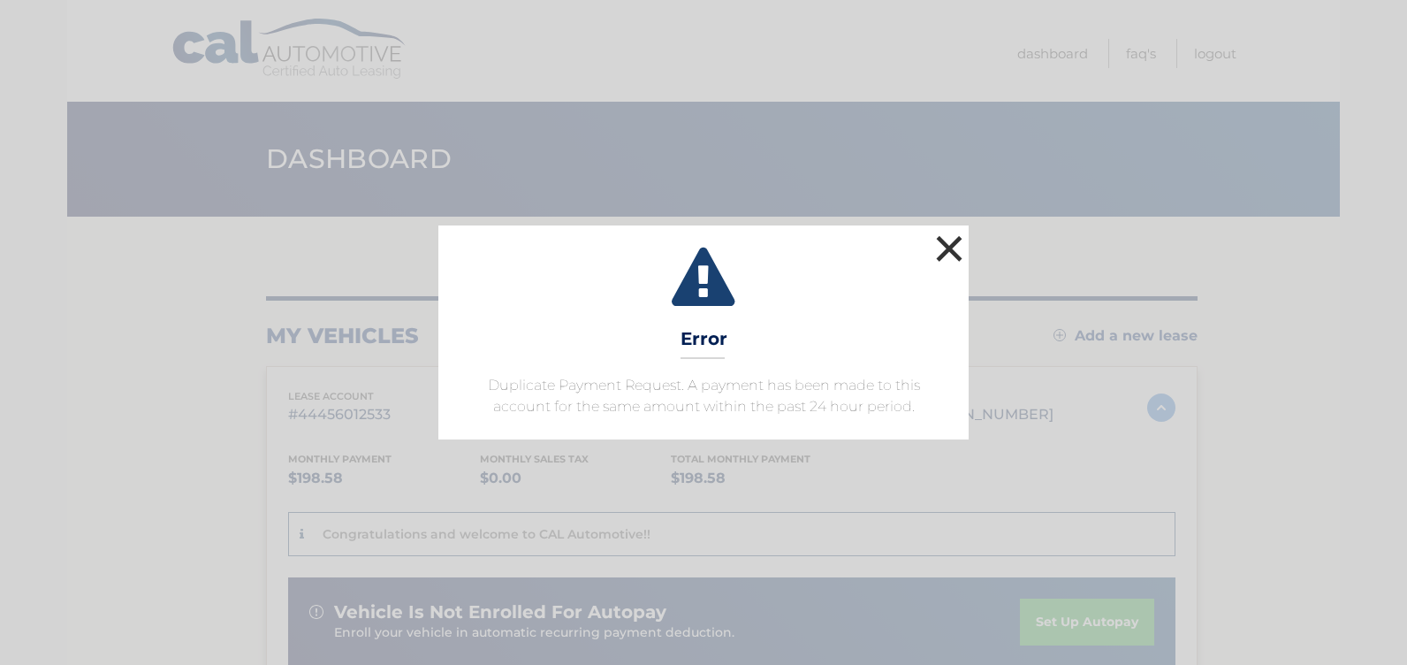
click at [947, 248] on button "×" at bounding box center [949, 248] width 35 height 35
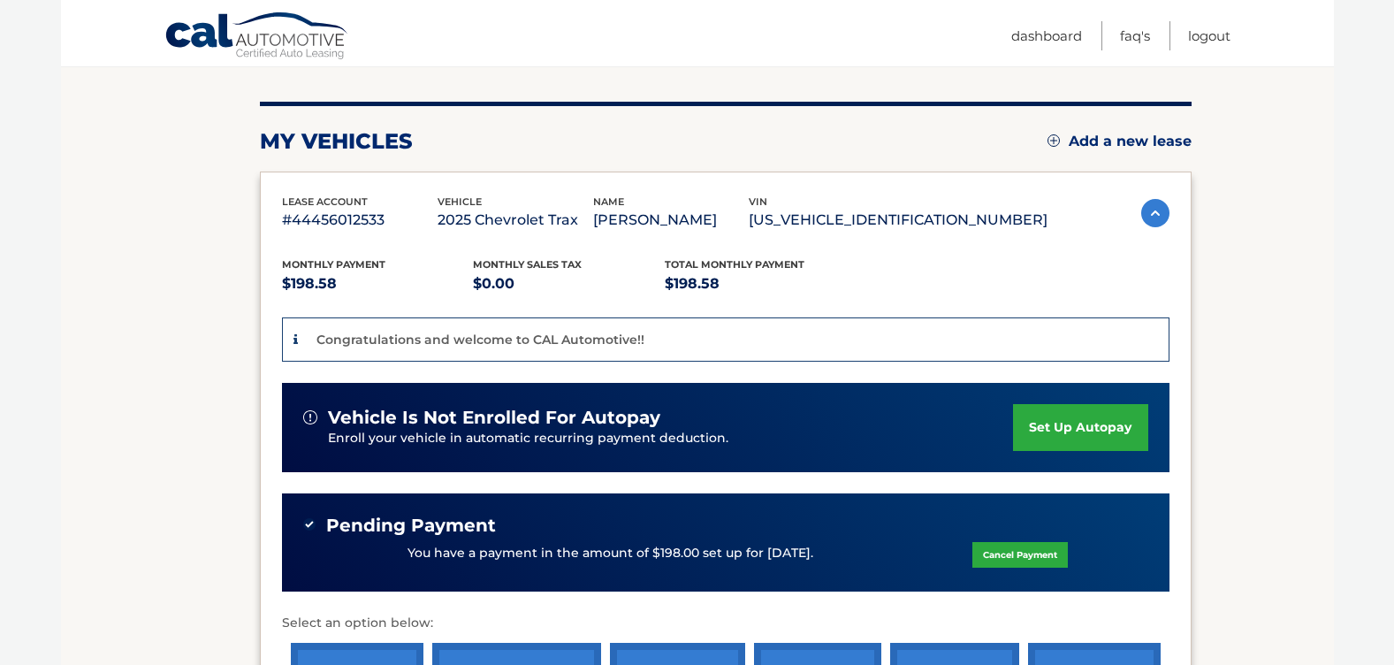
scroll to position [153, 0]
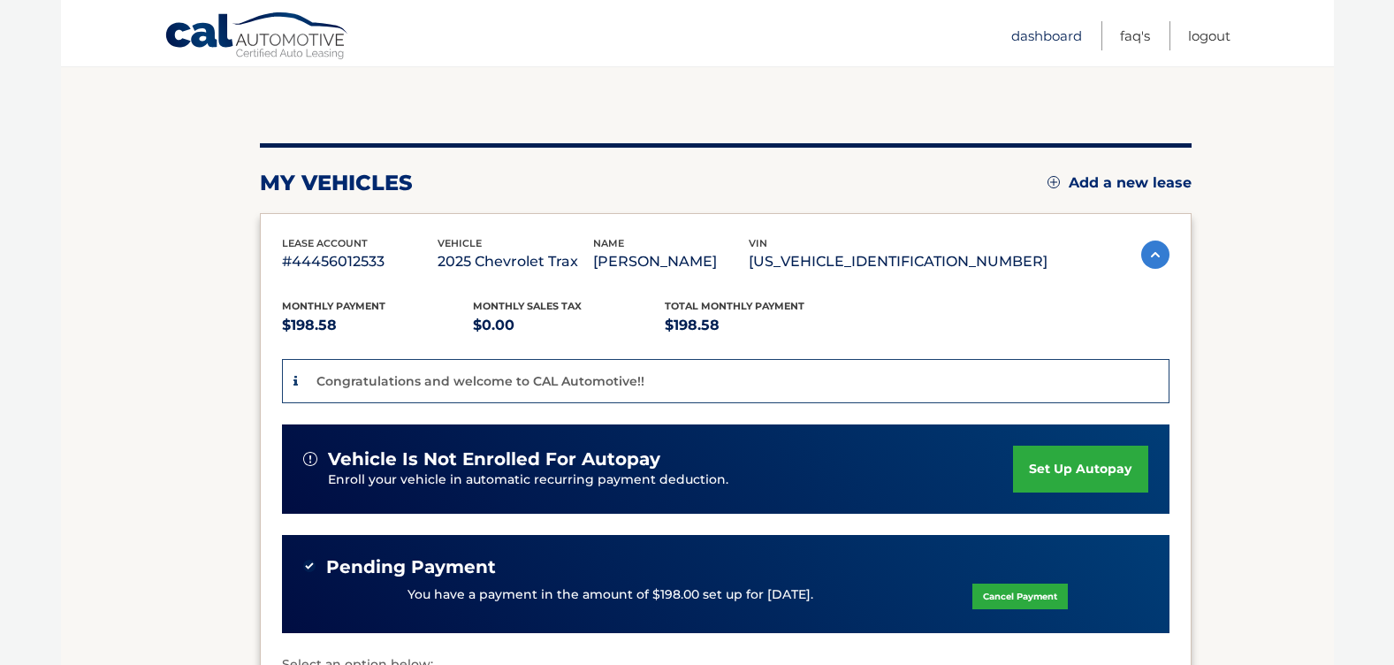
click at [1035, 36] on link "Dashboard" at bounding box center [1046, 35] width 71 height 29
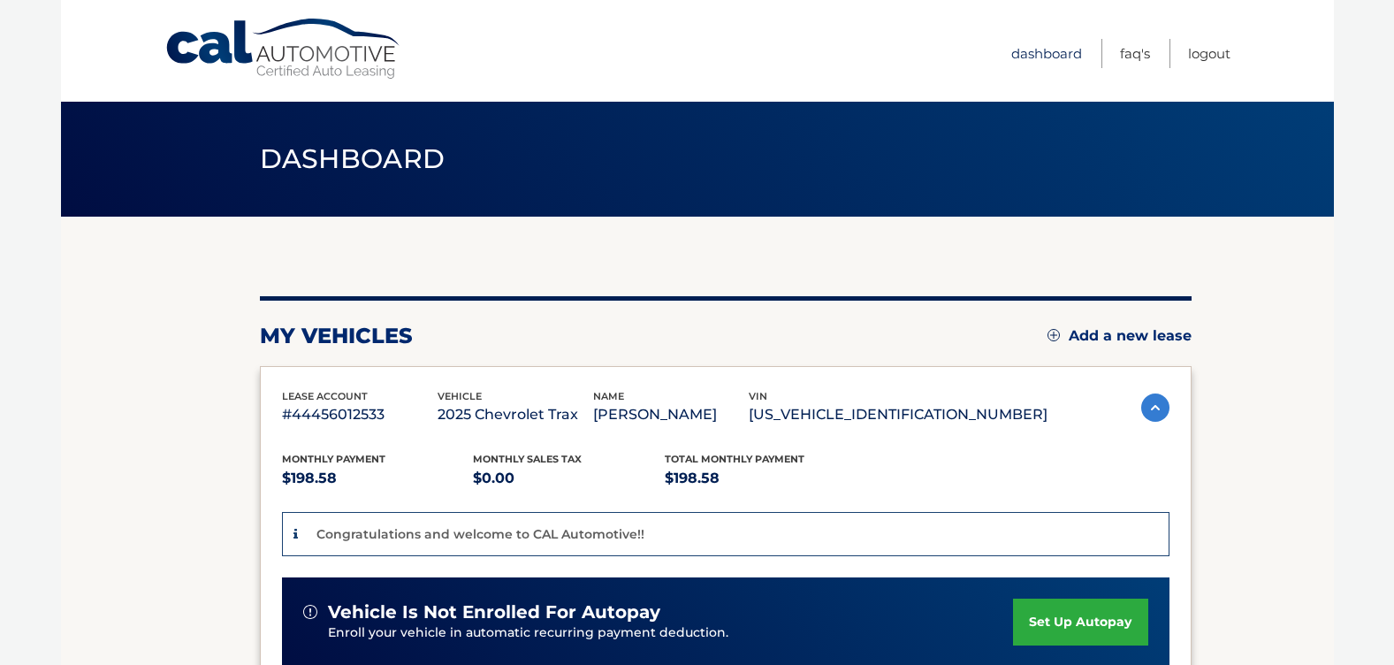
click at [1033, 51] on link "Dashboard" at bounding box center [1046, 53] width 71 height 29
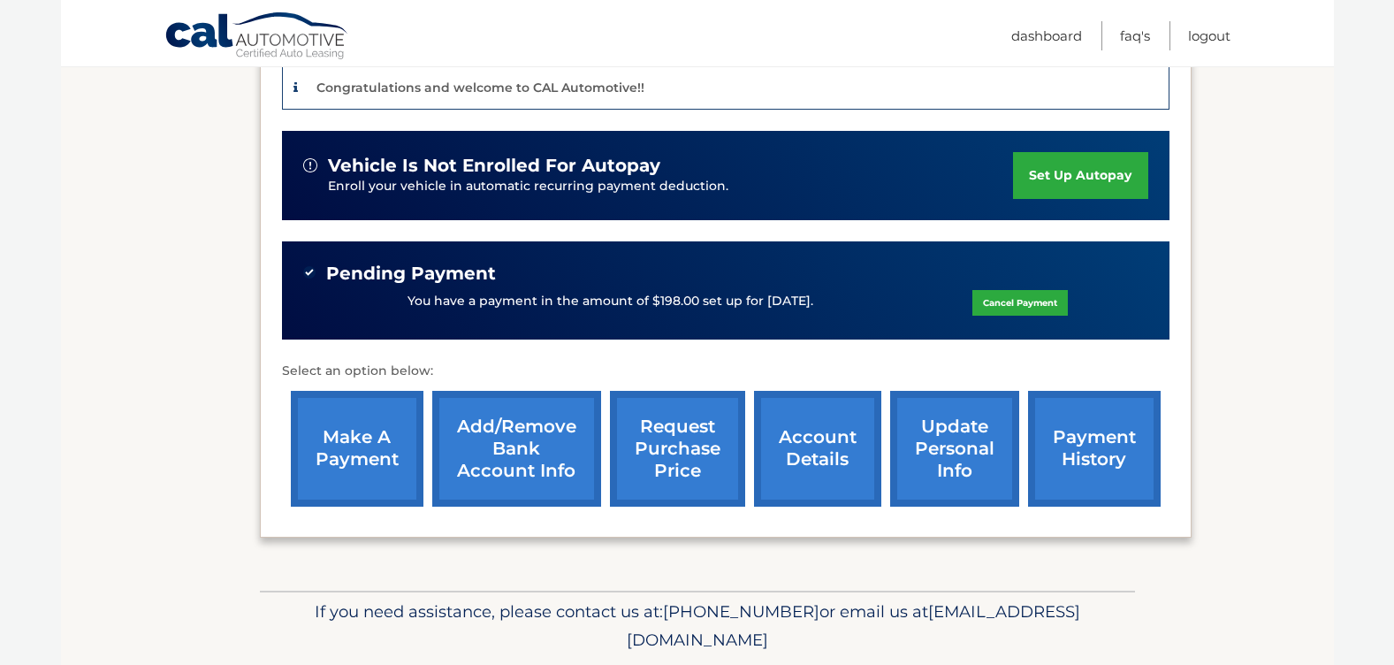
scroll to position [507, 0]
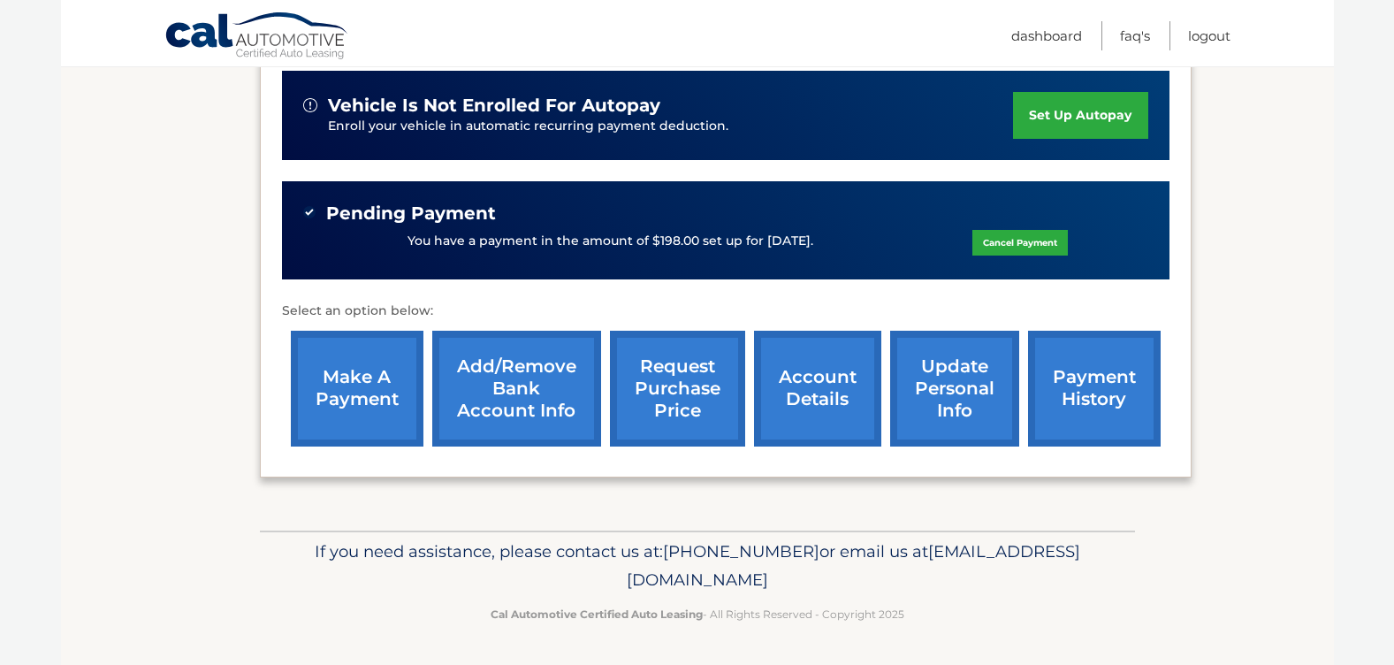
click at [343, 394] on link "make a payment" at bounding box center [357, 389] width 133 height 116
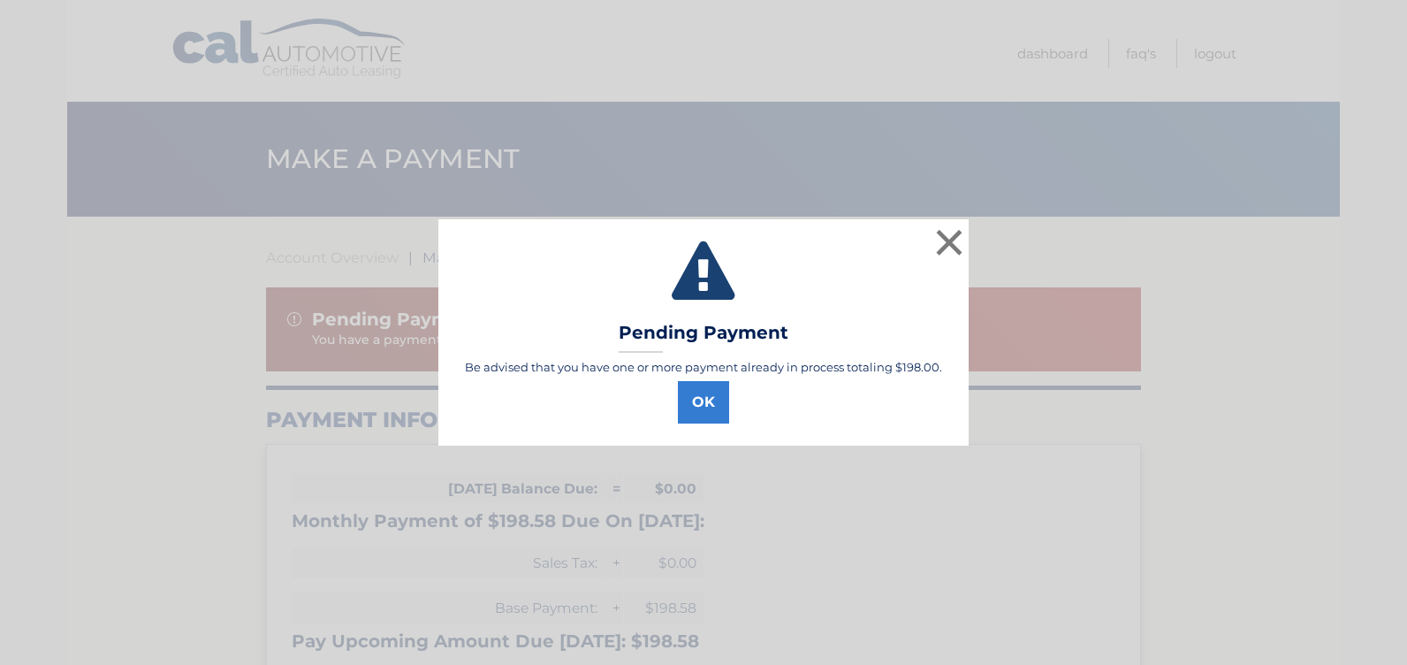
select select "Zjk4MDAyZTYtMGI3NS00ODhmLTg2YjctMTc4ZTA1N2M1Yjk3"
click at [940, 240] on button "×" at bounding box center [949, 242] width 35 height 35
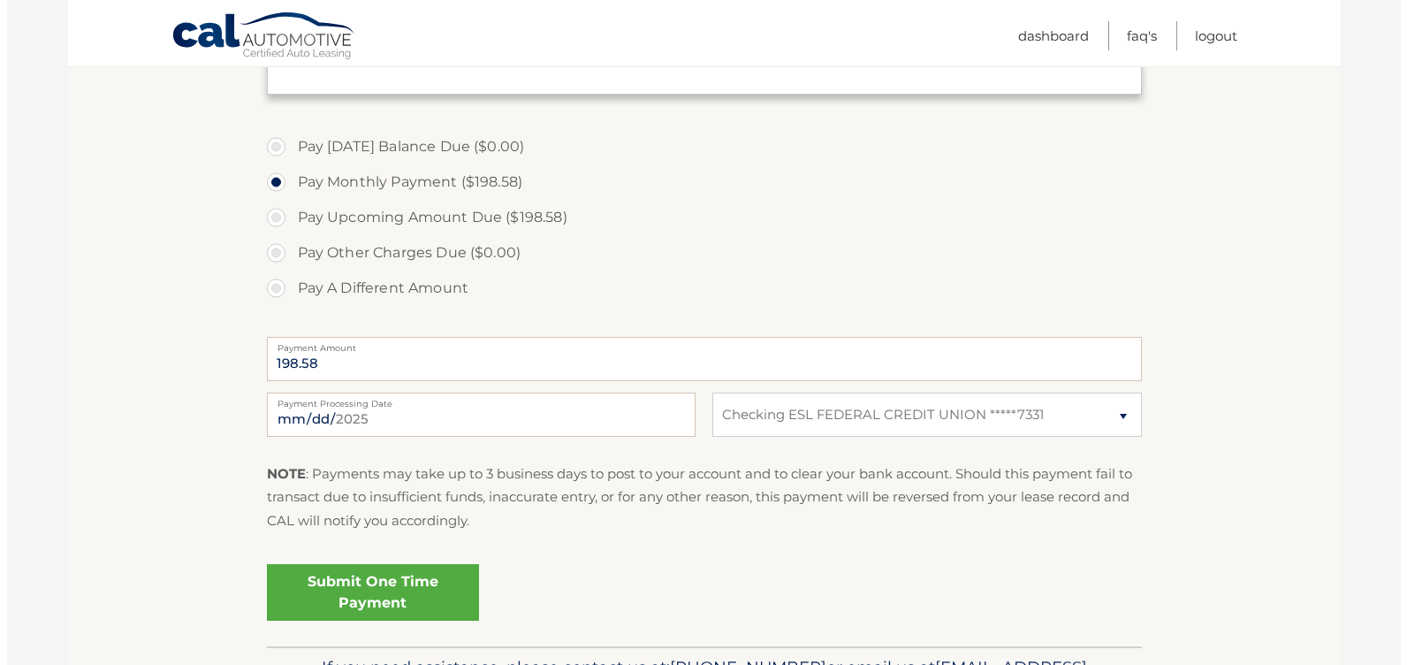
scroll to position [619, 0]
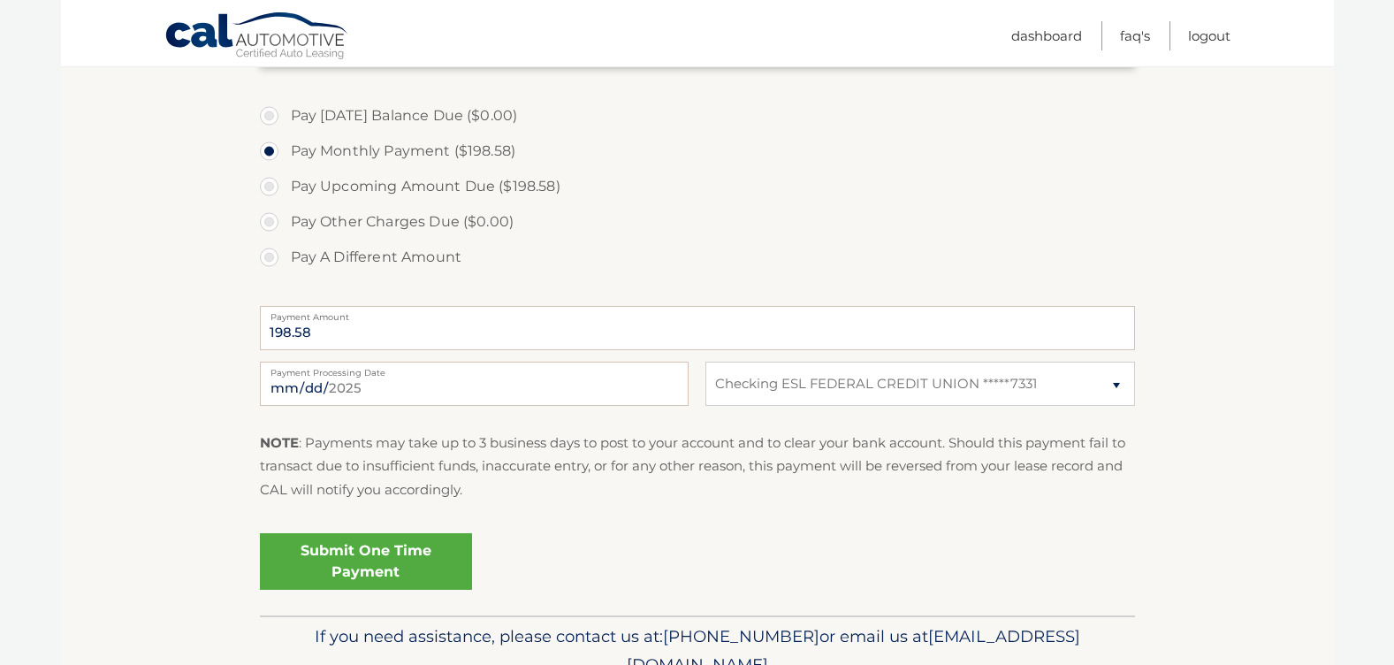
click at [400, 581] on link "Submit One Time Payment" at bounding box center [366, 561] width 212 height 57
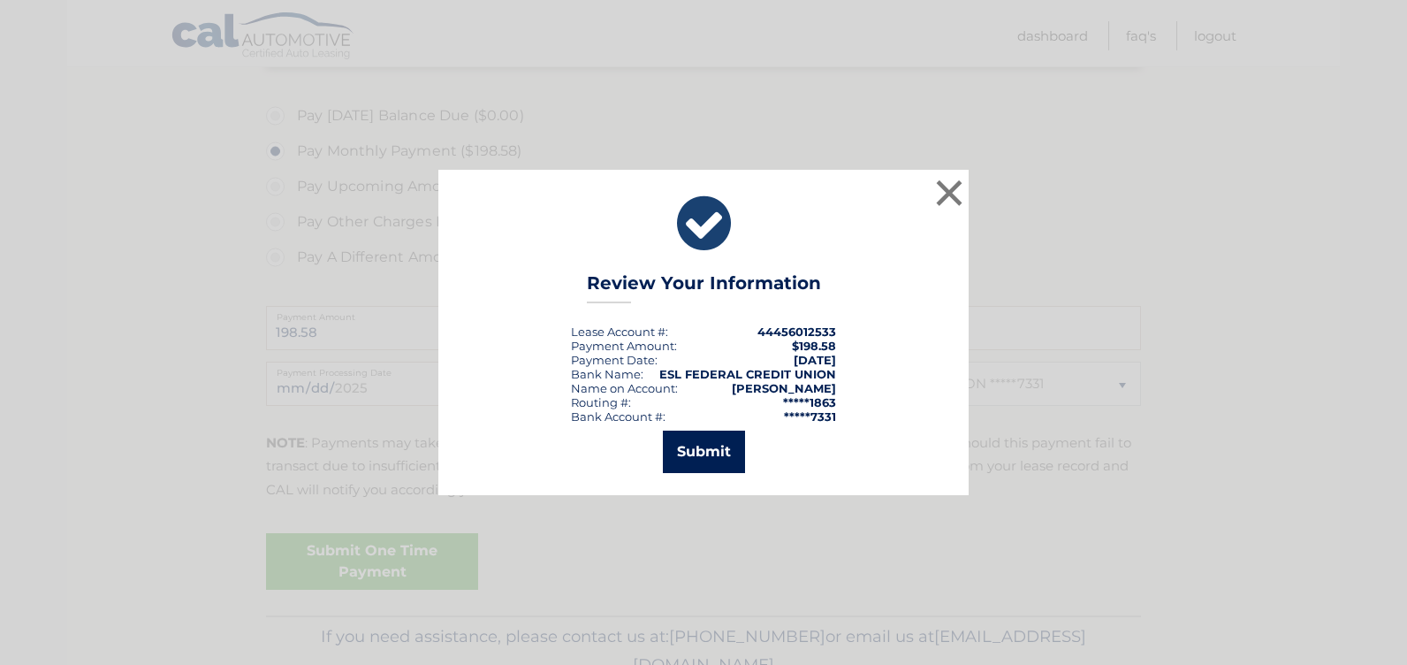
click at [700, 442] on button "Submit" at bounding box center [704, 452] width 82 height 42
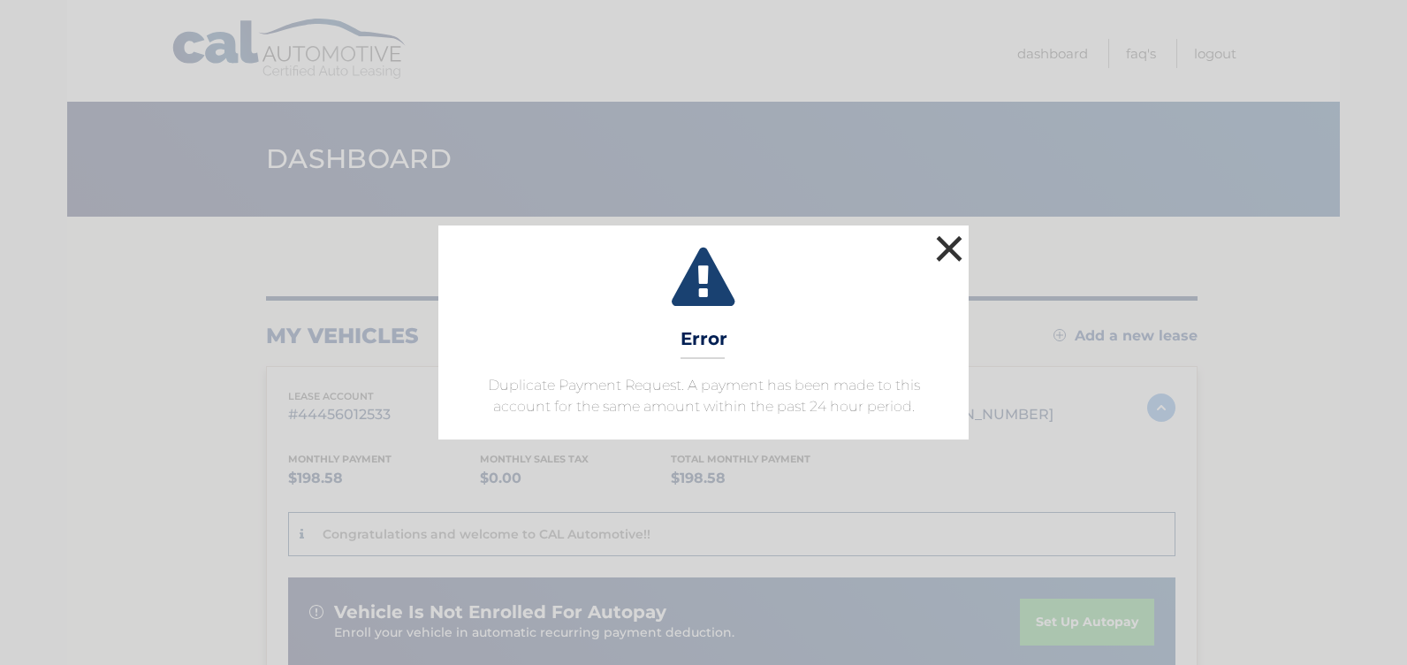
click at [952, 249] on button "×" at bounding box center [949, 248] width 35 height 35
